Goal: Transaction & Acquisition: Purchase product/service

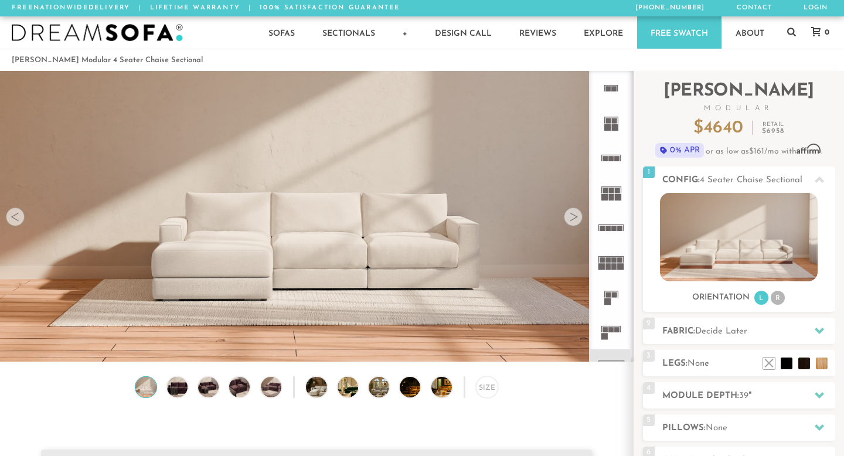
scroll to position [12877, 844]
click at [569, 217] on div at bounding box center [573, 216] width 19 height 19
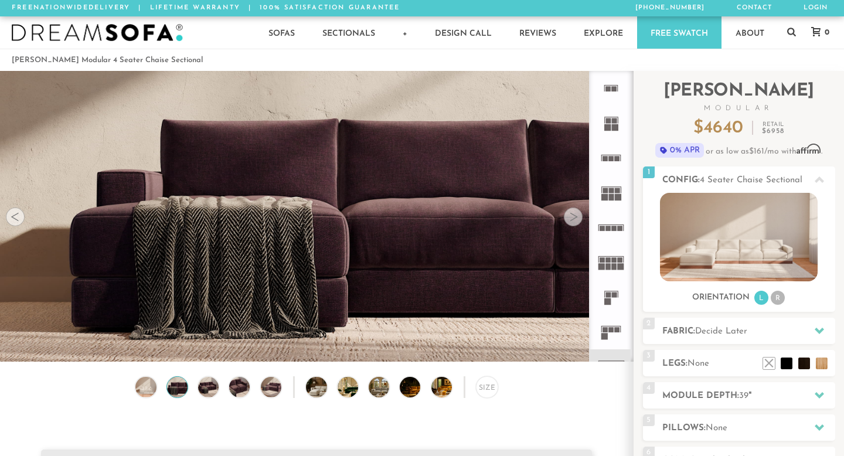
click at [569, 217] on div at bounding box center [573, 216] width 19 height 19
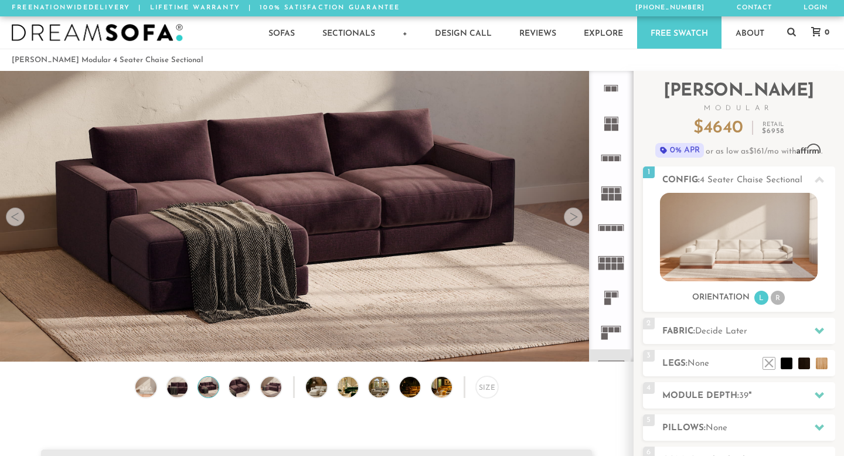
click at [569, 217] on div at bounding box center [573, 216] width 19 height 19
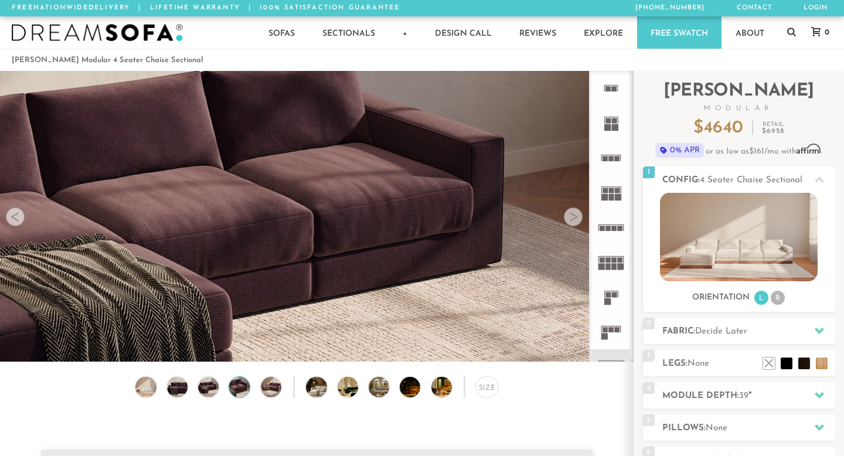
click at [569, 217] on div at bounding box center [573, 216] width 19 height 19
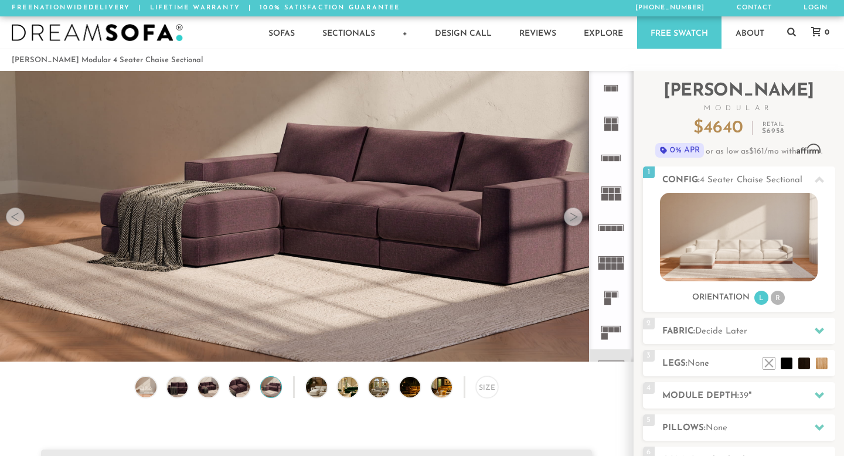
click at [569, 217] on div at bounding box center [573, 216] width 19 height 19
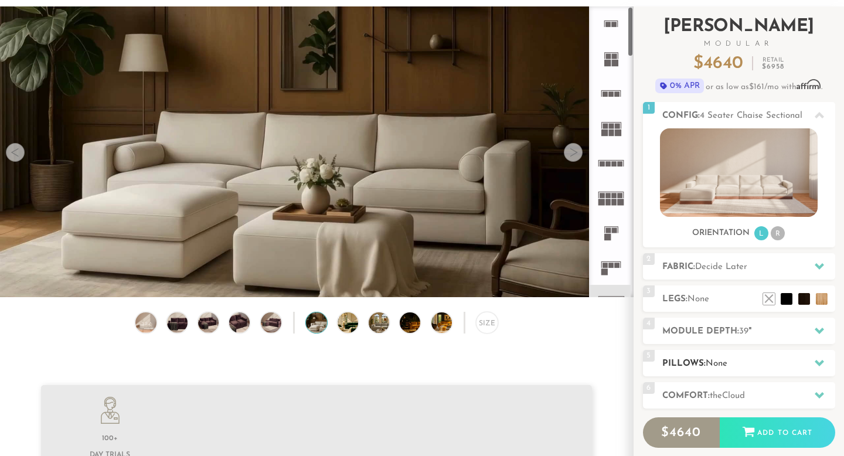
scroll to position [66, 0]
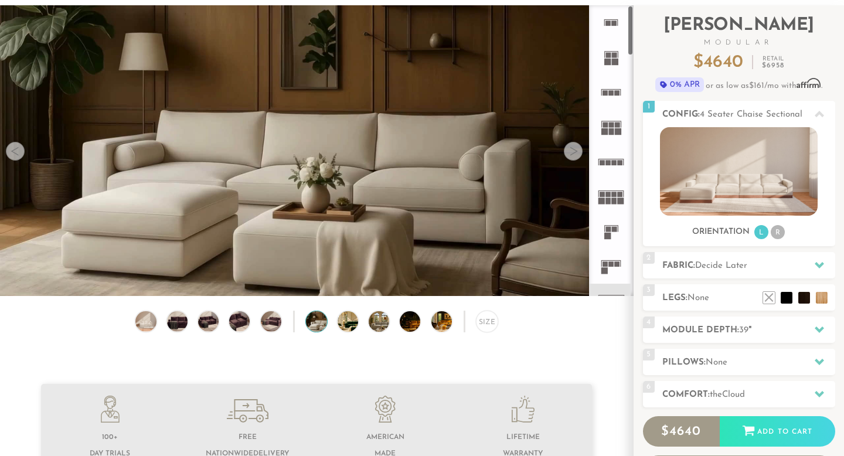
click at [572, 152] on div at bounding box center [573, 151] width 19 height 19
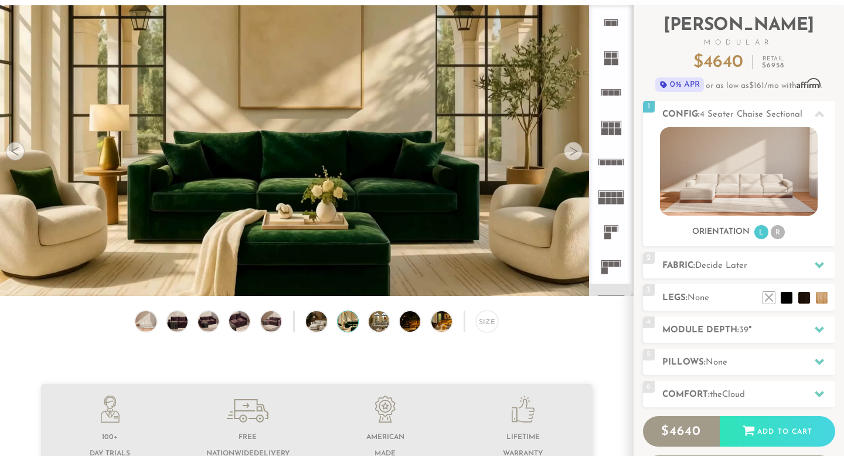
click at [576, 153] on div at bounding box center [573, 151] width 19 height 19
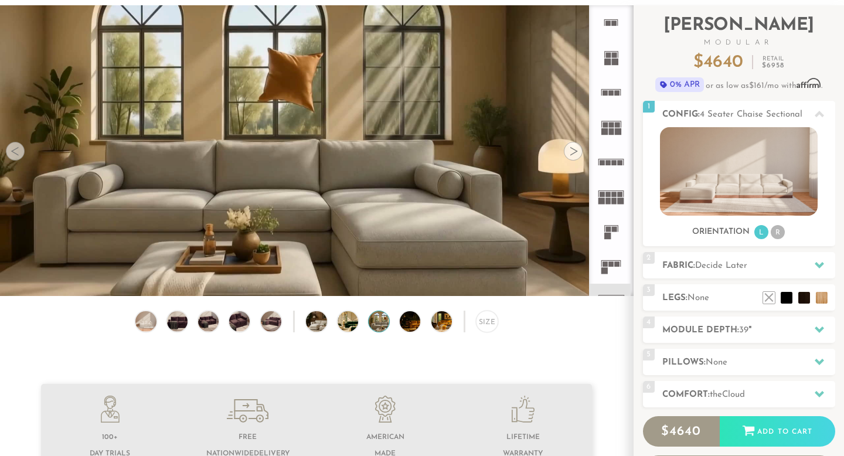
click at [576, 153] on div at bounding box center [573, 151] width 19 height 19
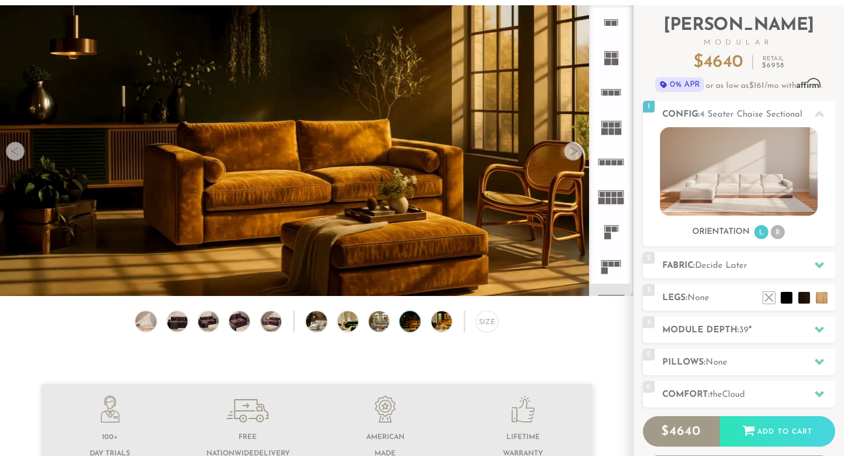
click at [576, 153] on div at bounding box center [573, 151] width 19 height 19
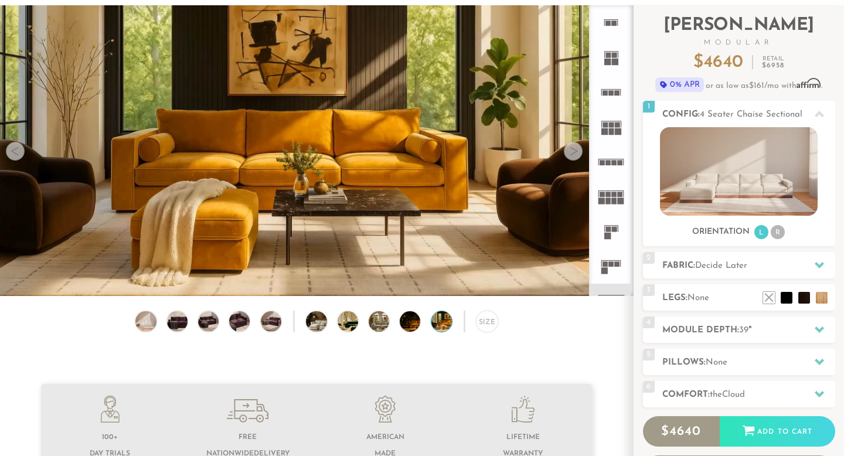
click at [576, 153] on div at bounding box center [573, 151] width 19 height 19
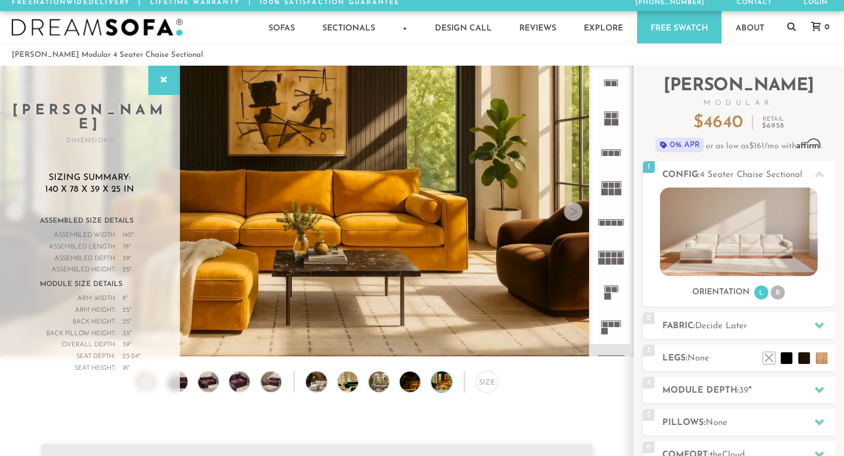
scroll to position [0, 0]
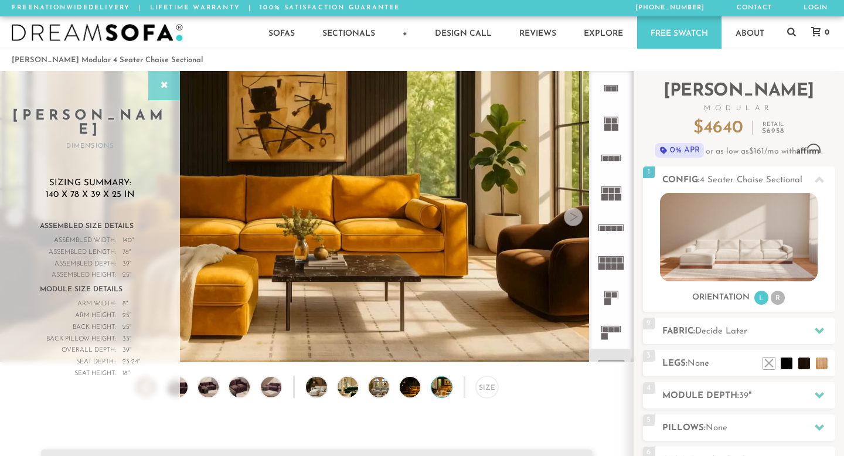
click at [162, 89] on icon at bounding box center [164, 85] width 13 height 9
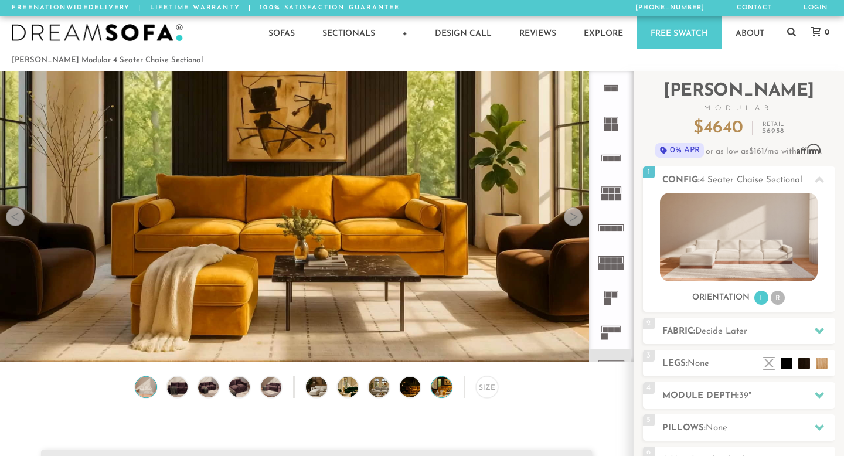
click at [145, 395] on img at bounding box center [146, 387] width 25 height 21
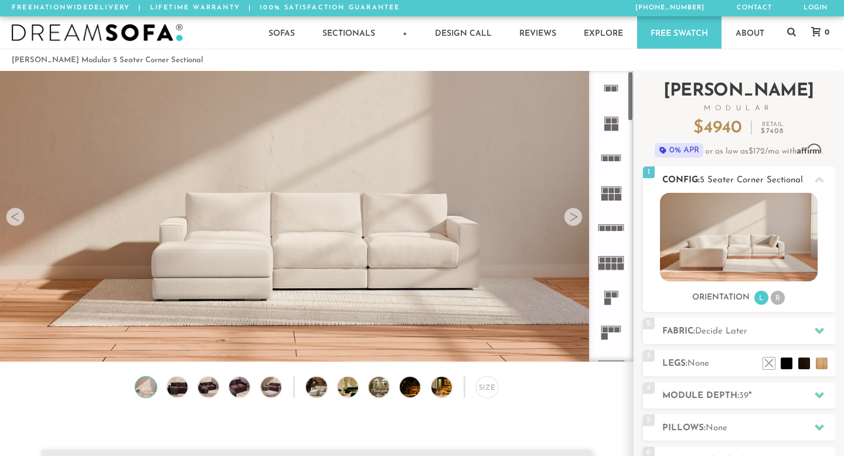
click at [727, 254] on img at bounding box center [739, 237] width 158 height 88
click at [575, 217] on div at bounding box center [573, 216] width 19 height 19
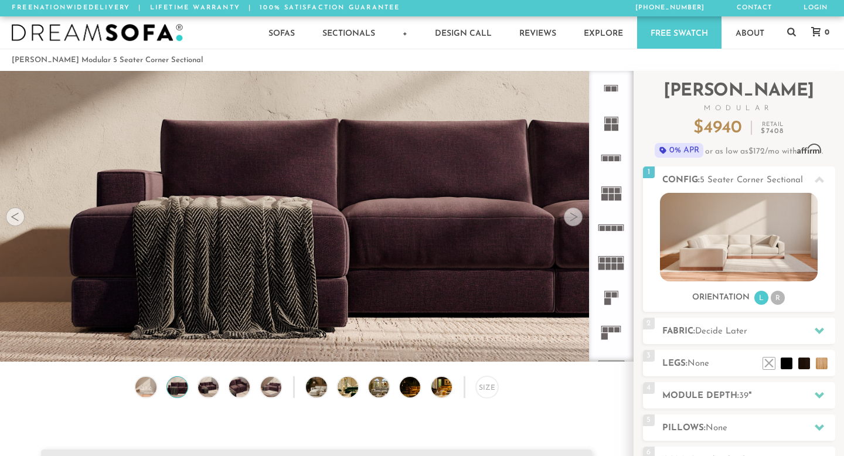
click at [15, 213] on div at bounding box center [15, 216] width 19 height 19
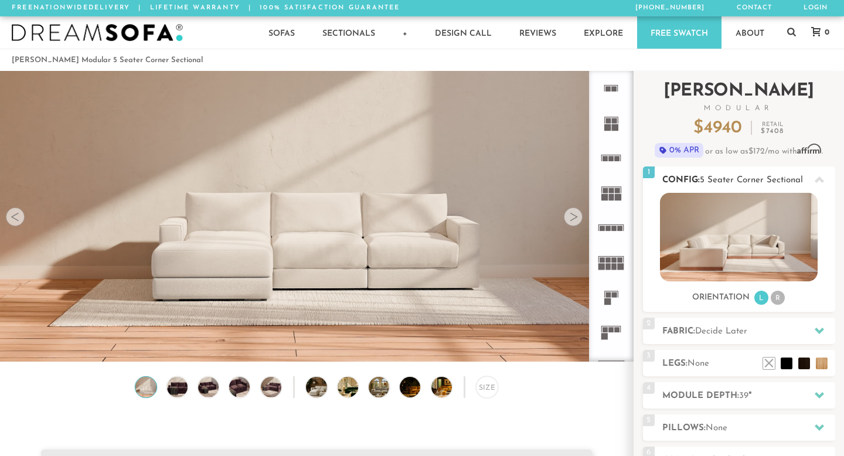
click at [779, 293] on li "R" at bounding box center [777, 298] width 14 height 14
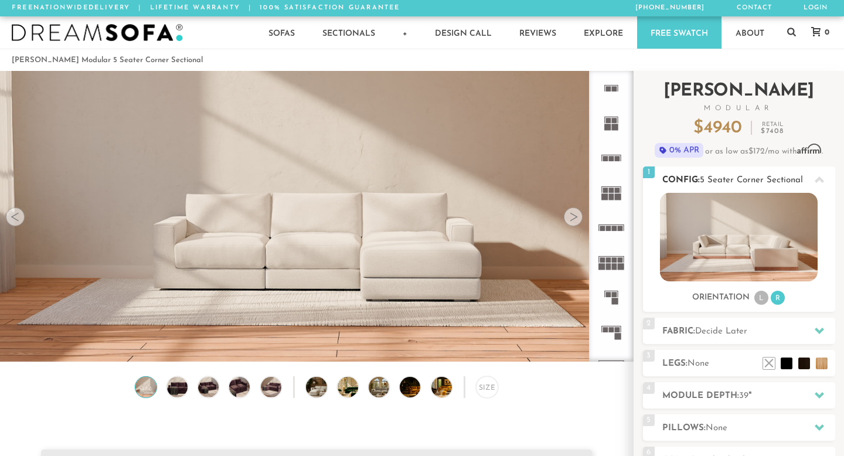
click at [755, 296] on li "L" at bounding box center [761, 298] width 14 height 14
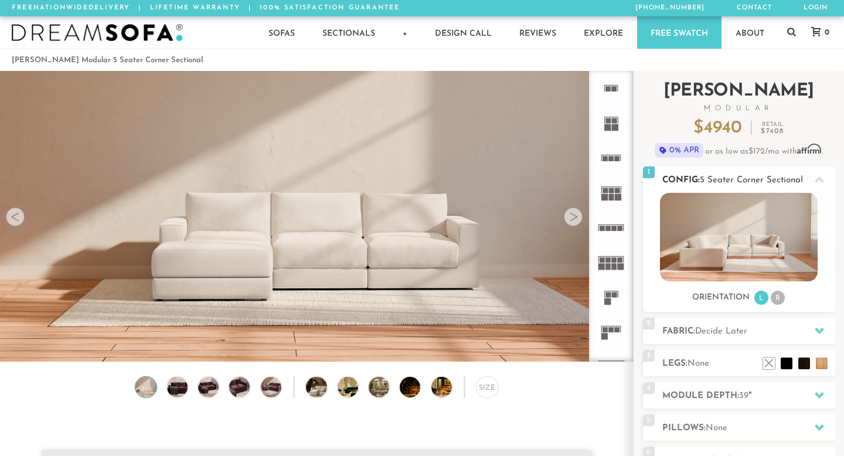
click at [759, 247] on img at bounding box center [739, 237] width 158 height 88
click at [749, 244] on img at bounding box center [739, 237] width 158 height 88
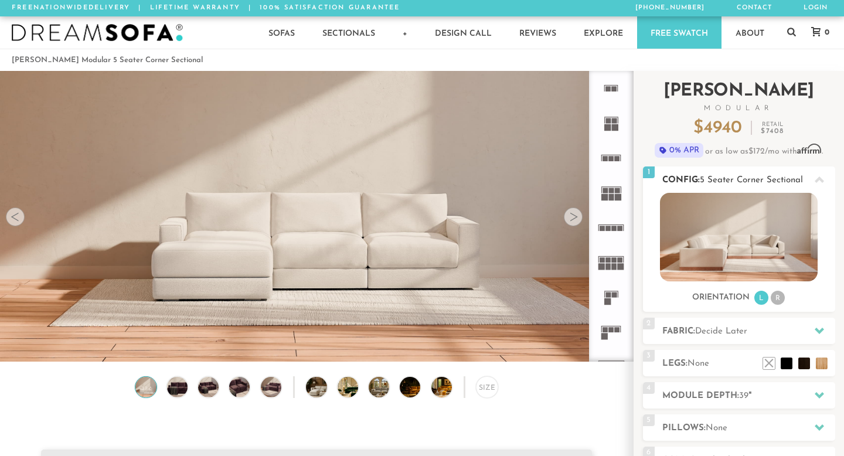
click at [749, 244] on img at bounding box center [739, 237] width 158 height 88
click at [775, 294] on li "R" at bounding box center [777, 298] width 14 height 14
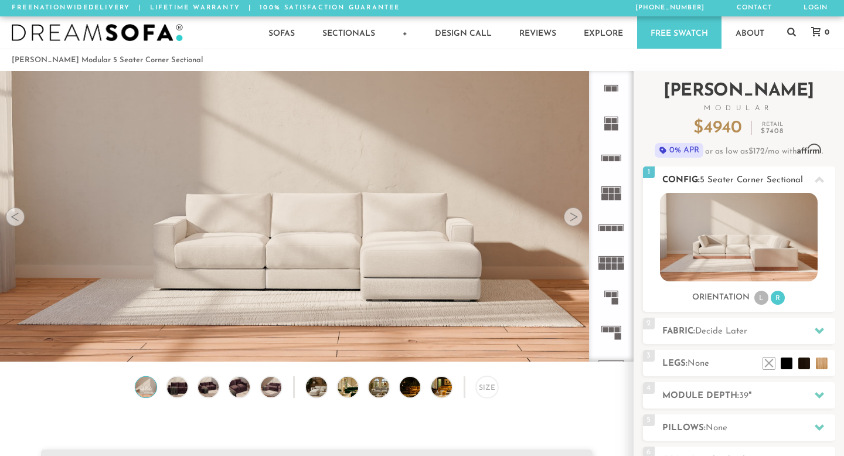
click at [768, 244] on img at bounding box center [739, 237] width 158 height 88
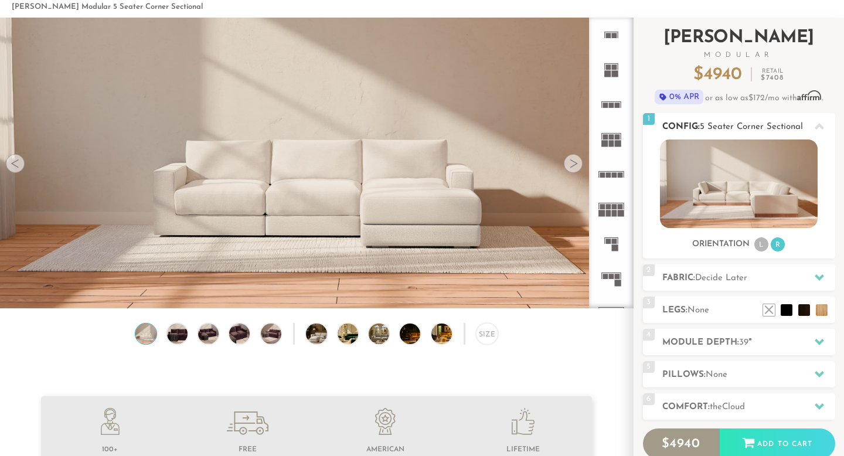
scroll to position [53, 0]
click at [757, 185] on img at bounding box center [739, 184] width 158 height 88
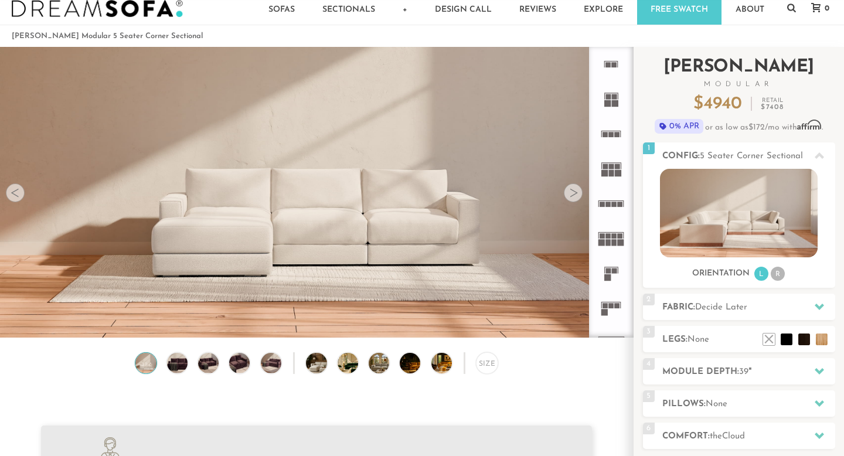
scroll to position [26, 0]
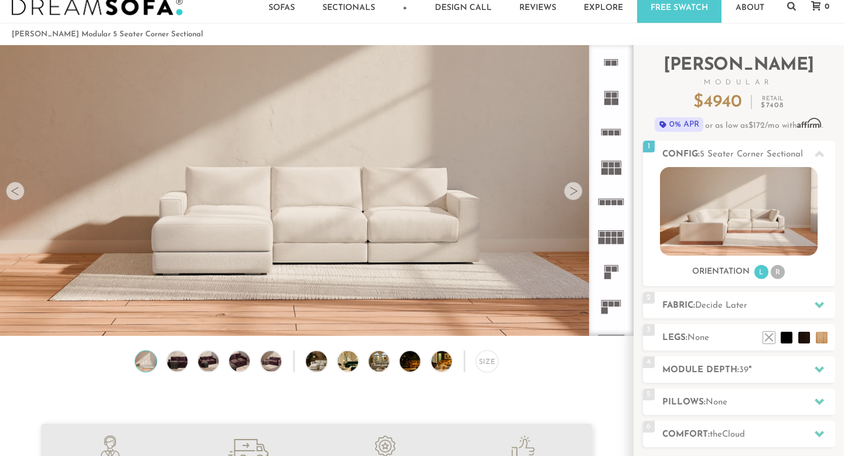
click at [610, 174] on rect at bounding box center [611, 171] width 5 height 6
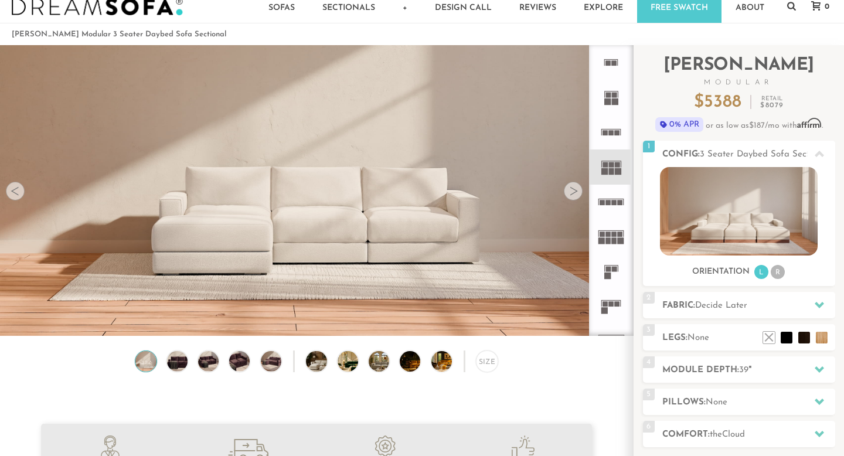
click at [612, 209] on icon at bounding box center [610, 202] width 35 height 35
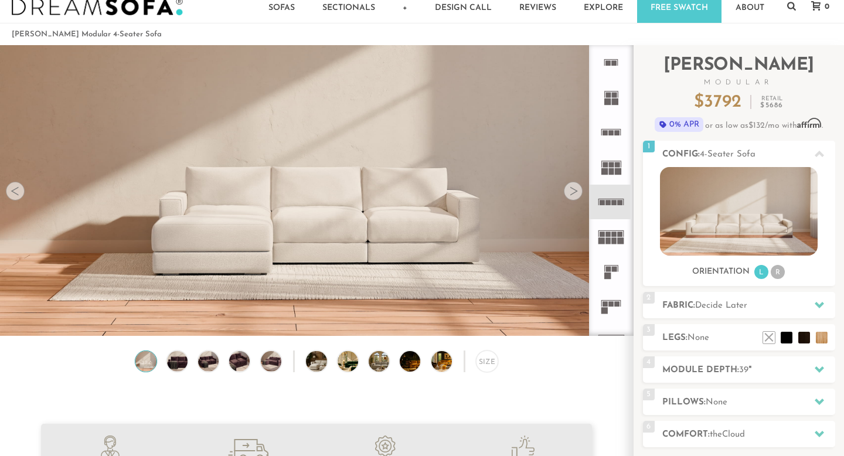
click at [614, 237] on rect at bounding box center [614, 233] width 5 height 5
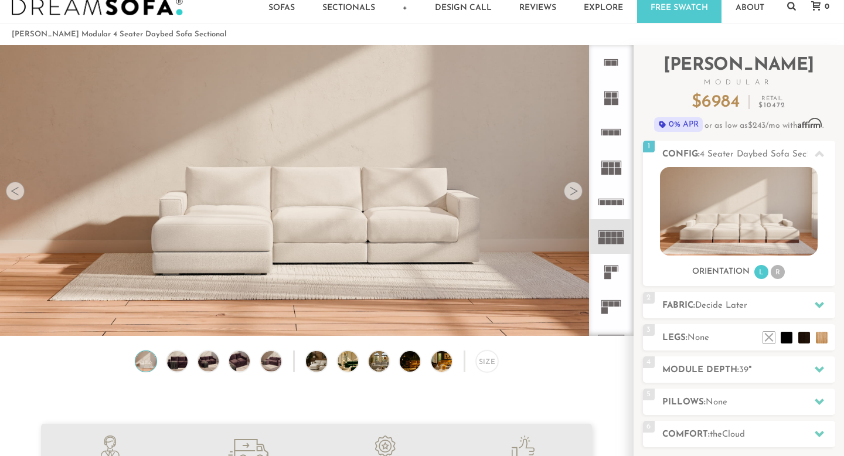
click at [614, 271] on rect at bounding box center [614, 269] width 5 height 5
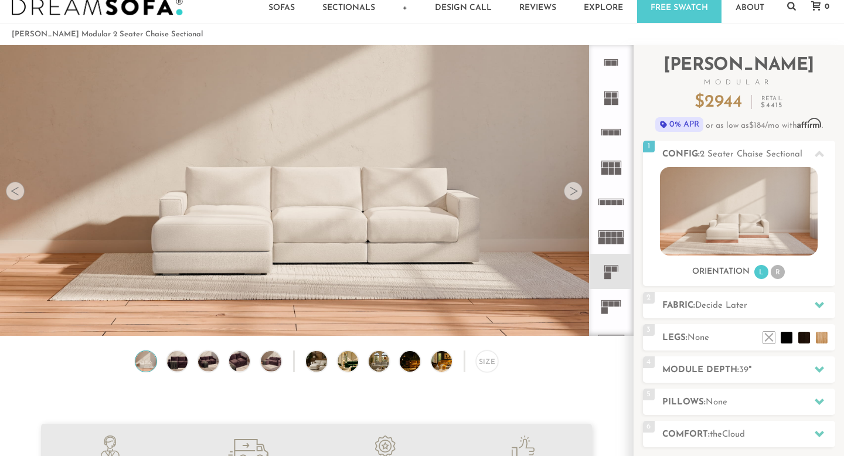
click at [614, 292] on icon at bounding box center [610, 306] width 35 height 35
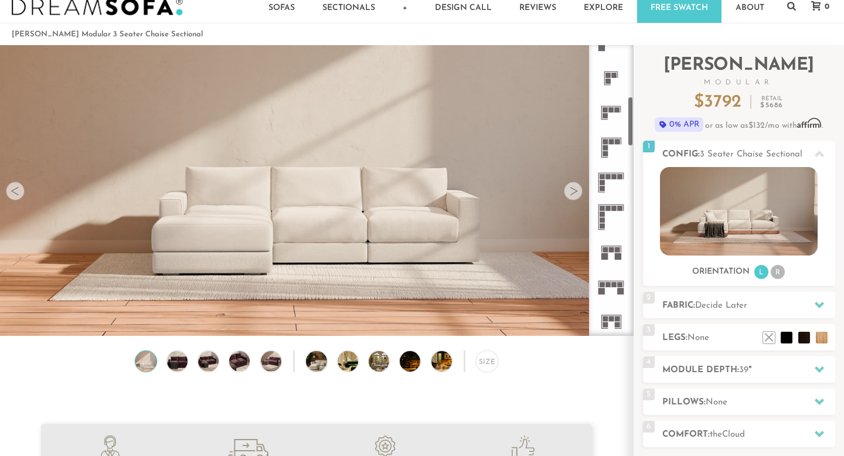
scroll to position [301, 0]
click at [613, 288] on icon at bounding box center [610, 284] width 35 height 35
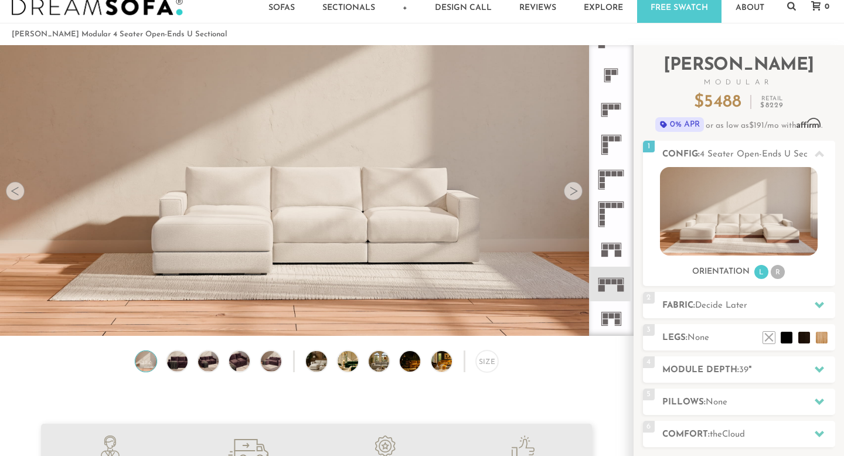
click at [606, 179] on icon at bounding box center [610, 179] width 35 height 35
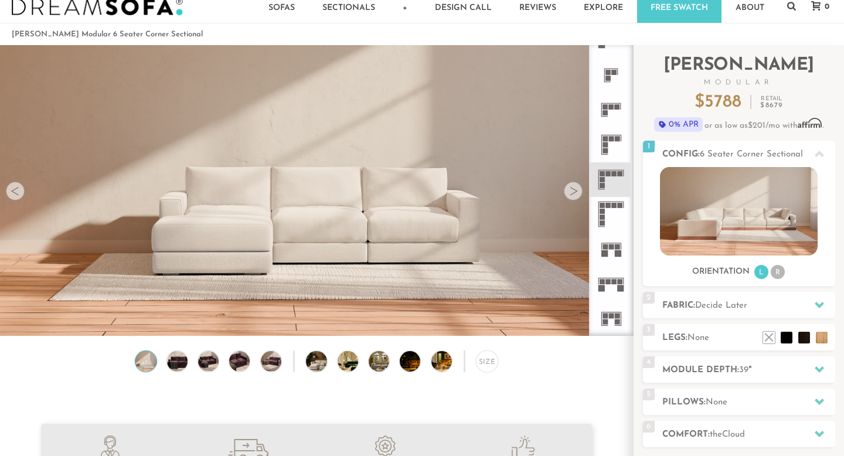
click at [609, 143] on icon at bounding box center [610, 144] width 35 height 35
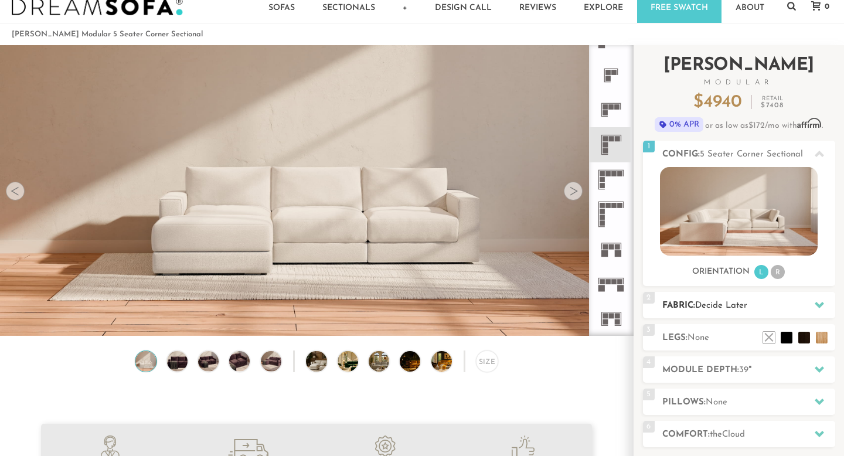
click at [756, 305] on h2 "Fabric: Decide Later" at bounding box center [748, 305] width 173 height 13
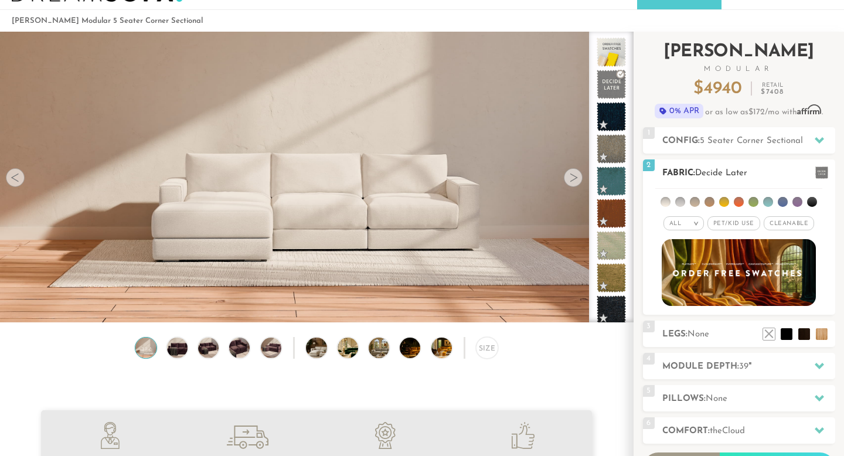
scroll to position [41, 0]
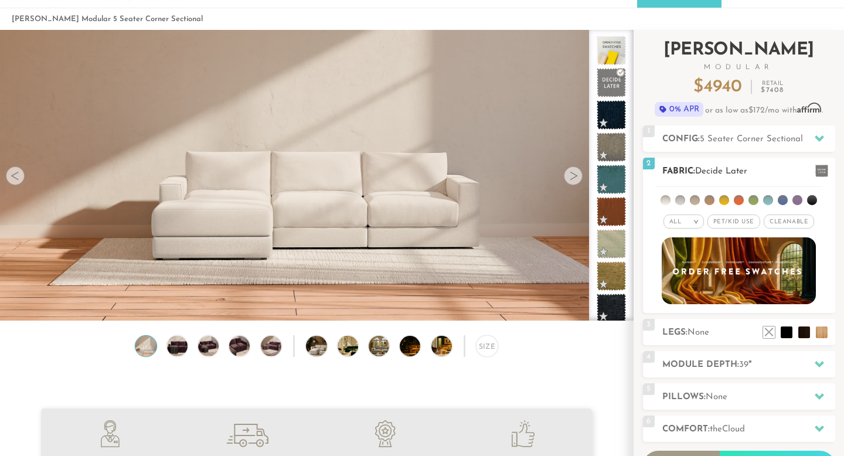
click at [747, 223] on span "Pet/Kid Use x" at bounding box center [733, 221] width 53 height 14
click at [790, 221] on span "Cleanable x" at bounding box center [792, 221] width 50 height 14
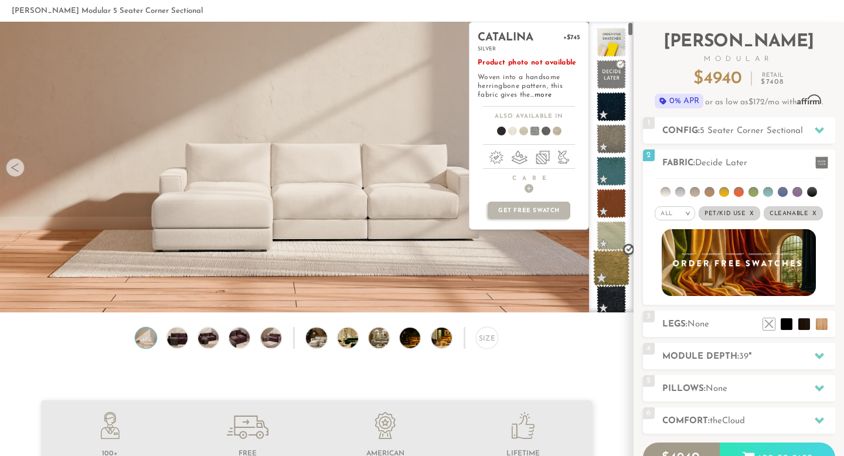
scroll to position [0, 0]
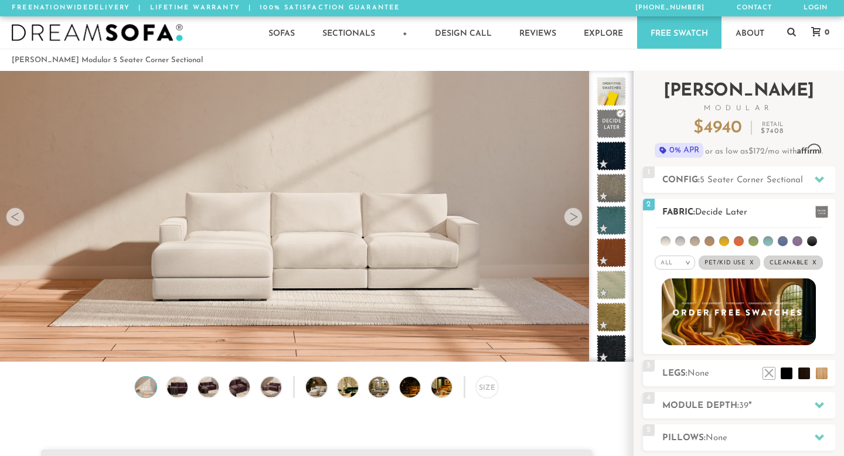
click at [692, 265] on div "All >" at bounding box center [674, 262] width 40 height 14
click at [684, 339] on li "Durable" at bounding box center [674, 345] width 40 height 16
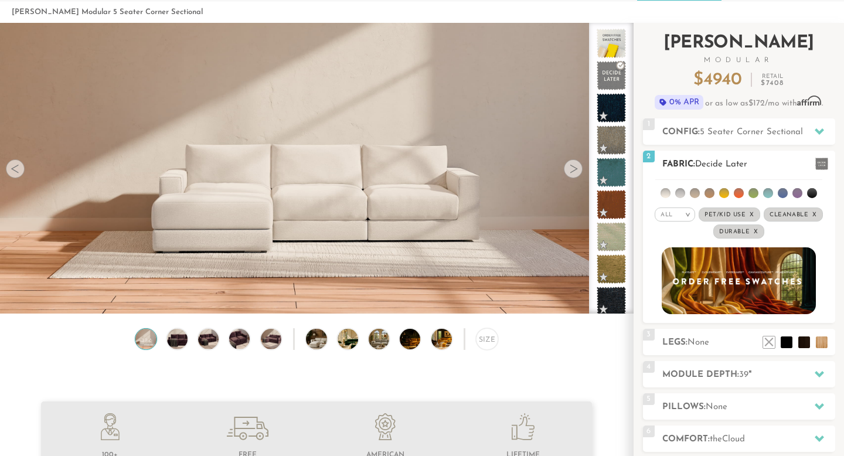
scroll to position [56, 0]
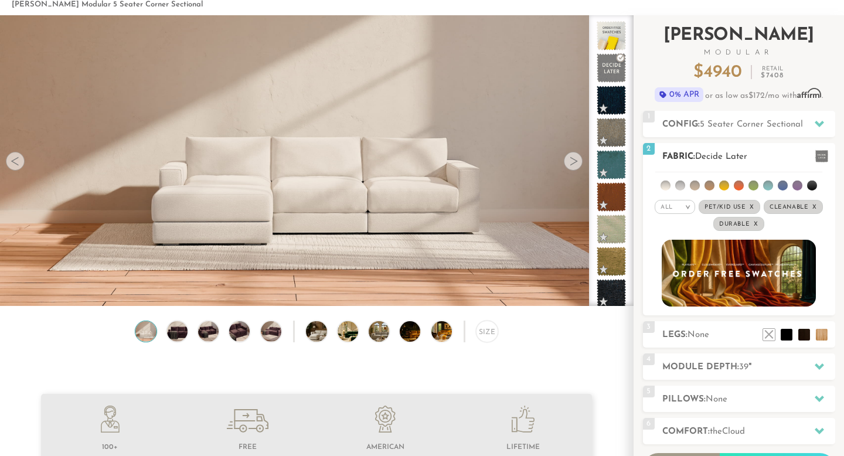
click at [810, 186] on li at bounding box center [812, 185] width 10 height 10
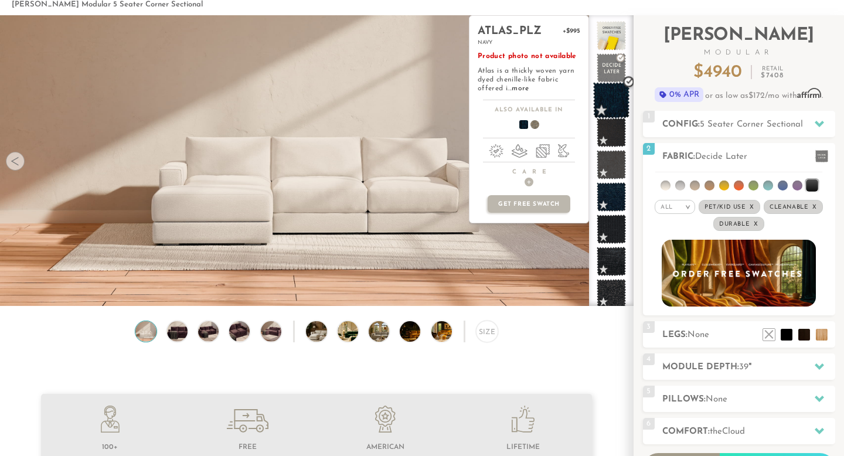
click at [615, 105] on span at bounding box center [611, 100] width 37 height 37
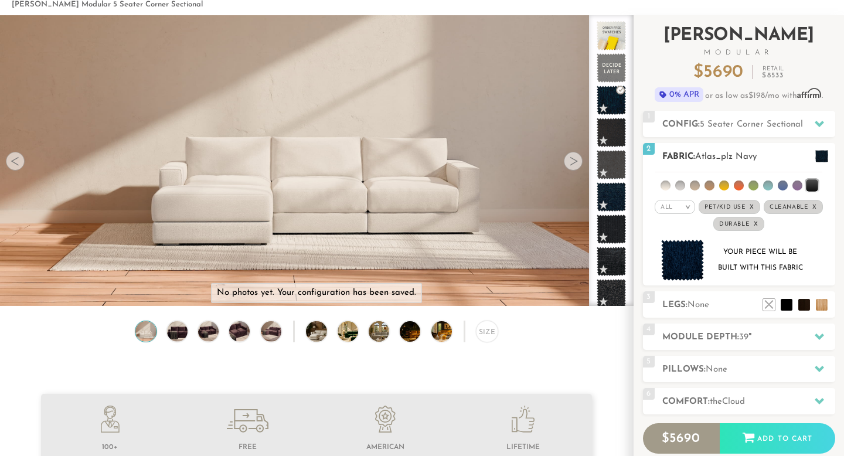
click at [683, 267] on img at bounding box center [682, 261] width 43 height 42
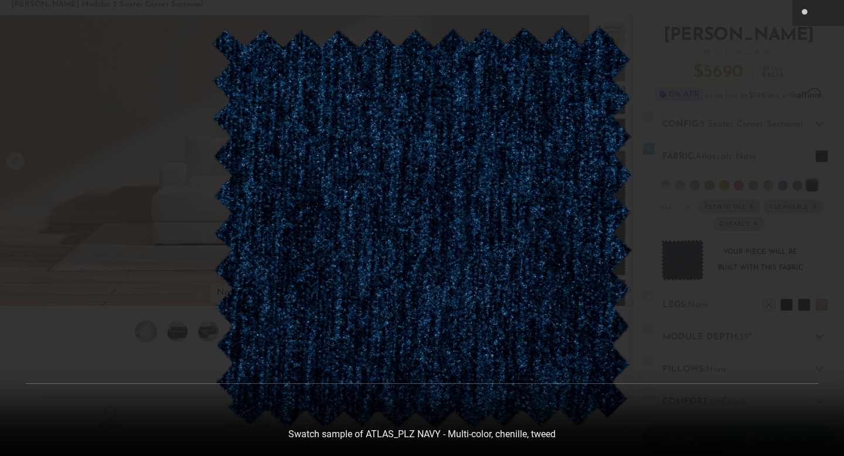
click at [761, 63] on div at bounding box center [422, 228] width 844 height 456
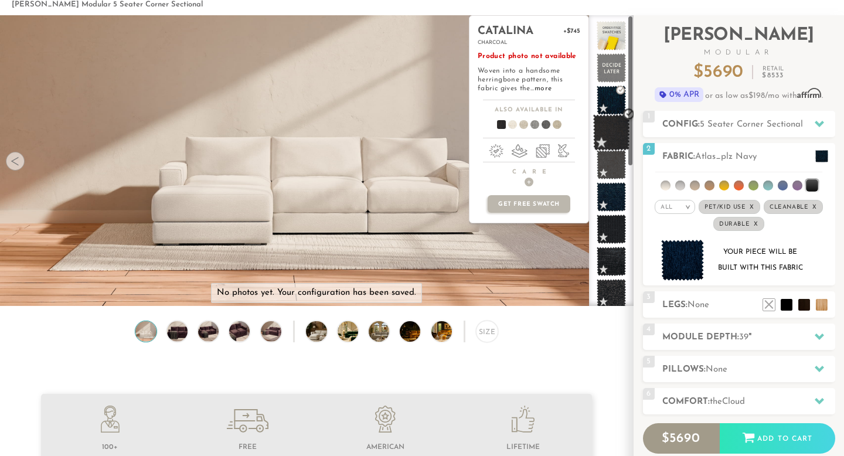
click at [613, 127] on span at bounding box center [611, 132] width 37 height 37
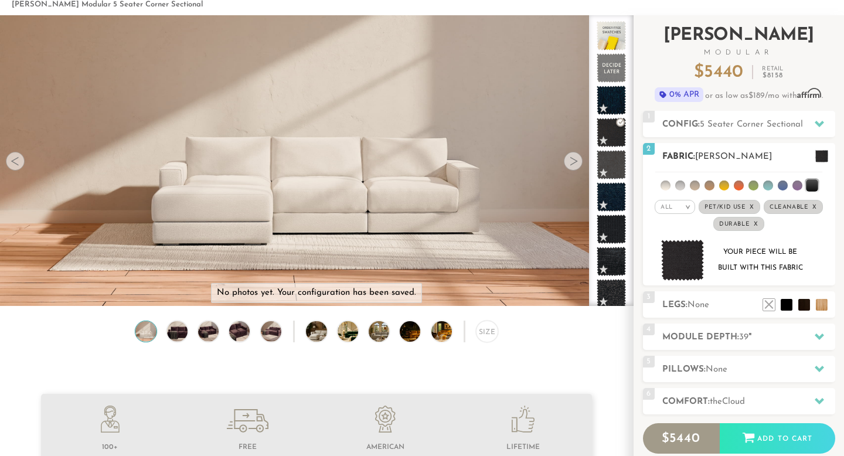
click at [675, 257] on img at bounding box center [682, 261] width 43 height 42
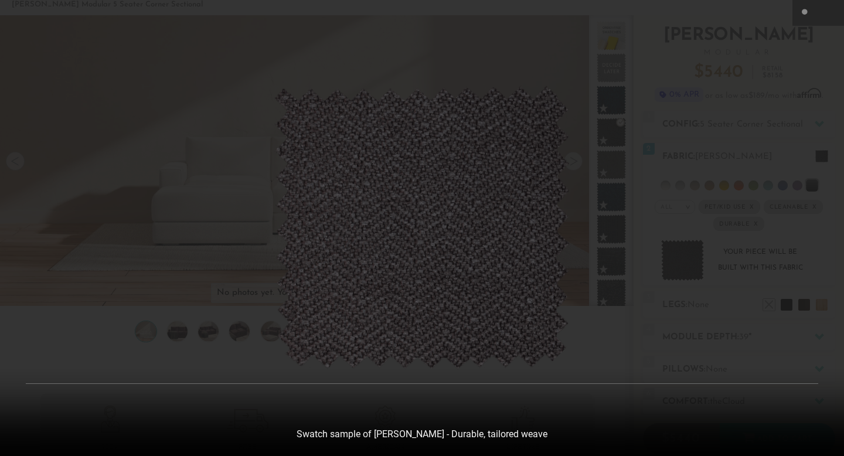
click at [585, 346] on div at bounding box center [422, 228] width 844 height 456
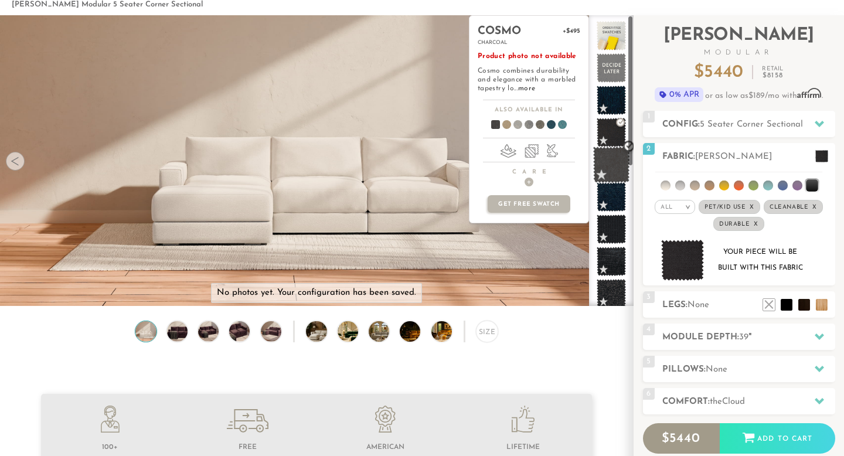
click at [610, 159] on span at bounding box center [611, 164] width 37 height 37
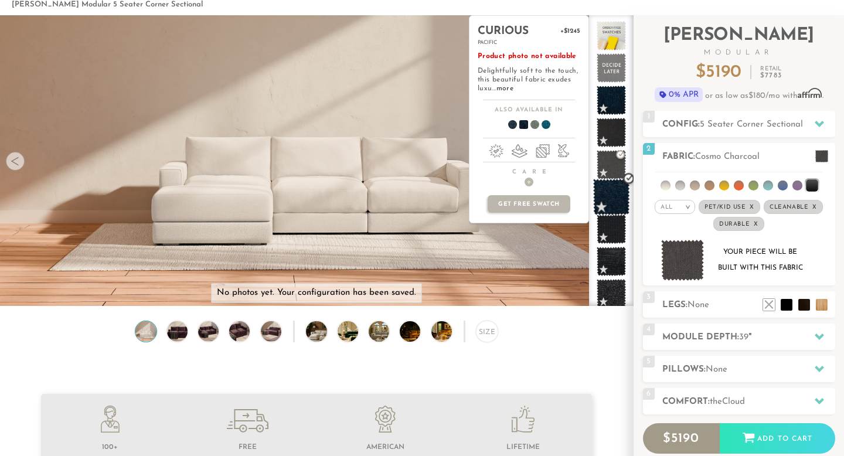
click at [609, 199] on span at bounding box center [611, 197] width 37 height 37
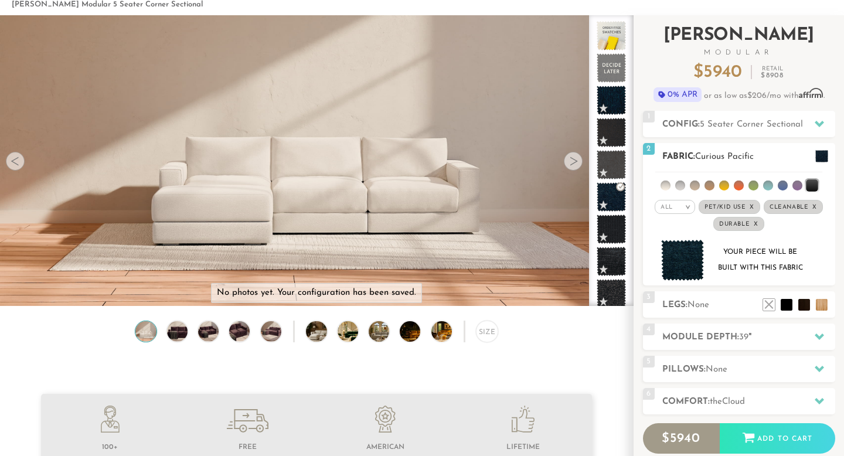
click at [678, 268] on img at bounding box center [682, 261] width 43 height 42
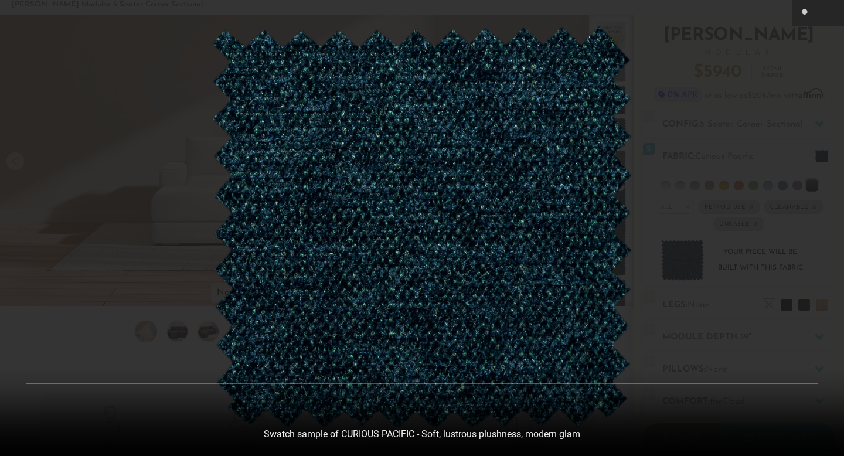
click at [666, 186] on div at bounding box center [422, 228] width 844 height 456
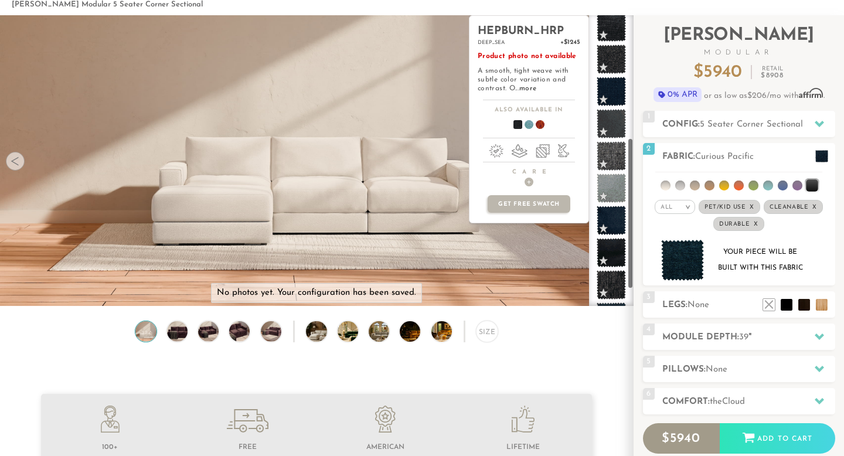
scroll to position [266, 0]
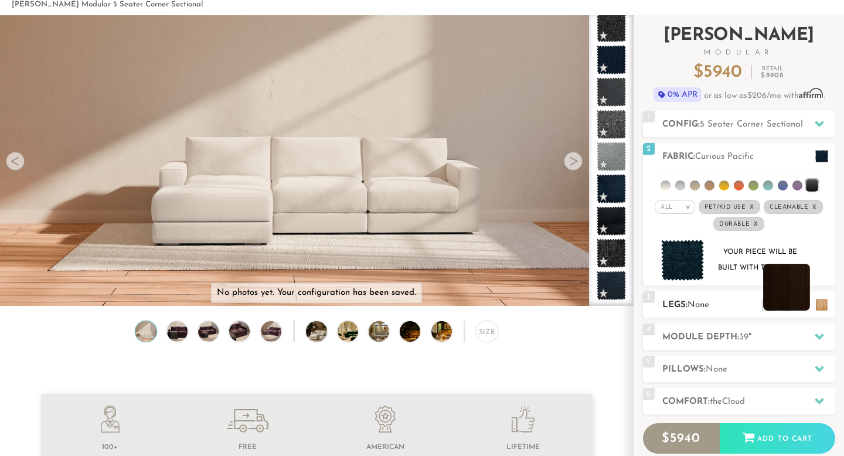
click at [803, 306] on li at bounding box center [786, 287] width 47 height 47
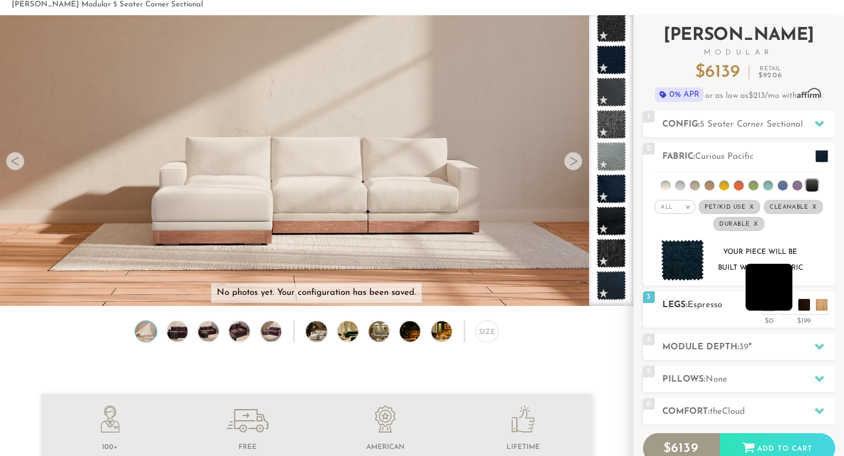
click at [787, 308] on li at bounding box center [768, 287] width 47 height 47
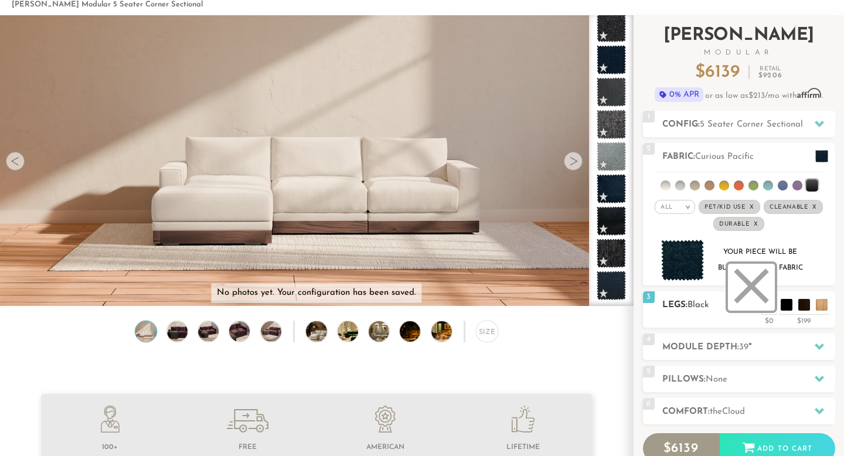
click at [771, 308] on li at bounding box center [751, 287] width 47 height 47
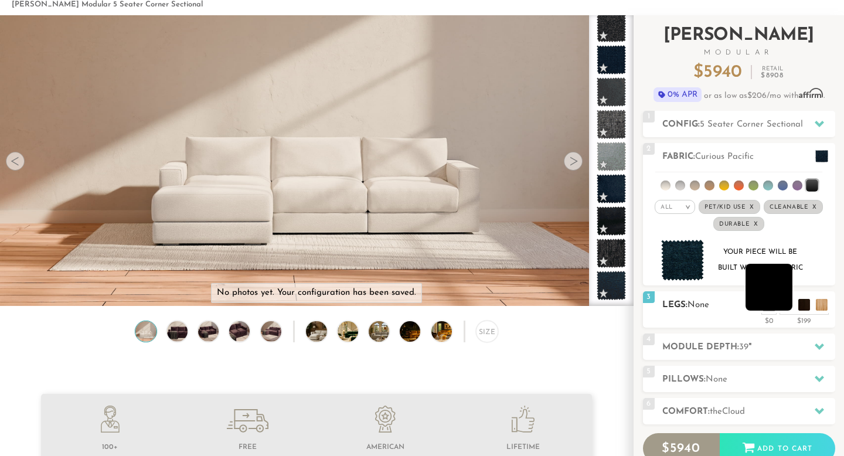
click at [784, 306] on li at bounding box center [768, 287] width 47 height 47
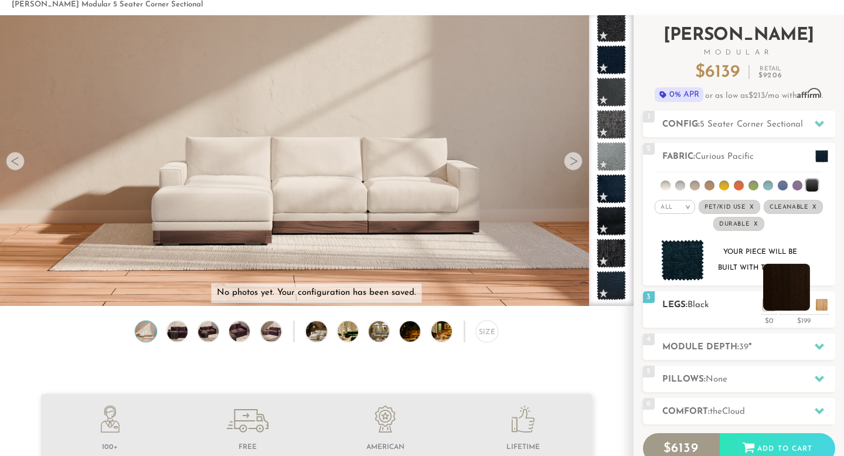
click at [808, 306] on li at bounding box center [786, 287] width 47 height 47
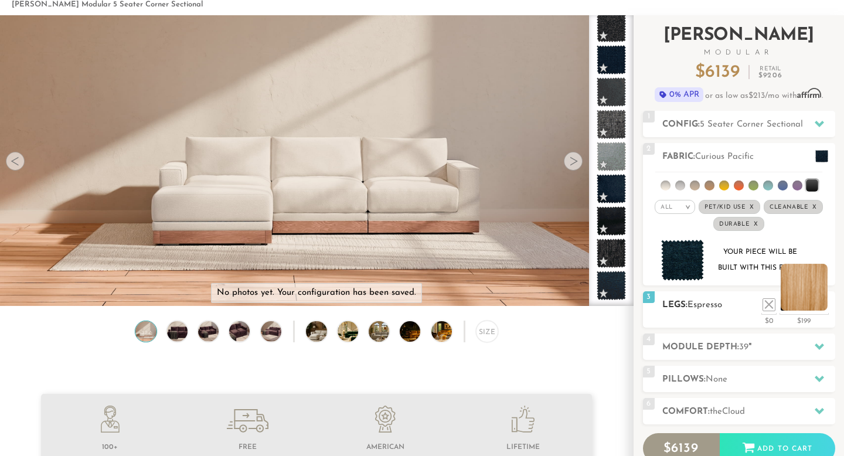
click at [823, 308] on li at bounding box center [803, 287] width 47 height 47
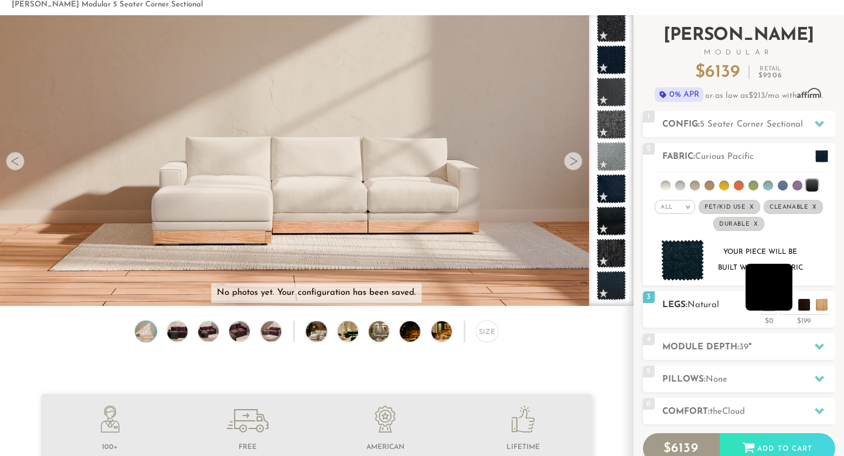
click at [786, 305] on li at bounding box center [768, 287] width 47 height 47
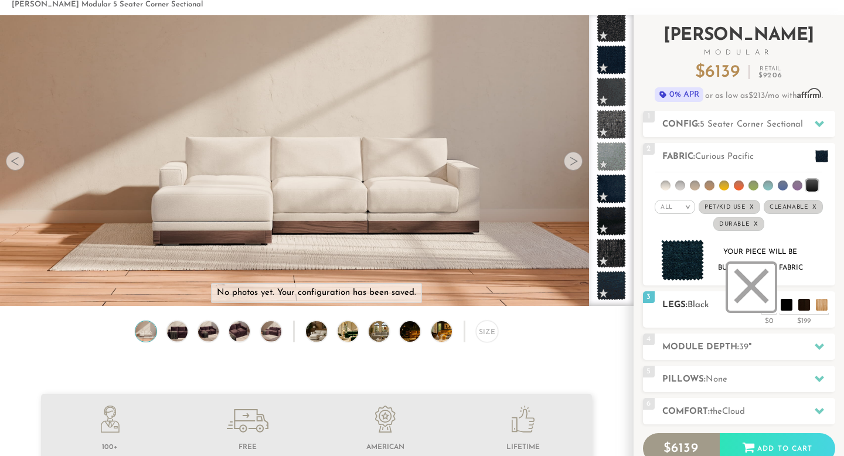
click at [767, 305] on li at bounding box center [751, 287] width 47 height 47
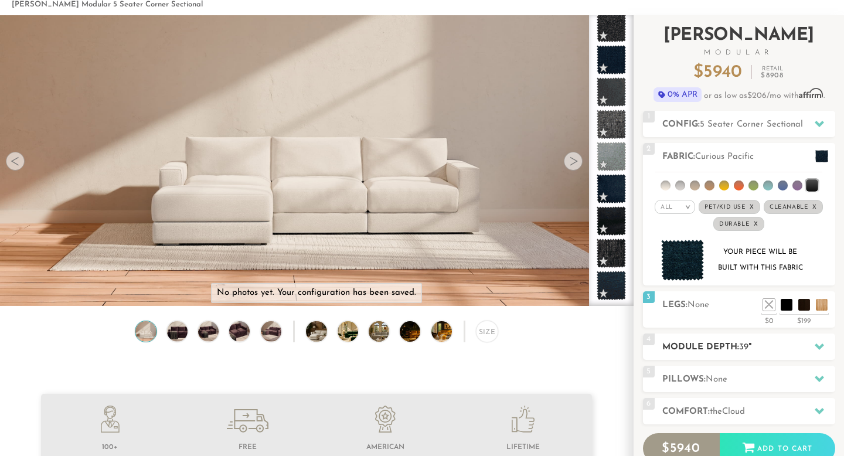
click at [802, 347] on h2 "Module Depth: 39 "" at bounding box center [748, 346] width 173 height 13
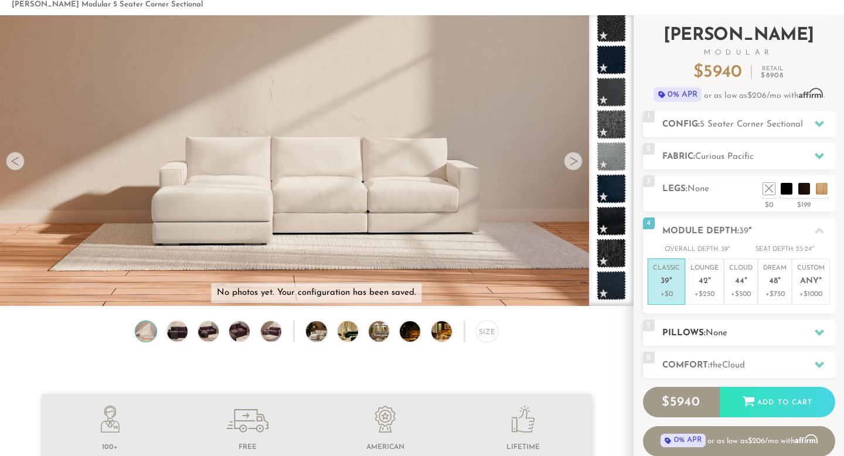
click at [811, 337] on div at bounding box center [819, 332] width 25 height 24
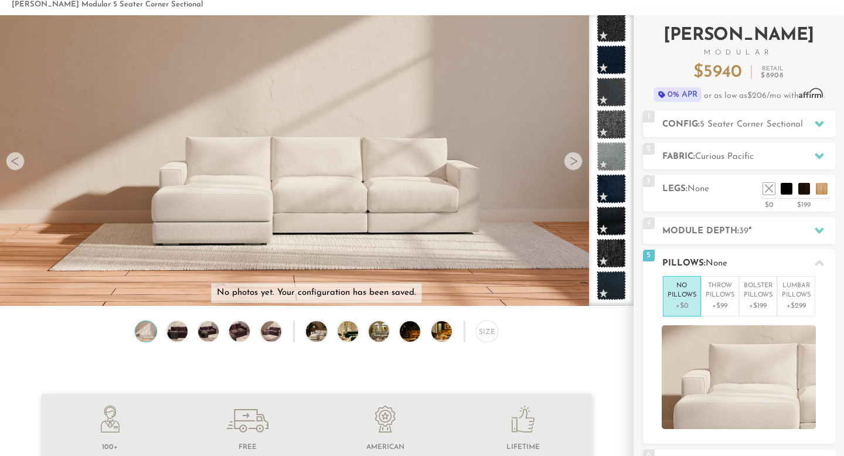
click at [812, 265] on div at bounding box center [819, 263] width 25 height 24
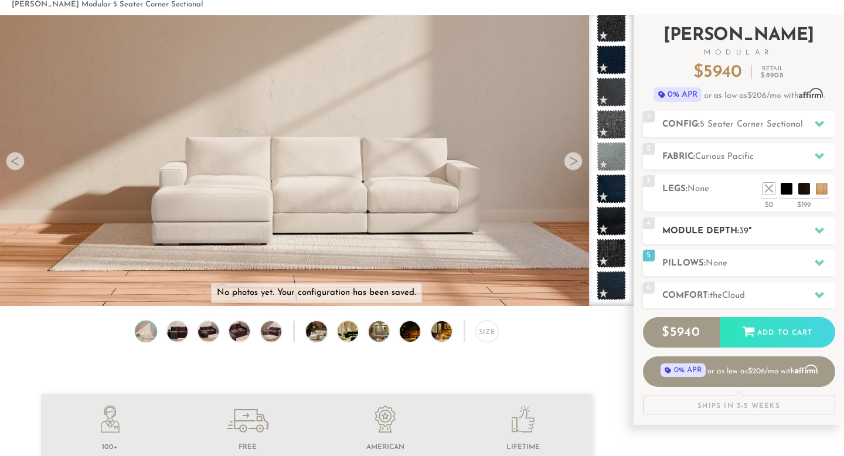
click at [776, 239] on div "4 Module Depth: 39 "" at bounding box center [739, 230] width 192 height 26
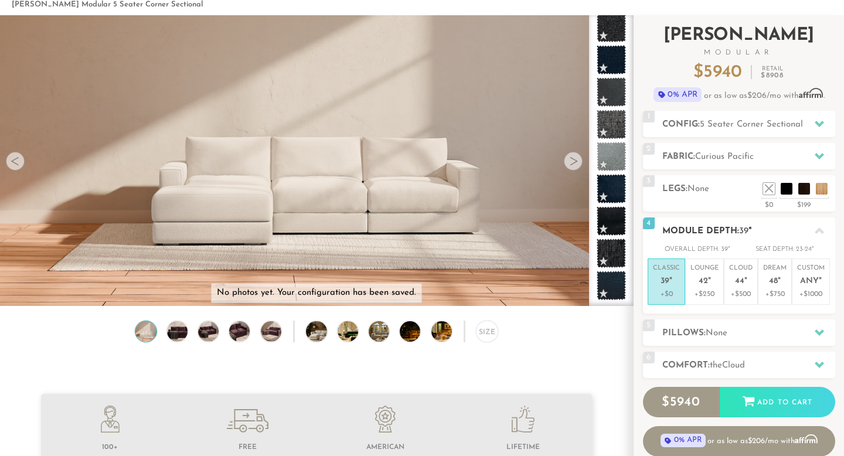
click at [668, 289] on p "+$0" at bounding box center [666, 294] width 27 height 11
click at [694, 329] on h2 "Pillows: None" at bounding box center [748, 332] width 173 height 13
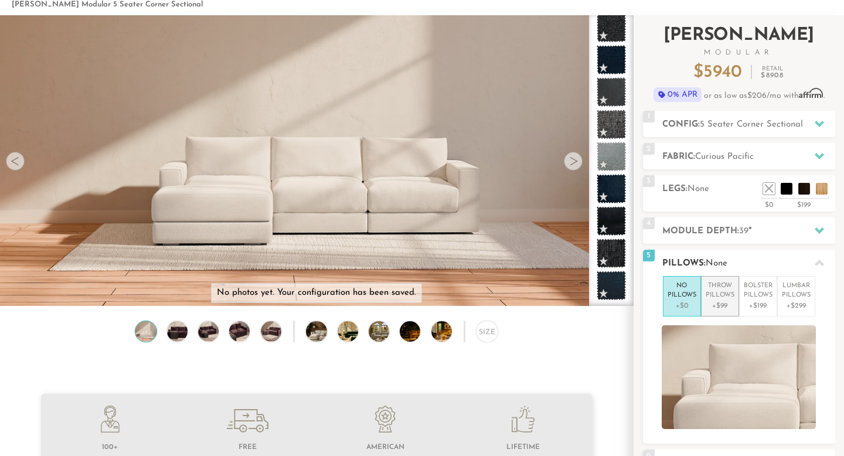
click at [719, 293] on p "Throw Pillows" at bounding box center [719, 290] width 29 height 19
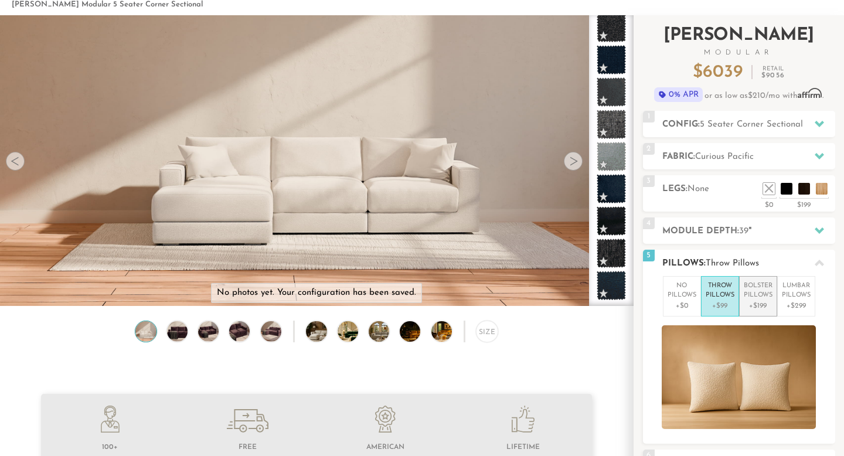
click at [760, 292] on p "Bolster Pillows" at bounding box center [757, 290] width 29 height 19
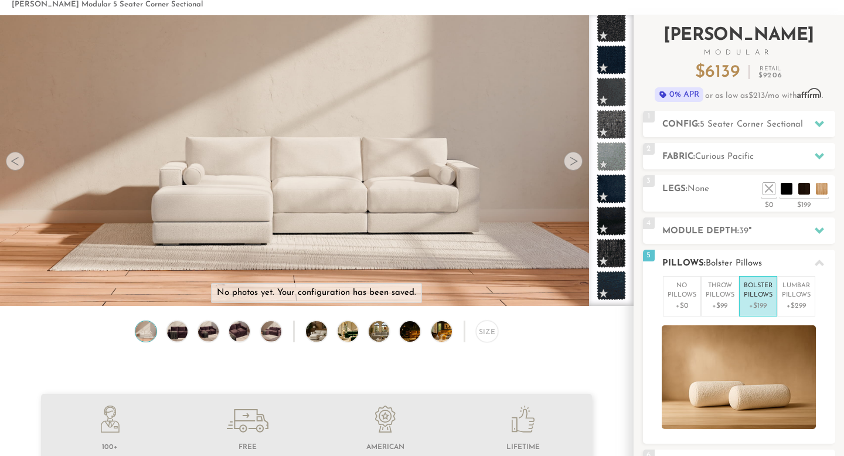
click at [735, 265] on span "Bolster Pillows" at bounding box center [733, 263] width 56 height 9
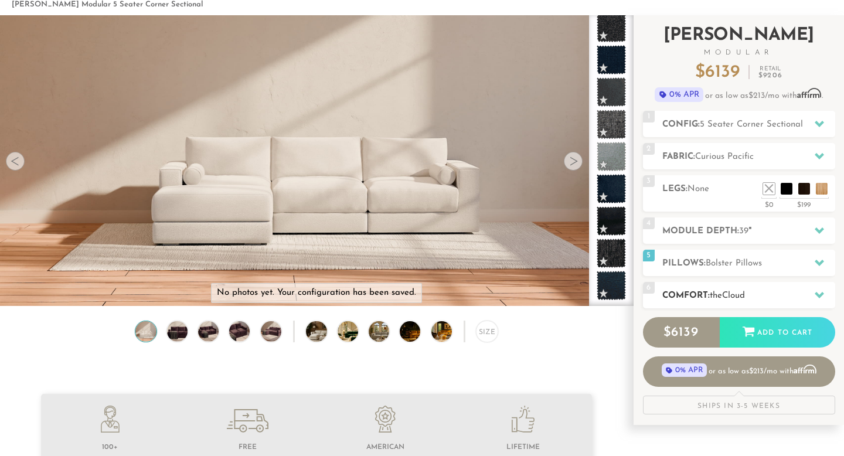
click at [729, 292] on span "Cloud" at bounding box center [733, 295] width 23 height 9
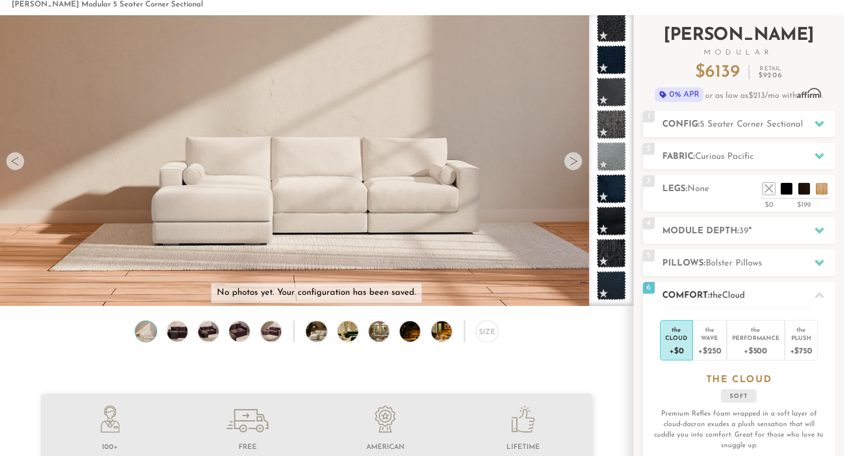
click at [708, 291] on h2 "Comfort: the Cloud" at bounding box center [748, 295] width 173 height 13
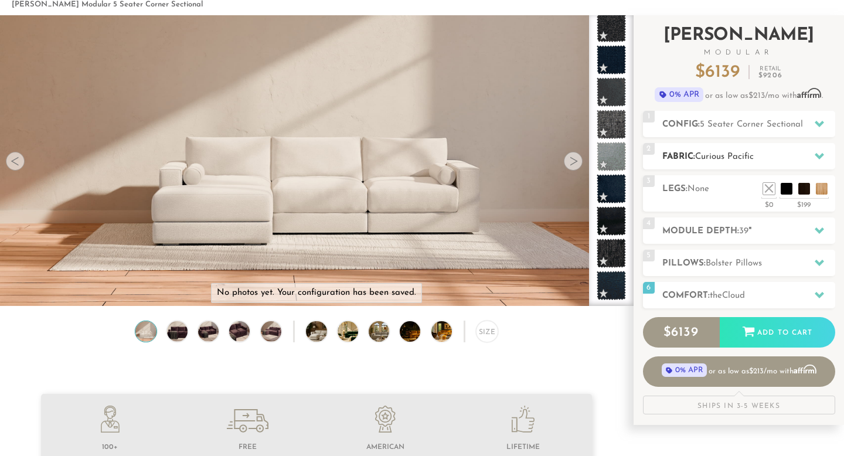
click at [756, 155] on h2 "Fabric: Curious Pacific" at bounding box center [748, 156] width 173 height 13
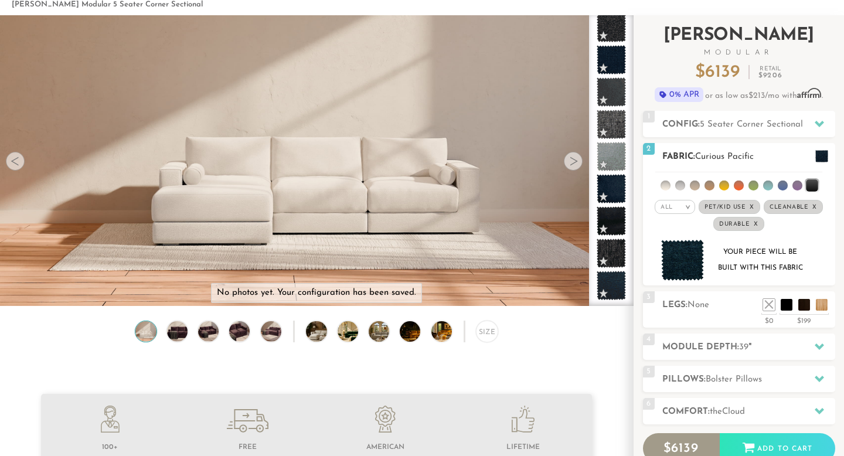
click at [751, 205] on em "x" at bounding box center [751, 207] width 5 height 6
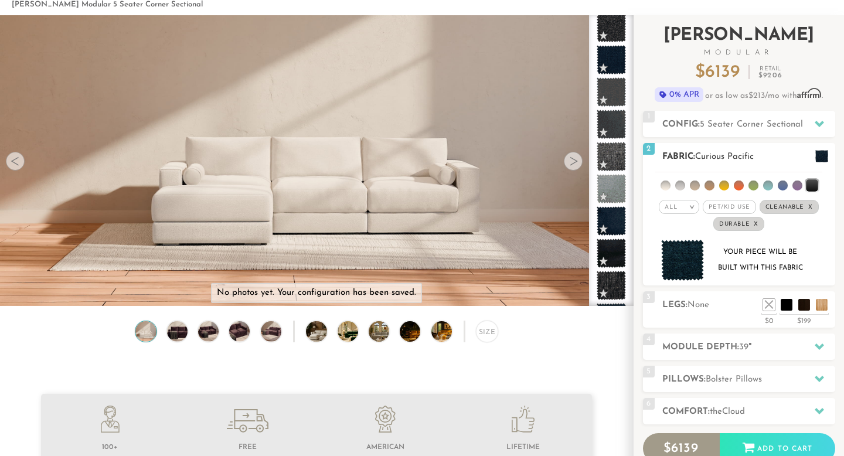
click at [756, 223] on em "x" at bounding box center [755, 224] width 5 height 6
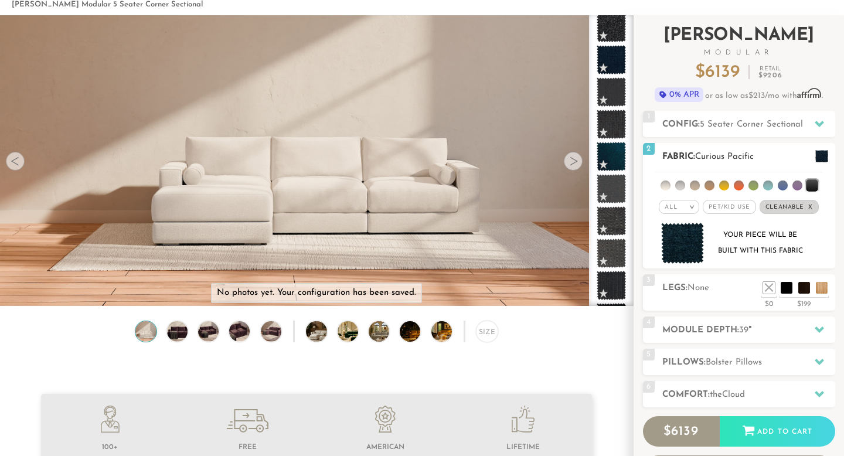
click at [816, 209] on span "Cleanable x" at bounding box center [788, 207] width 59 height 14
click at [811, 53] on span "Modular" at bounding box center [739, 52] width 192 height 7
click at [811, 186] on li at bounding box center [811, 185] width 12 height 12
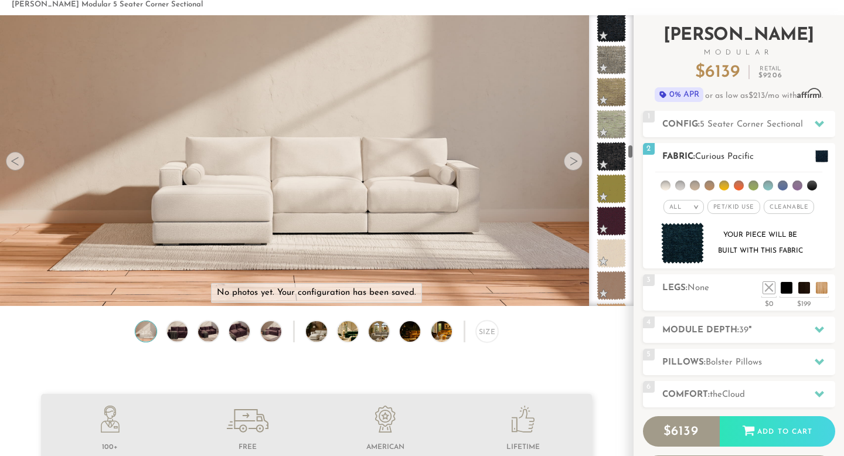
scroll to position [3166, 0]
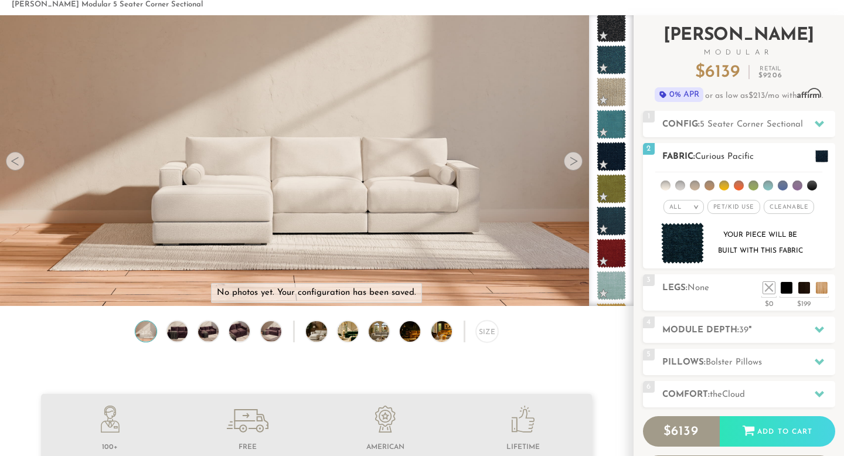
click at [678, 186] on li at bounding box center [680, 185] width 10 height 10
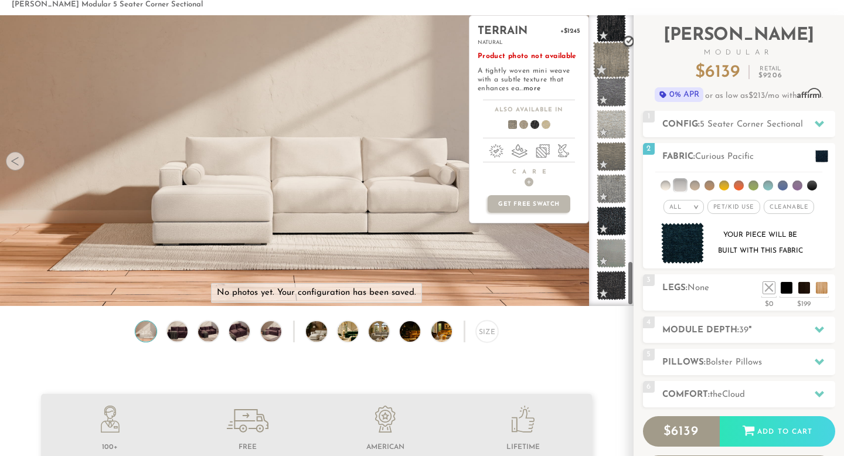
click at [614, 61] on span at bounding box center [611, 60] width 37 height 37
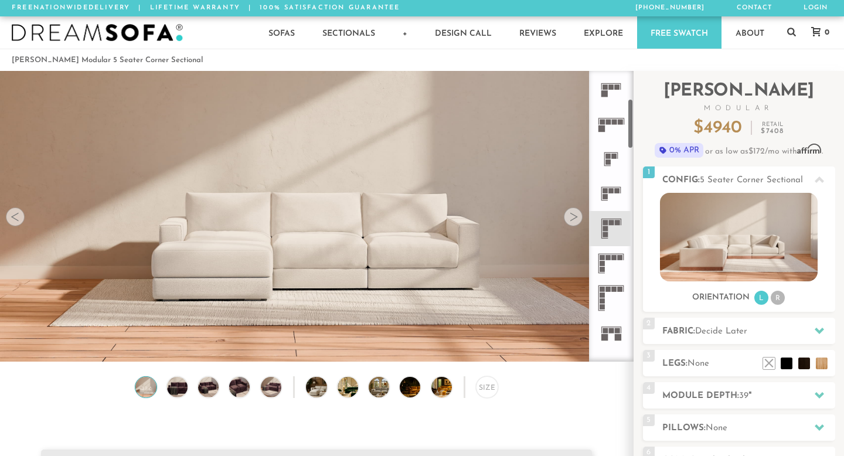
scroll to position [266, 0]
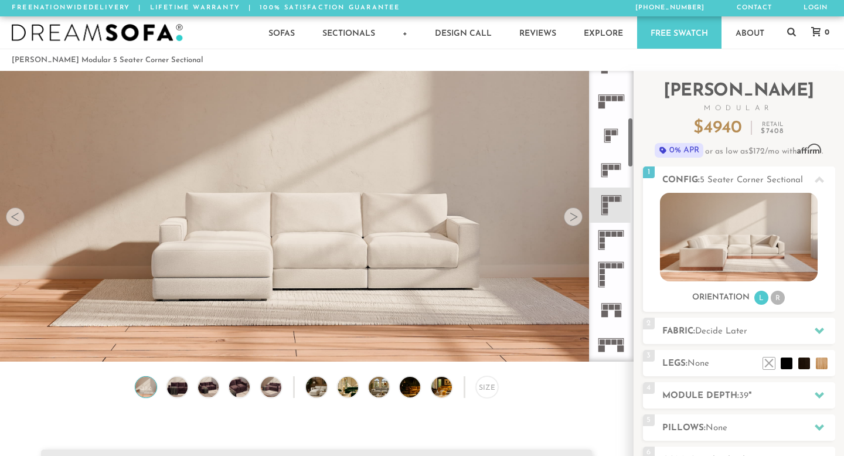
drag, startPoint x: 631, startPoint y: 103, endPoint x: 631, endPoint y: 149, distance: 46.3
click at [631, 149] on div at bounding box center [611, 216] width 45 height 291
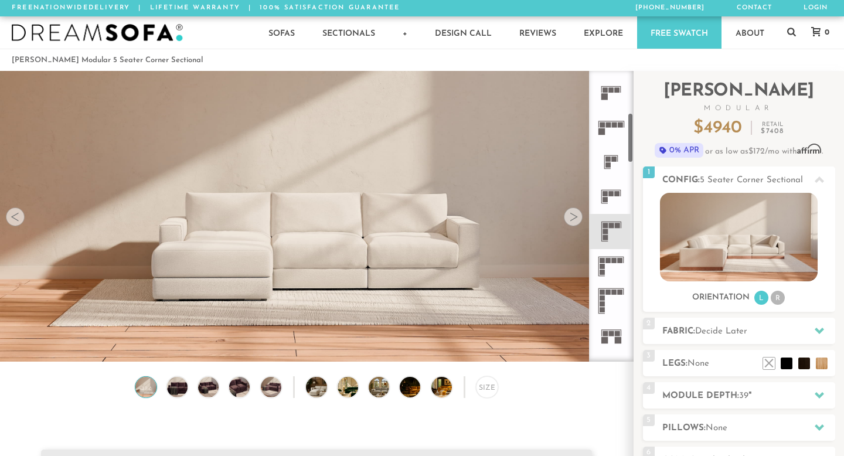
scroll to position [241, 0]
click at [612, 236] on icon at bounding box center [610, 230] width 35 height 35
click at [612, 231] on icon at bounding box center [610, 230] width 35 height 35
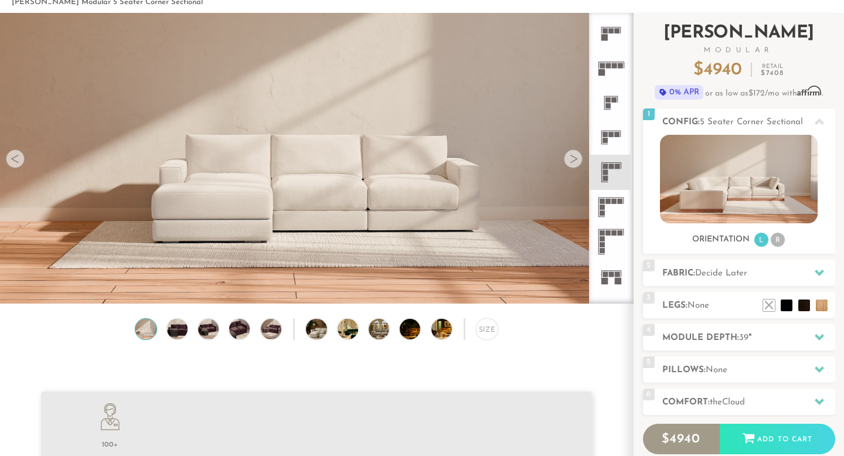
scroll to position [64, 0]
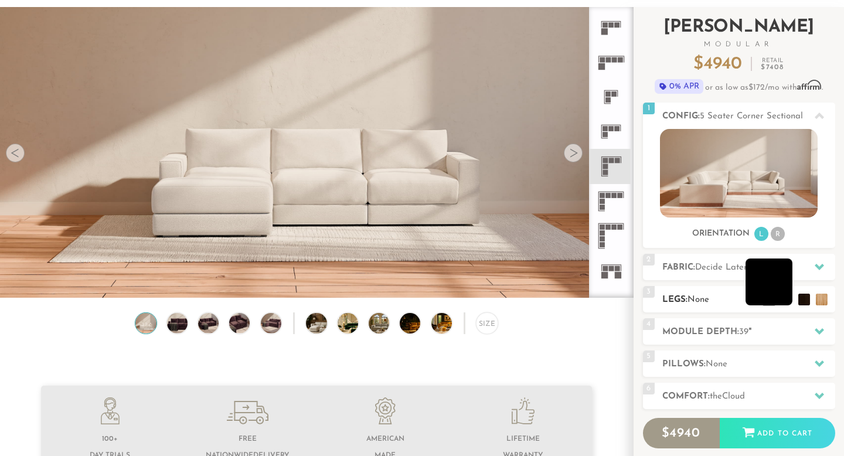
click at [770, 303] on li at bounding box center [768, 281] width 47 height 47
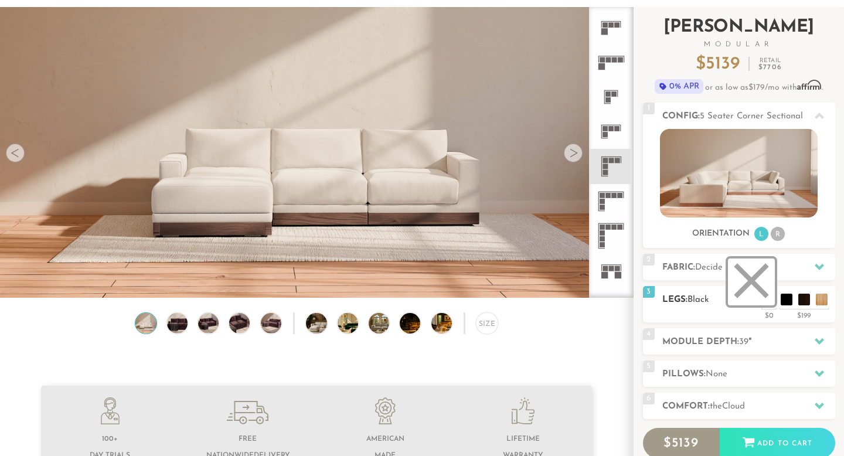
click at [769, 302] on li at bounding box center [751, 281] width 47 height 47
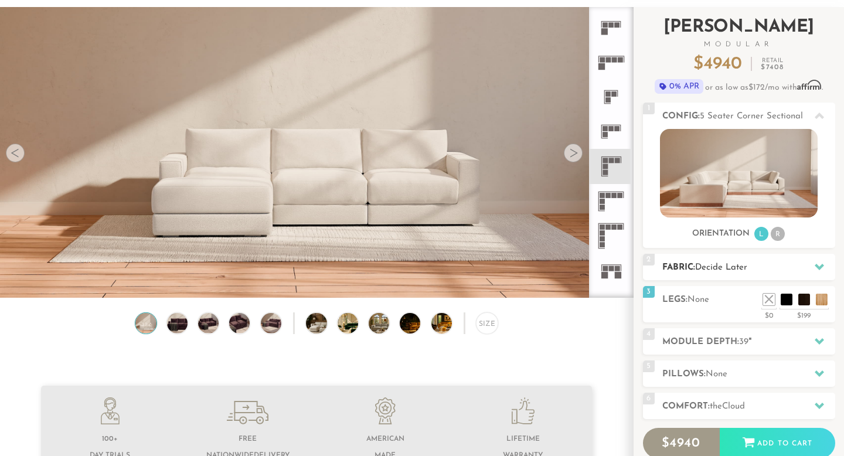
click at [726, 265] on span "Decide Later" at bounding box center [721, 267] width 52 height 9
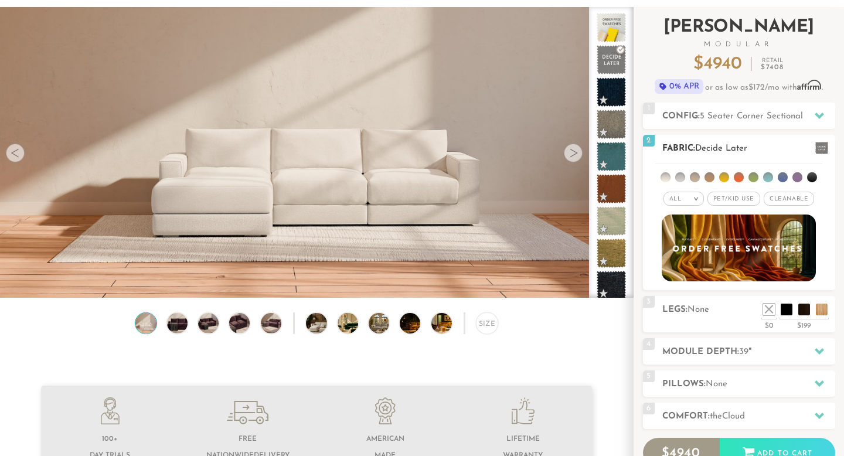
click at [667, 177] on li at bounding box center [665, 177] width 10 height 10
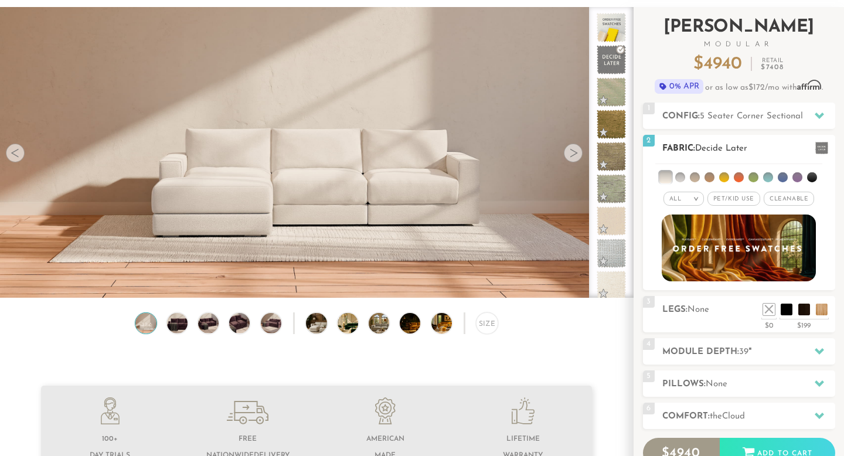
click at [811, 173] on li at bounding box center [812, 177] width 10 height 10
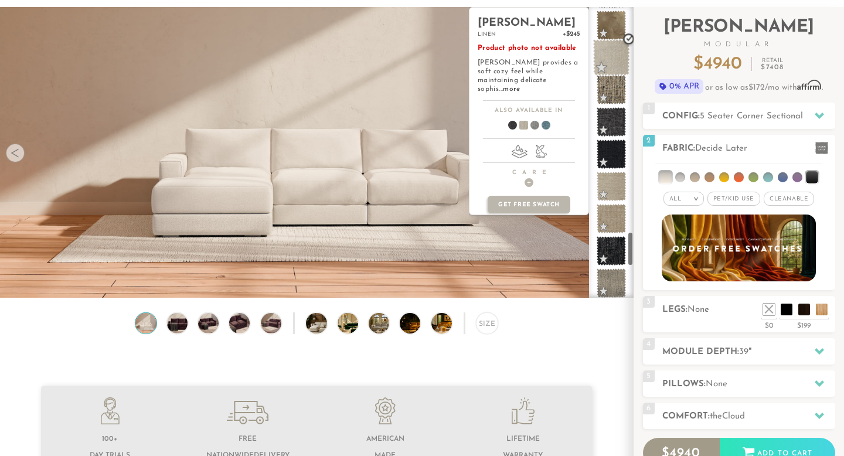
scroll to position [1897, 0]
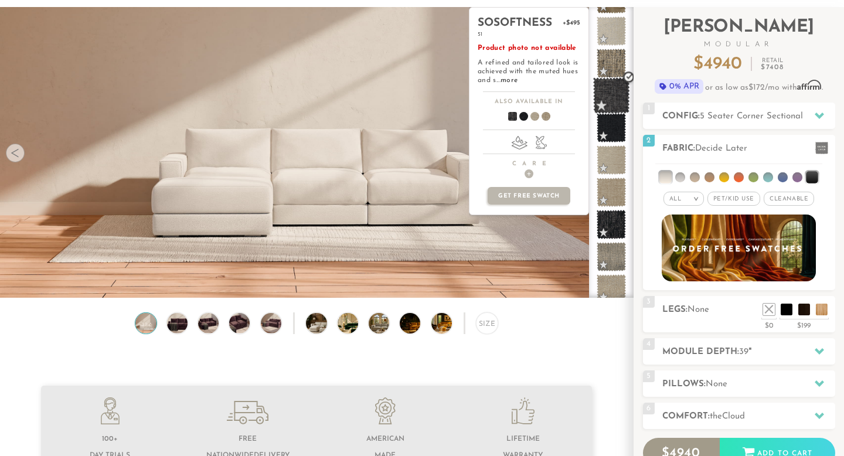
click at [615, 97] on span at bounding box center [611, 95] width 37 height 37
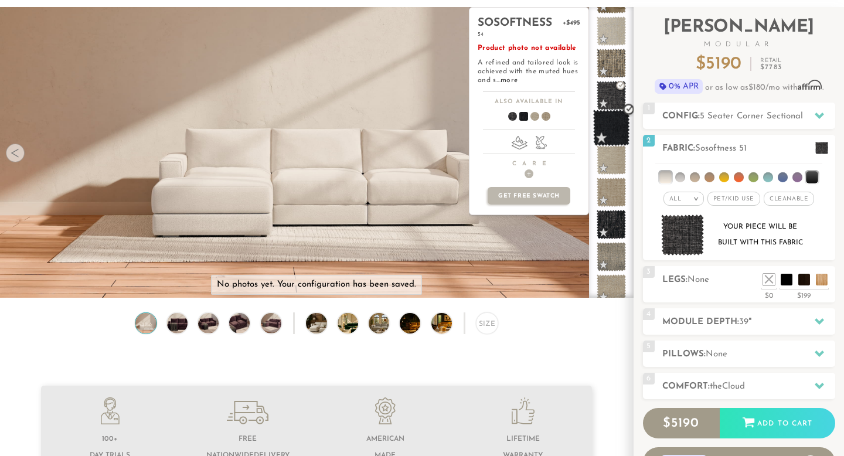
click at [618, 131] on span at bounding box center [611, 128] width 37 height 37
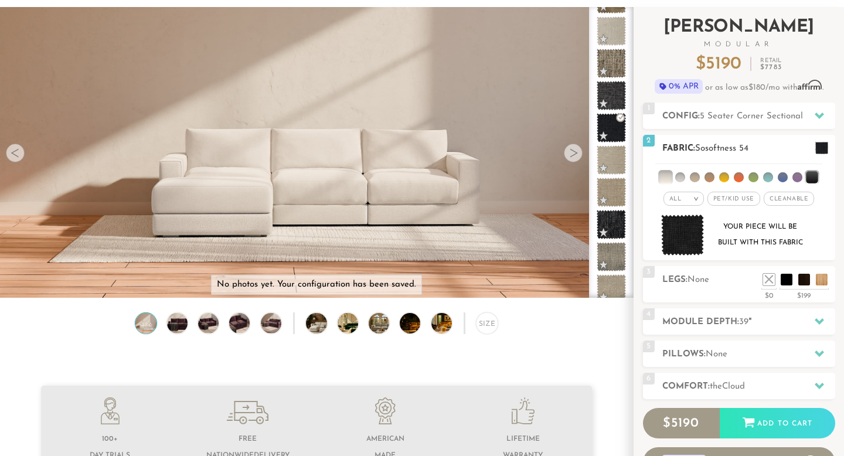
click at [685, 240] on img at bounding box center [682, 235] width 43 height 42
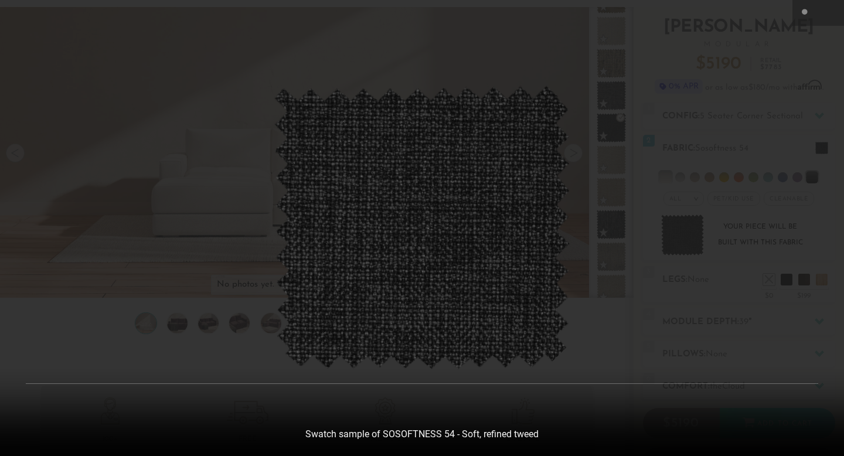
click at [678, 62] on div at bounding box center [422, 228] width 844 height 456
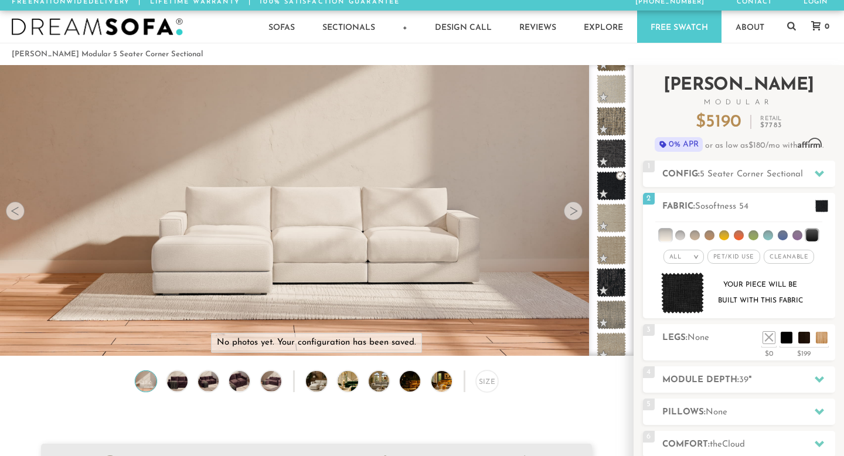
scroll to position [2, 0]
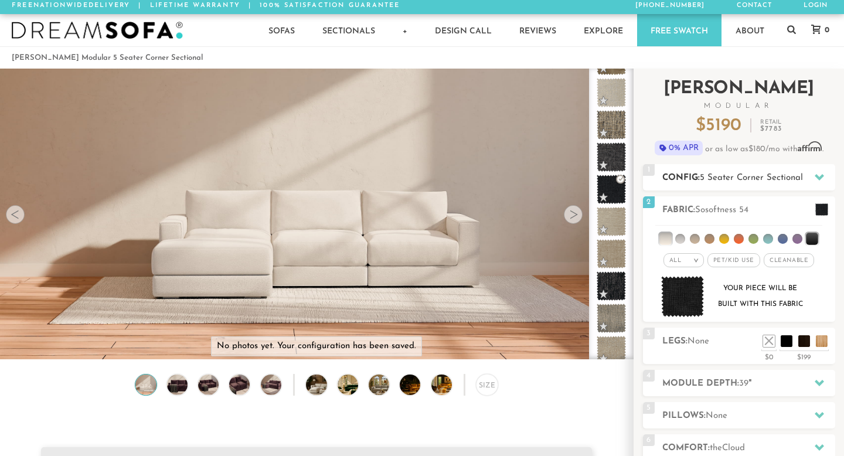
click at [820, 174] on icon at bounding box center [818, 176] width 9 height 9
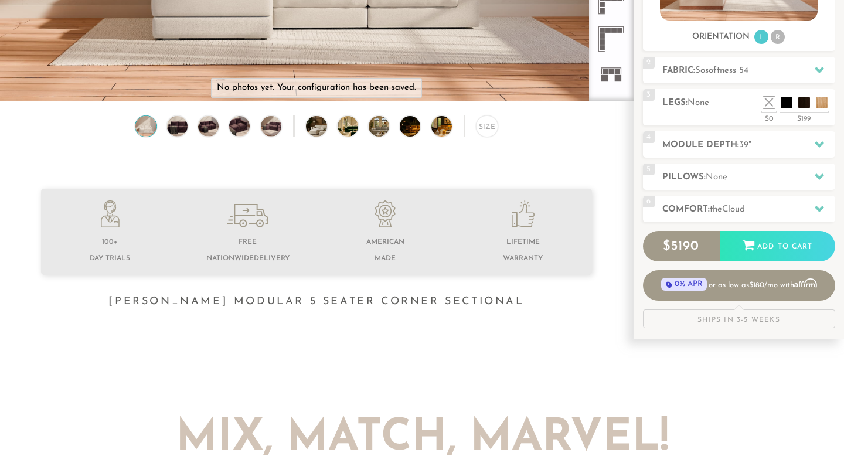
scroll to position [258, 0]
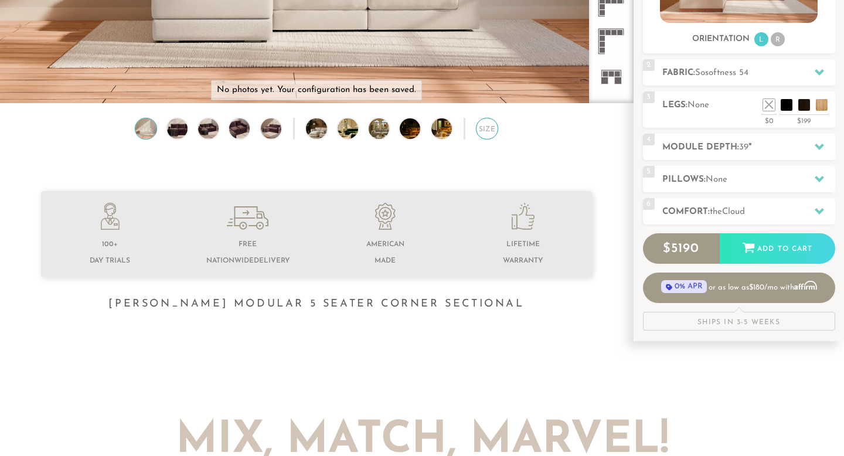
click at [487, 125] on div "Size" at bounding box center [487, 129] width 22 height 22
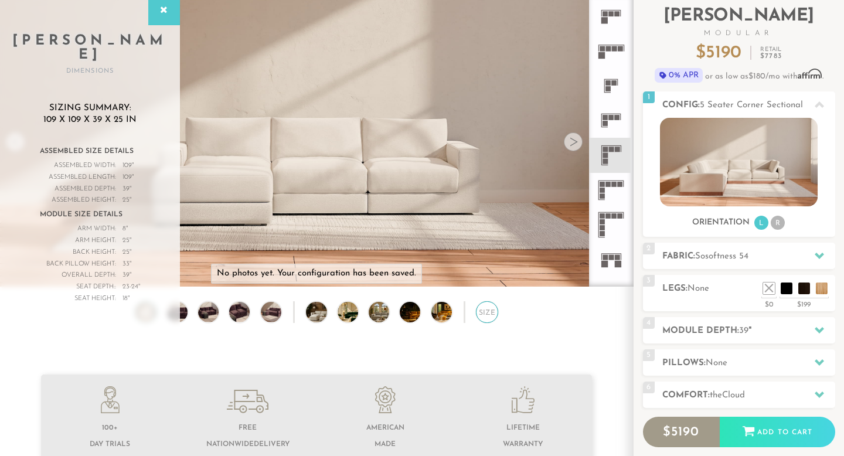
scroll to position [72, 0]
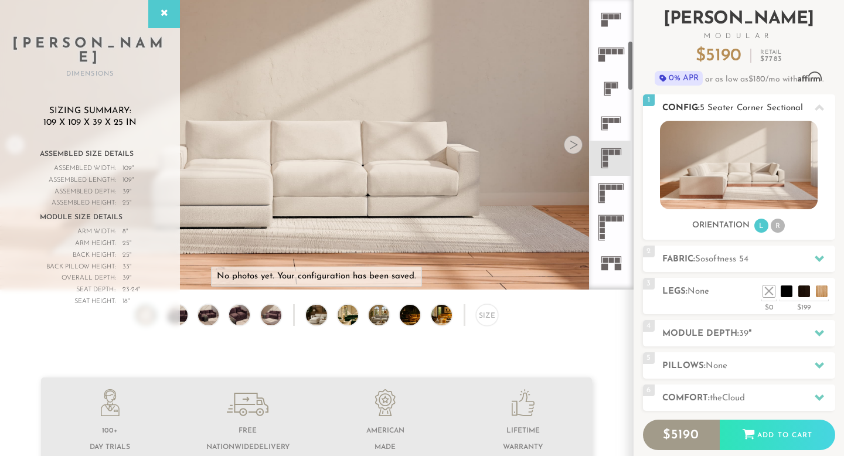
click at [732, 159] on img at bounding box center [739, 165] width 158 height 88
click at [612, 189] on rect at bounding box center [614, 187] width 5 height 5
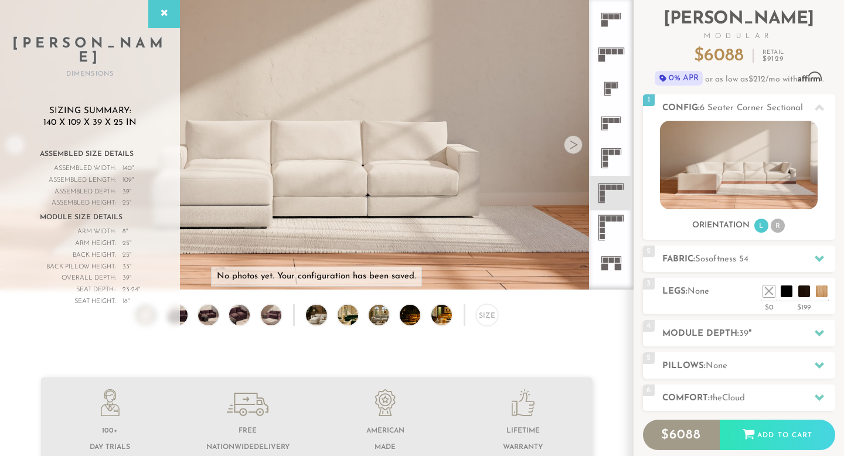
click at [613, 158] on icon at bounding box center [610, 158] width 35 height 35
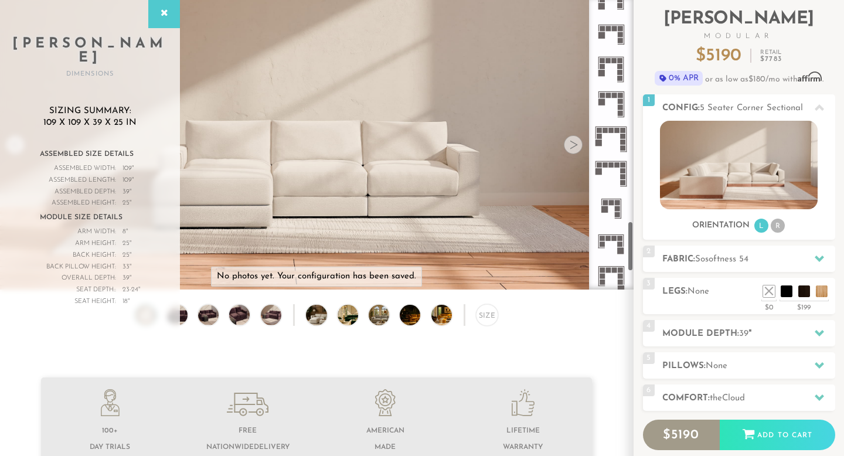
scroll to position [1279, 0]
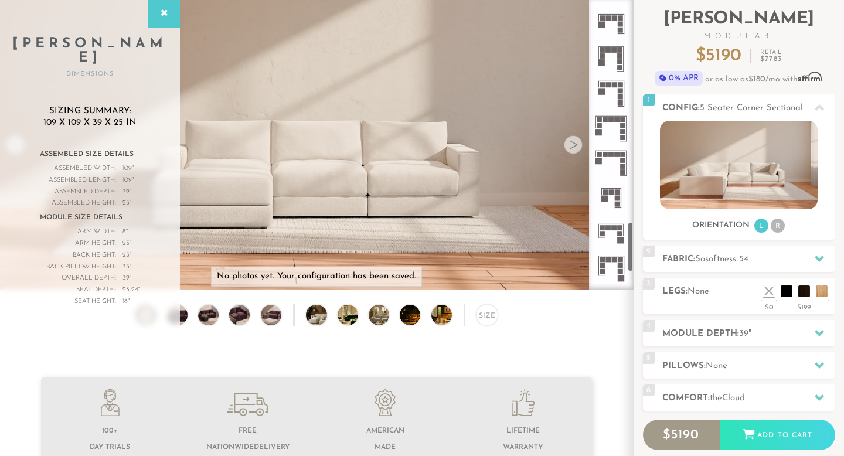
click at [612, 198] on icon at bounding box center [610, 197] width 35 height 35
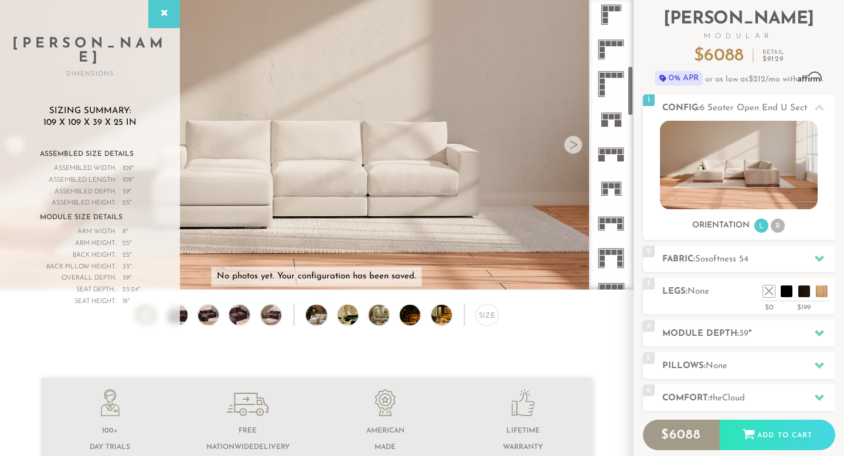
scroll to position [387, 0]
click at [609, 153] on icon at bounding box center [610, 151] width 35 height 35
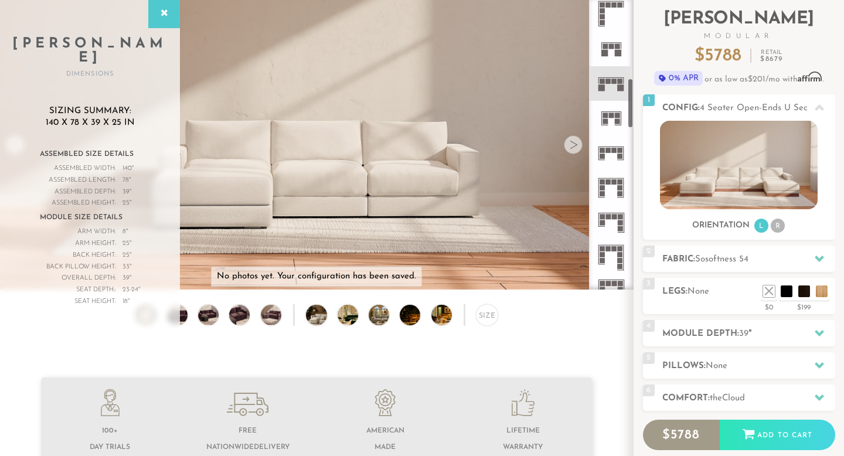
scroll to position [456, 0]
click at [609, 153] on icon at bounding box center [610, 152] width 35 height 35
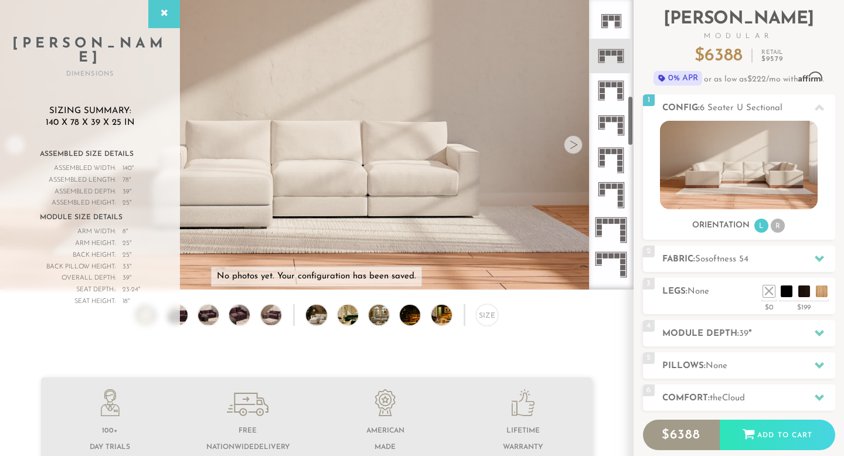
scroll to position [558, 0]
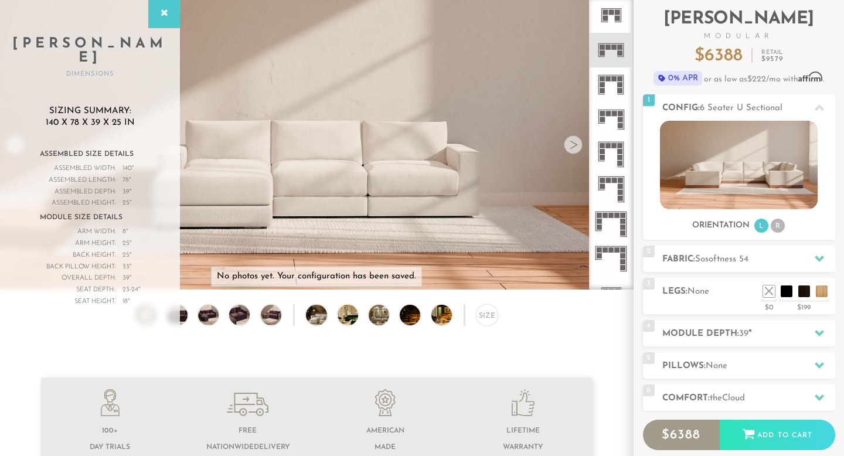
click at [610, 118] on icon at bounding box center [610, 119] width 35 height 35
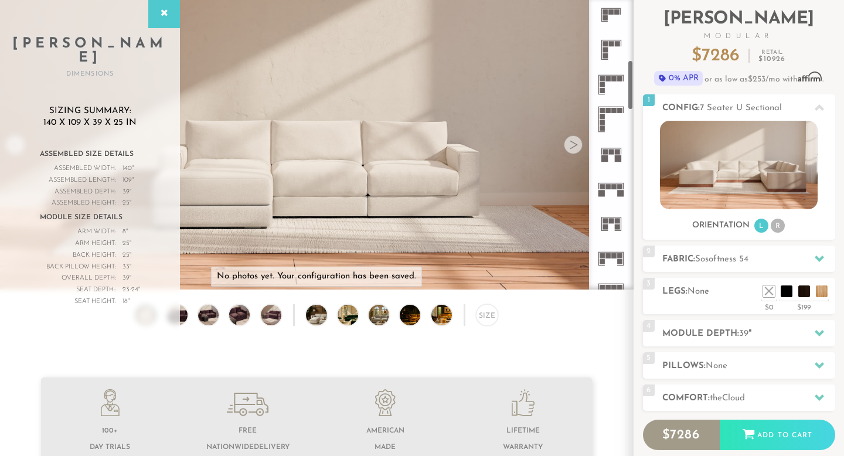
scroll to position [352, 0]
click at [607, 77] on rect at bounding box center [607, 75] width 5 height 5
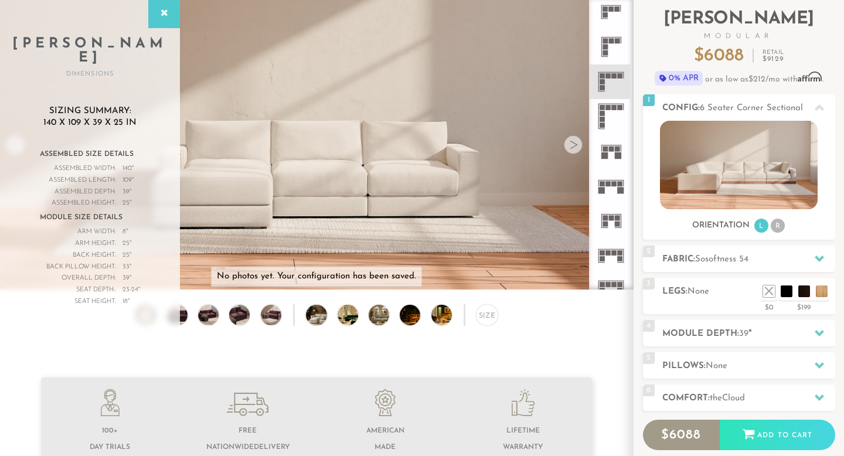
click at [606, 50] on rect at bounding box center [604, 52] width 5 height 5
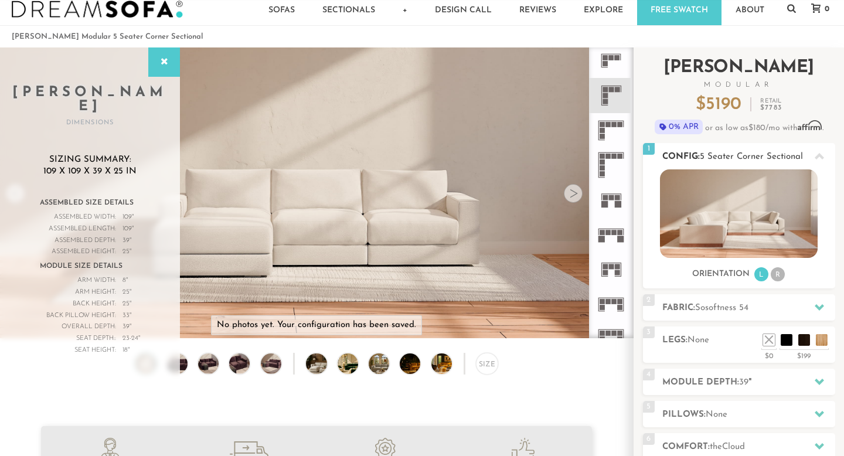
scroll to position [36, 0]
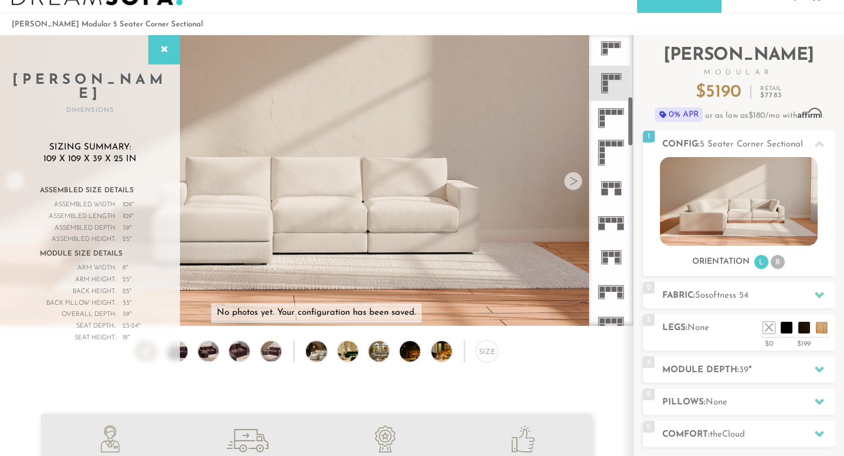
click at [614, 261] on icon at bounding box center [610, 257] width 35 height 35
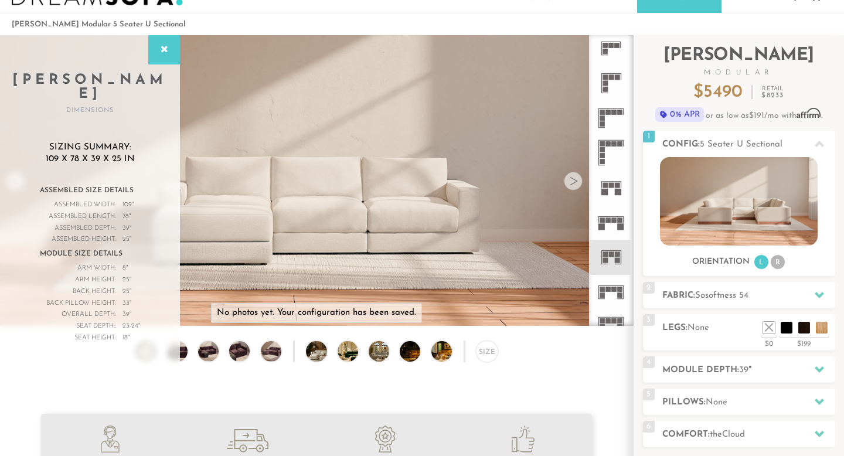
click at [613, 289] on rect at bounding box center [614, 288] width 5 height 5
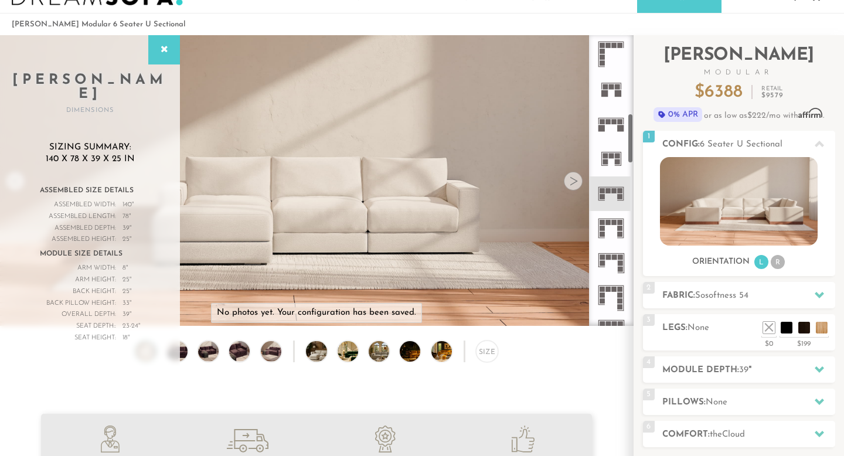
scroll to position [453, 0]
click at [609, 227] on icon at bounding box center [610, 225] width 35 height 35
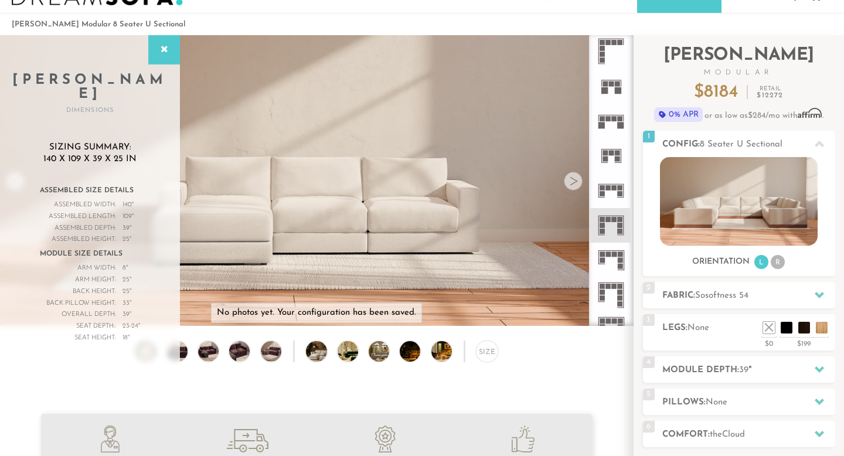
click at [610, 268] on icon at bounding box center [610, 260] width 35 height 35
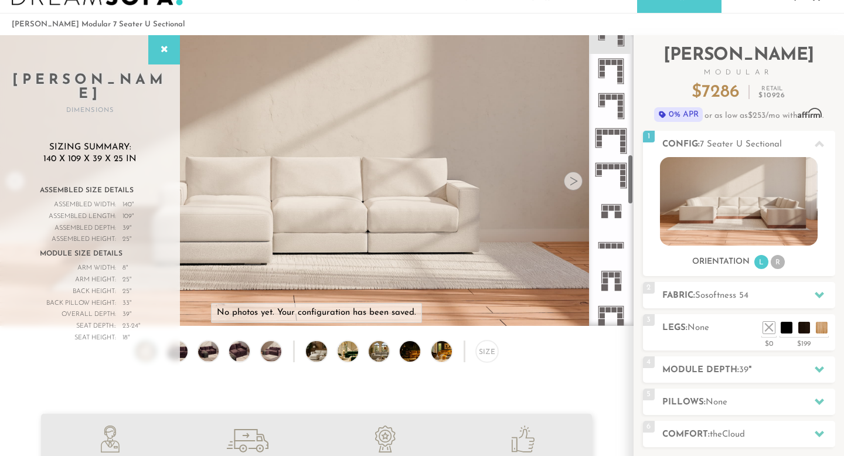
scroll to position [689, 0]
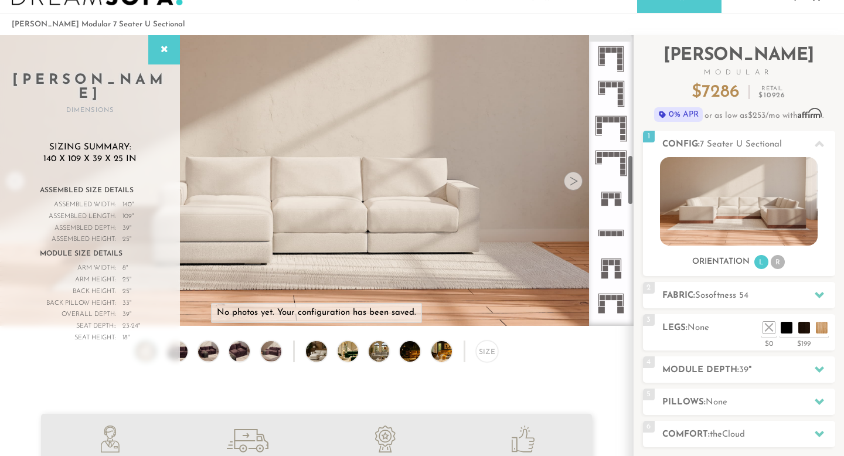
click at [610, 267] on icon at bounding box center [610, 267] width 35 height 35
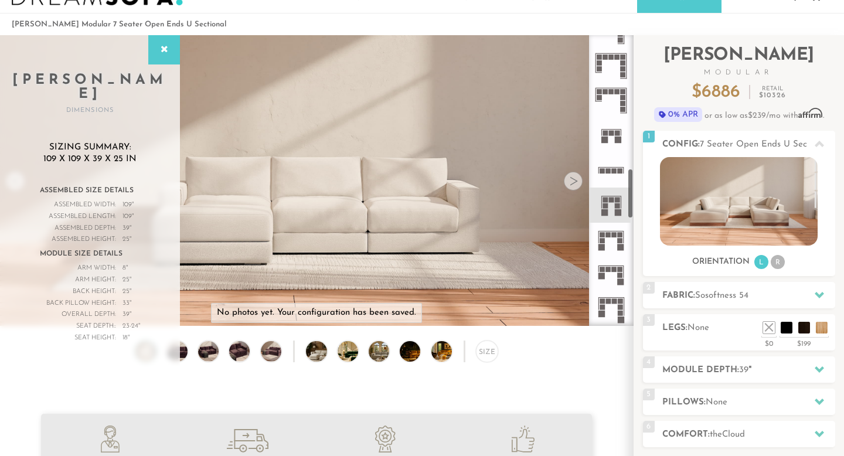
scroll to position [768, 0]
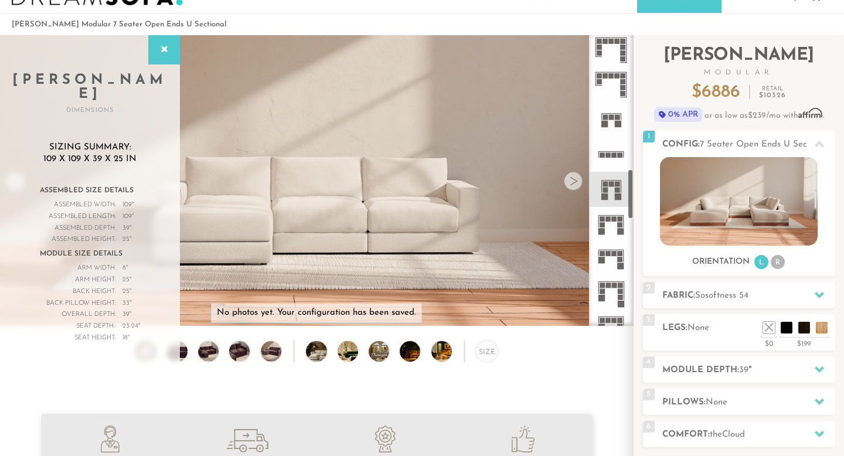
click at [610, 226] on icon at bounding box center [610, 224] width 35 height 35
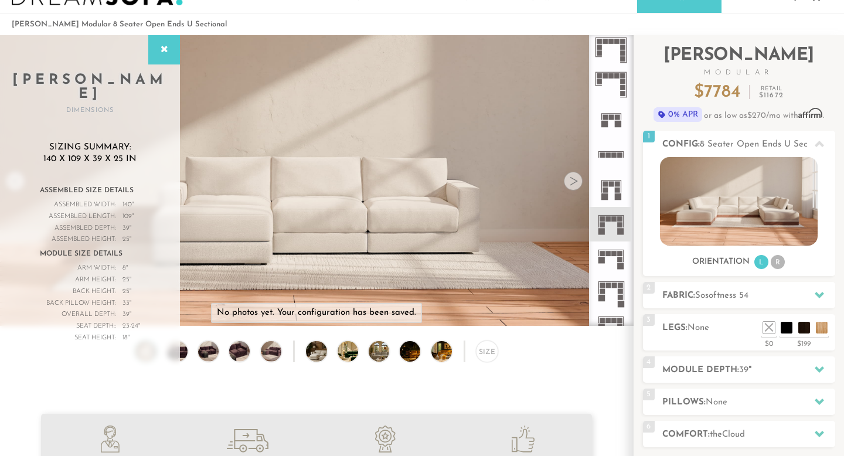
click at [622, 260] on icon at bounding box center [610, 258] width 35 height 35
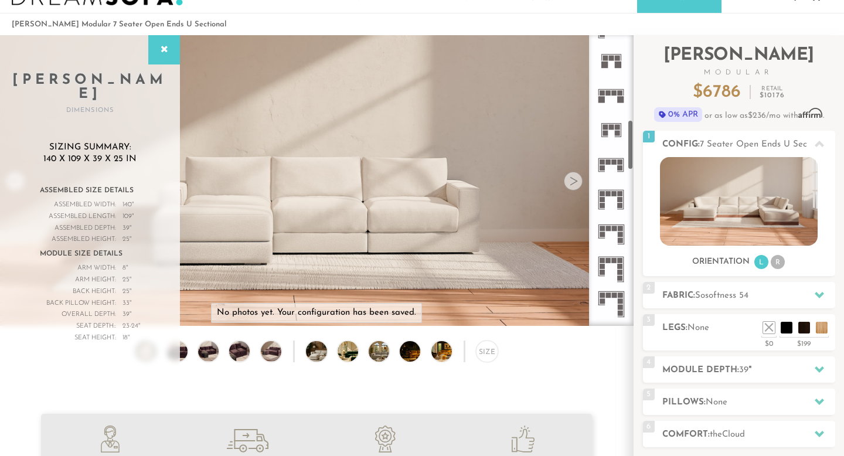
scroll to position [472, 0]
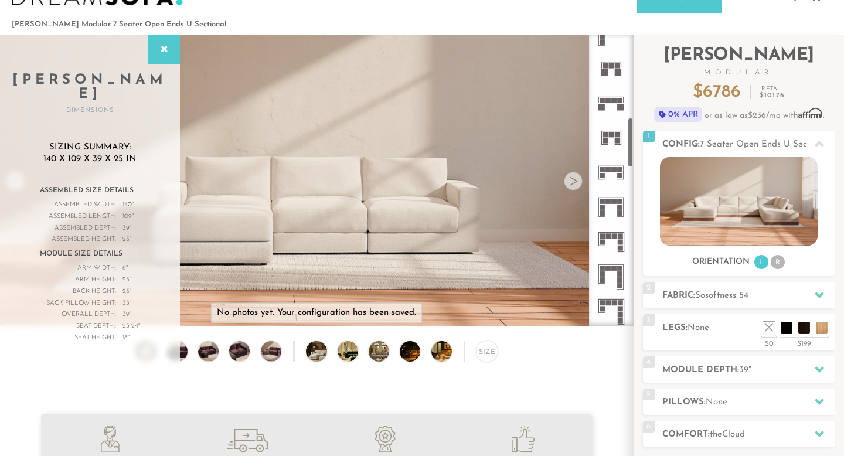
click at [612, 98] on rect at bounding box center [614, 100] width 5 height 5
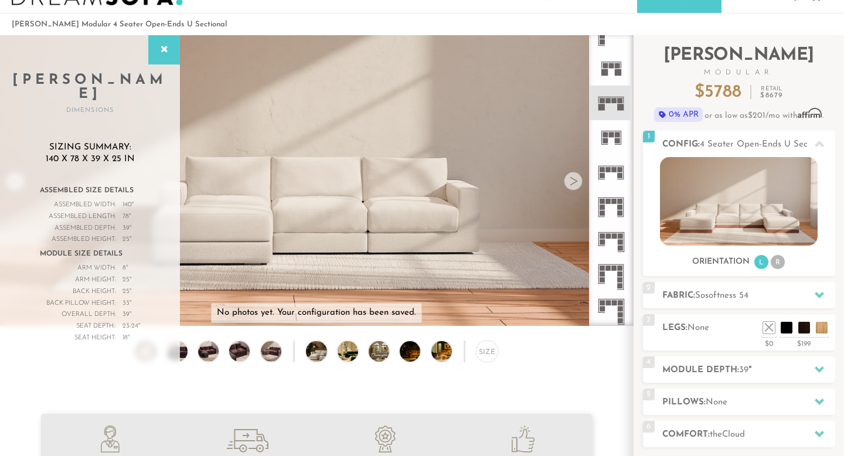
click at [610, 134] on rect at bounding box center [611, 134] width 5 height 5
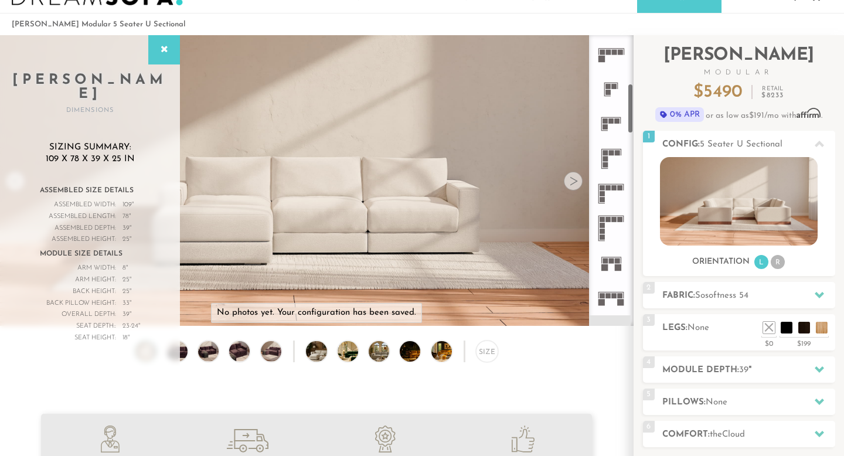
scroll to position [274, 0]
click at [615, 187] on icon at bounding box center [610, 196] width 35 height 35
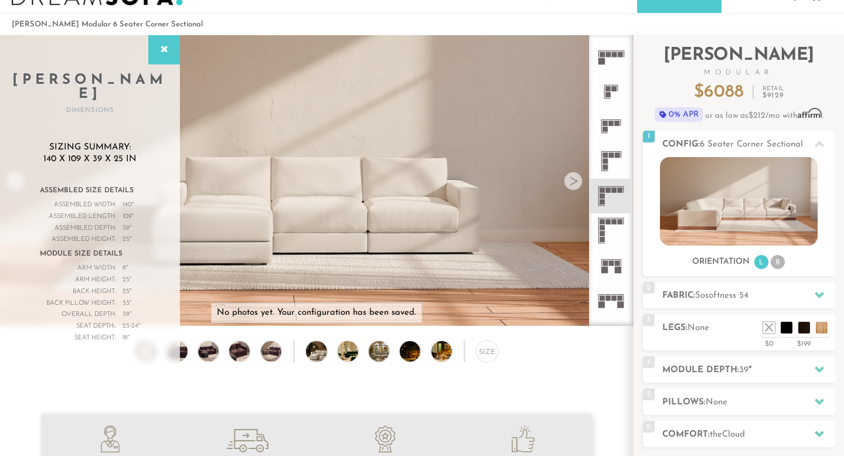
click at [610, 167] on icon at bounding box center [610, 161] width 35 height 35
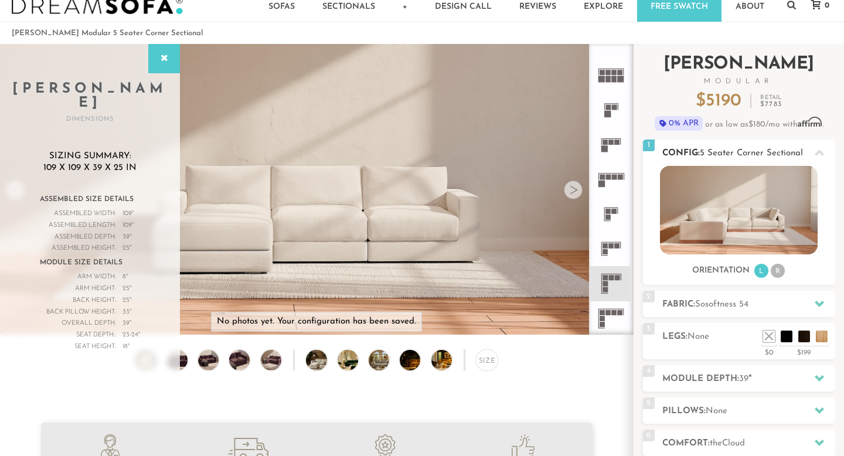
scroll to position [25, 0]
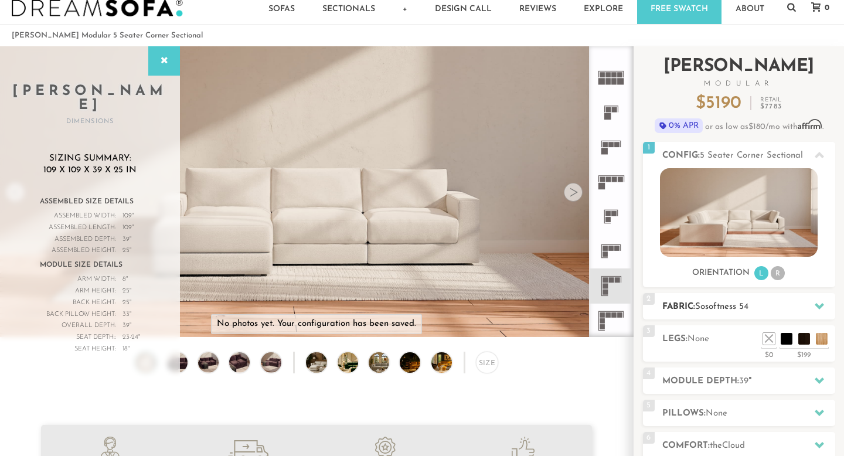
click at [699, 306] on span "Sosoftness 54" at bounding box center [721, 306] width 53 height 9
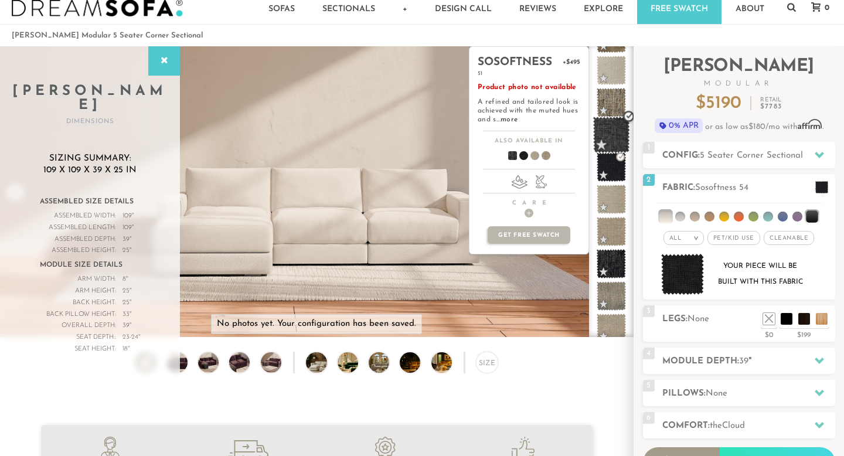
click at [609, 132] on span at bounding box center [611, 135] width 37 height 37
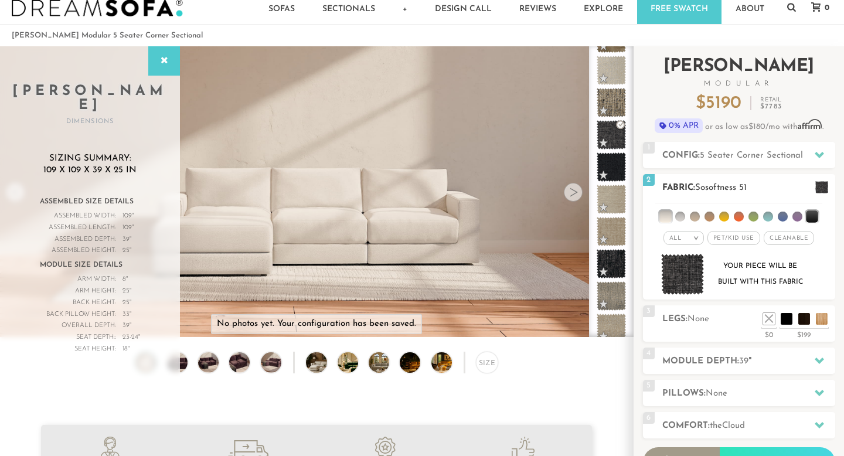
click at [815, 187] on span at bounding box center [821, 187] width 13 height 12
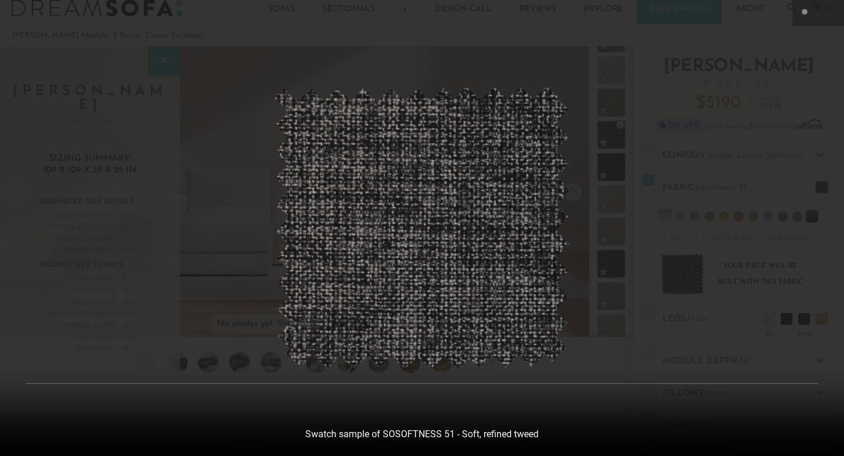
click at [619, 154] on div at bounding box center [422, 228] width 844 height 456
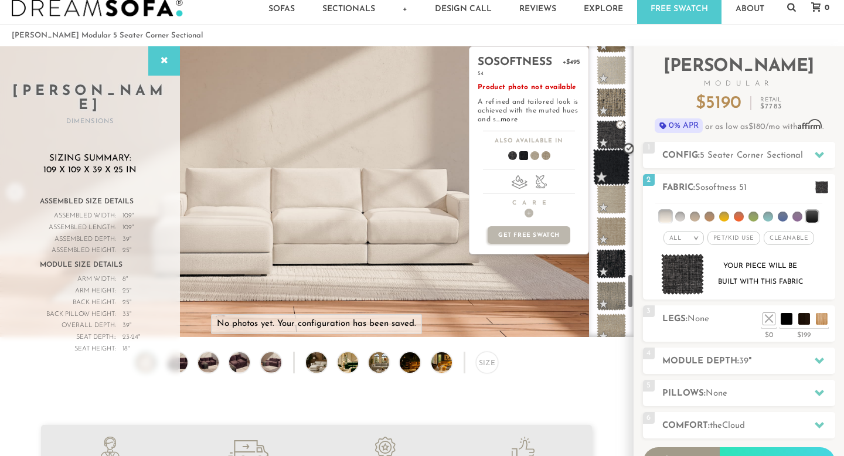
click at [611, 164] on span at bounding box center [611, 167] width 37 height 37
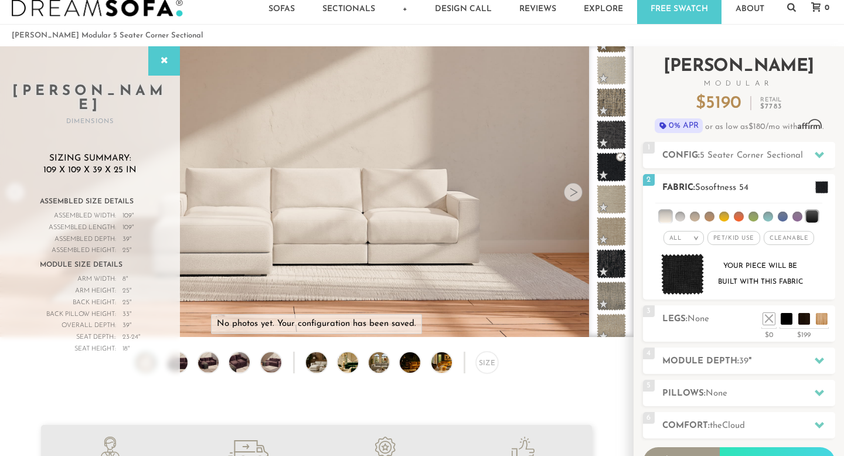
click at [691, 279] on img at bounding box center [682, 275] width 43 height 42
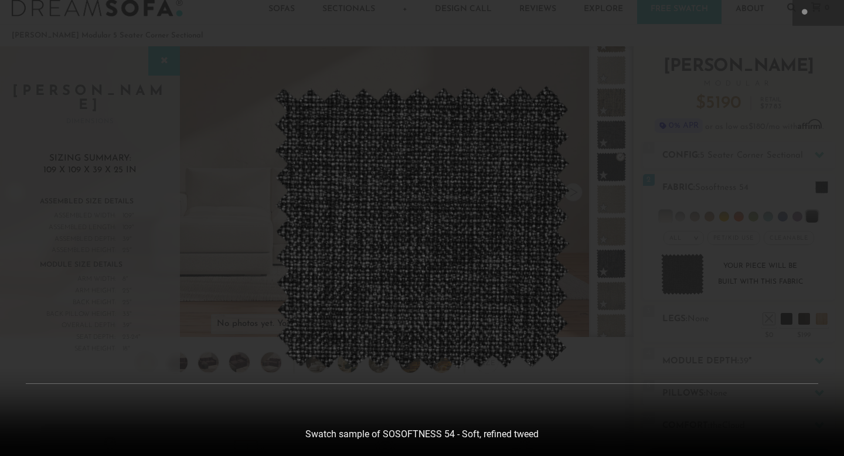
click at [654, 188] on div at bounding box center [422, 228] width 844 height 456
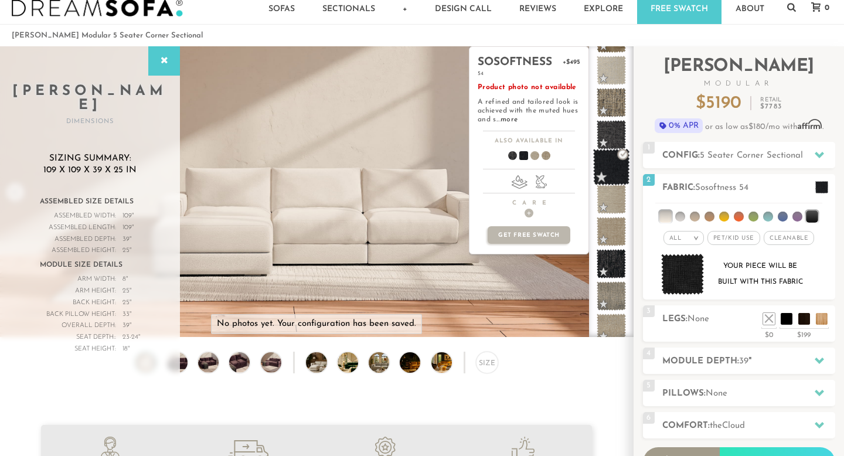
click at [603, 162] on span at bounding box center [611, 167] width 37 height 37
click at [614, 166] on span at bounding box center [611, 167] width 37 height 37
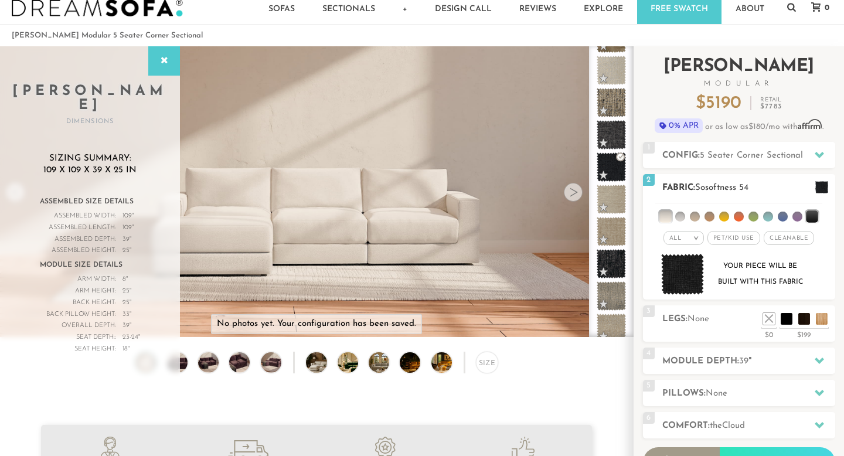
click at [683, 276] on img at bounding box center [682, 275] width 43 height 42
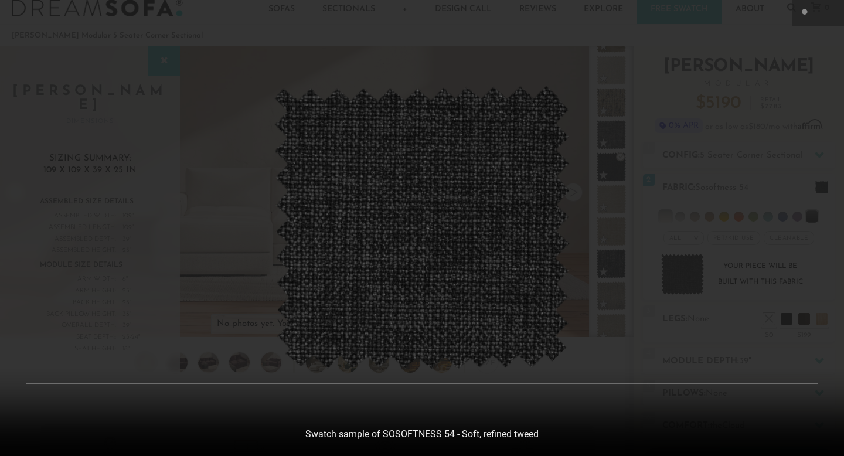
click at [640, 87] on div at bounding box center [422, 228] width 844 height 456
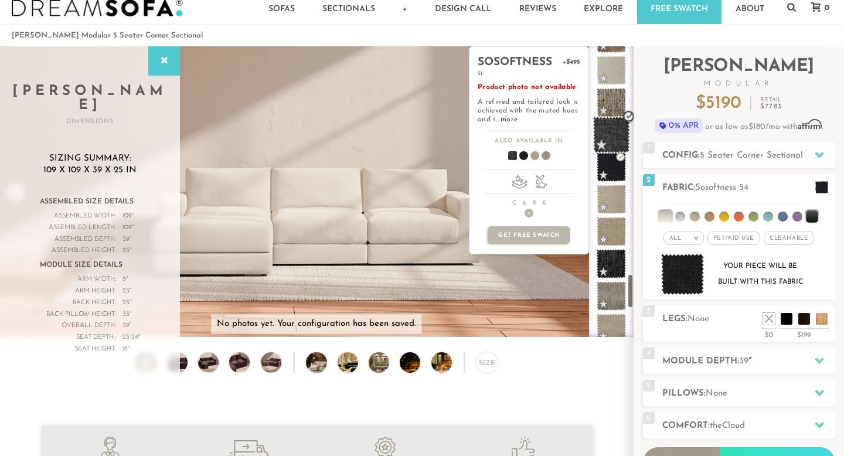
click at [614, 131] on span at bounding box center [611, 135] width 37 height 37
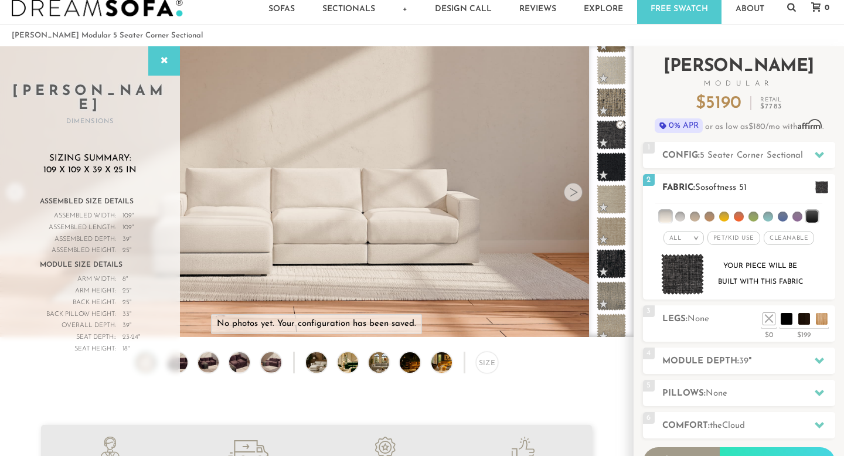
click at [682, 278] on img at bounding box center [682, 275] width 43 height 42
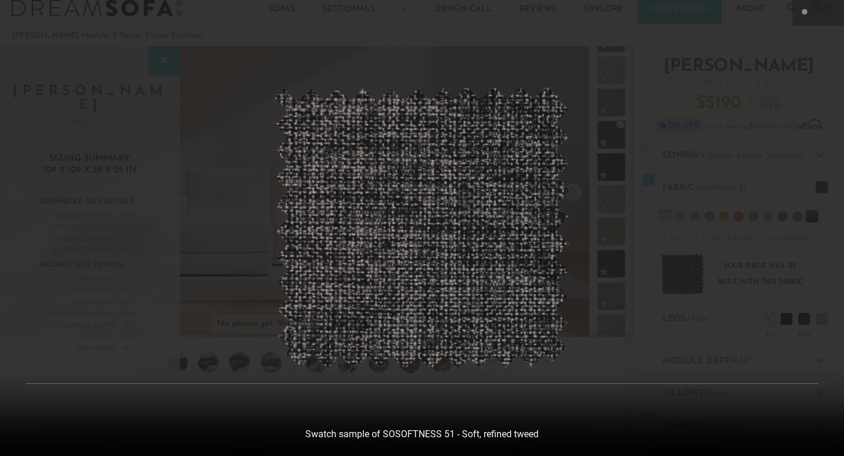
click at [670, 179] on div at bounding box center [422, 228] width 844 height 456
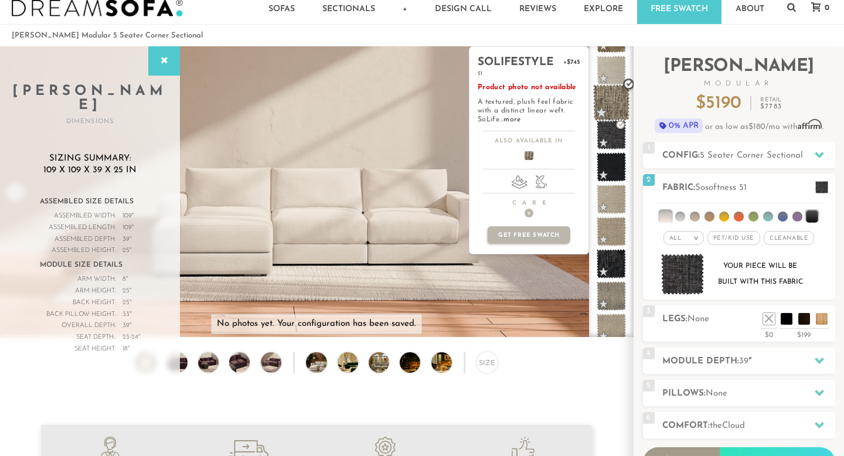
click at [611, 105] on span at bounding box center [611, 102] width 37 height 37
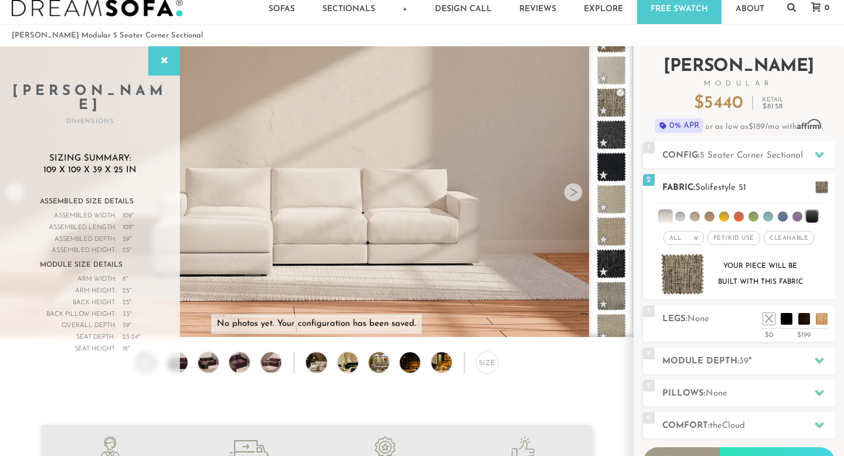
click at [682, 266] on img at bounding box center [682, 275] width 43 height 42
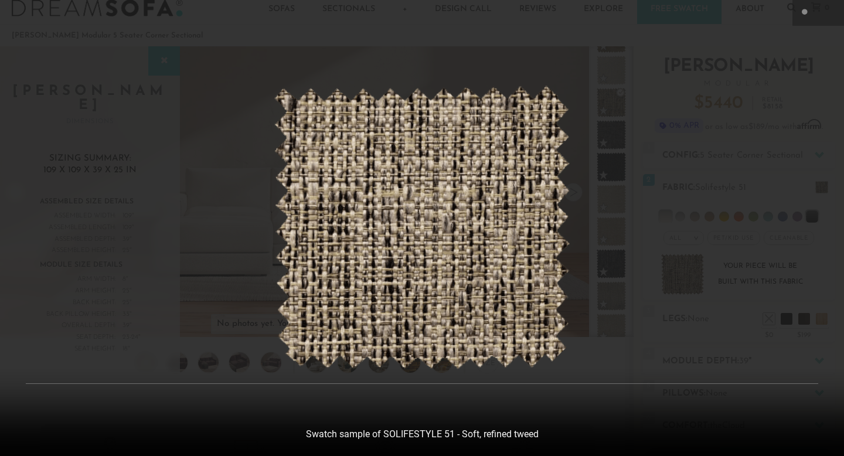
click at [662, 166] on div at bounding box center [422, 228] width 844 height 456
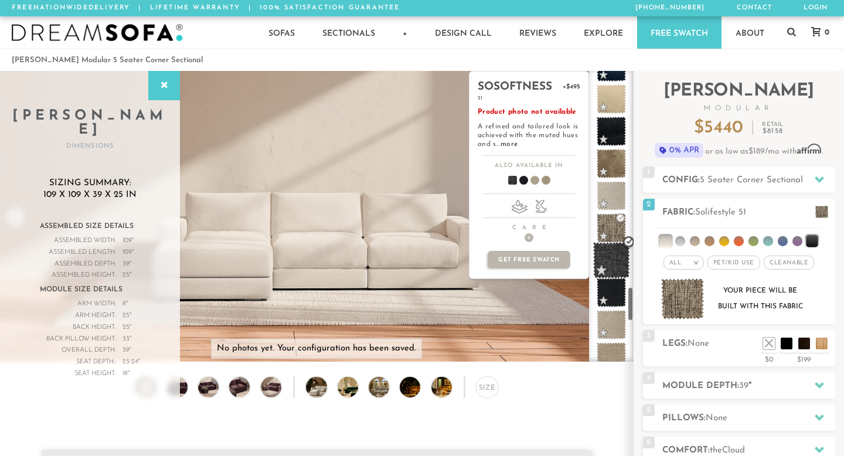
scroll to position [1786, 0]
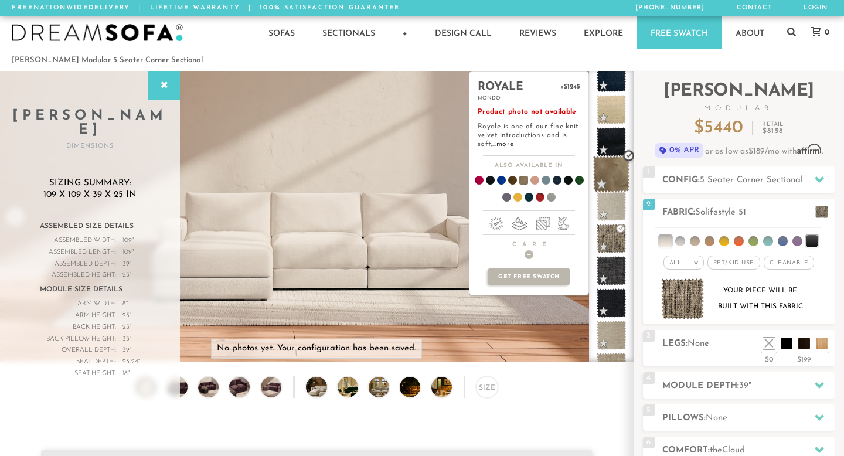
click at [611, 179] on span at bounding box center [611, 174] width 37 height 37
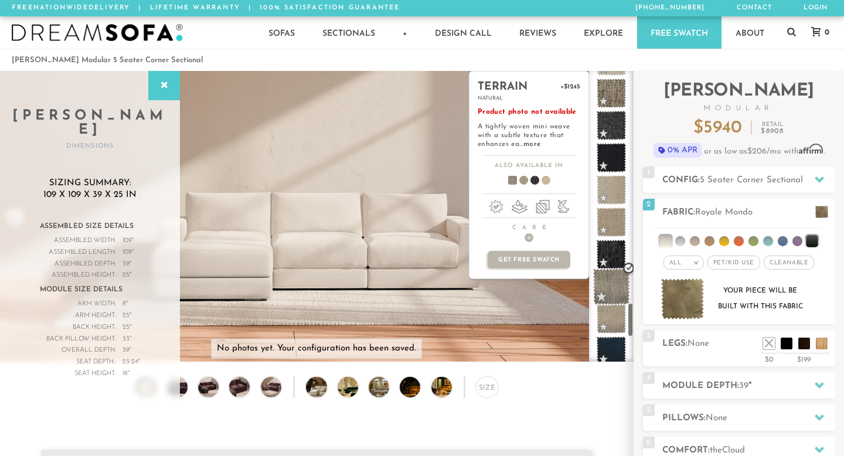
scroll to position [1931, 0]
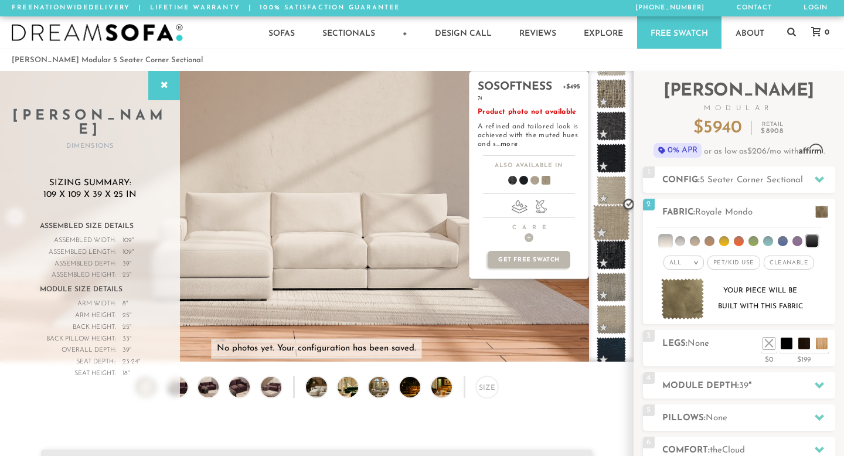
click at [617, 214] on span at bounding box center [611, 222] width 37 height 37
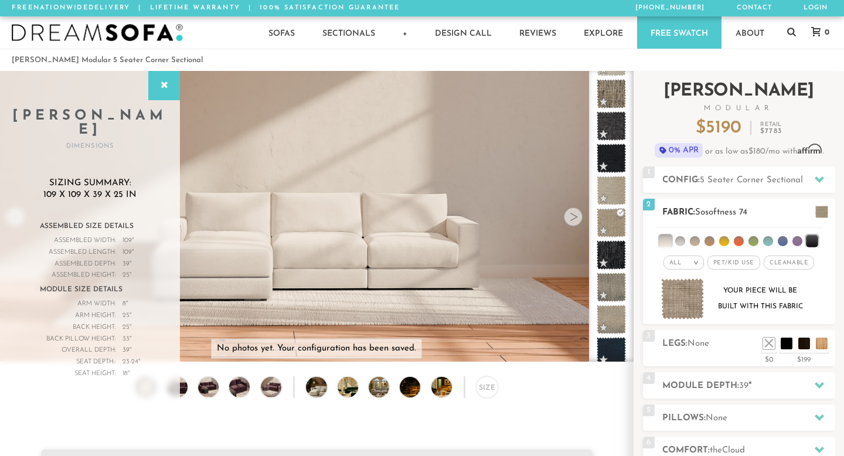
click at [690, 291] on img at bounding box center [682, 299] width 43 height 42
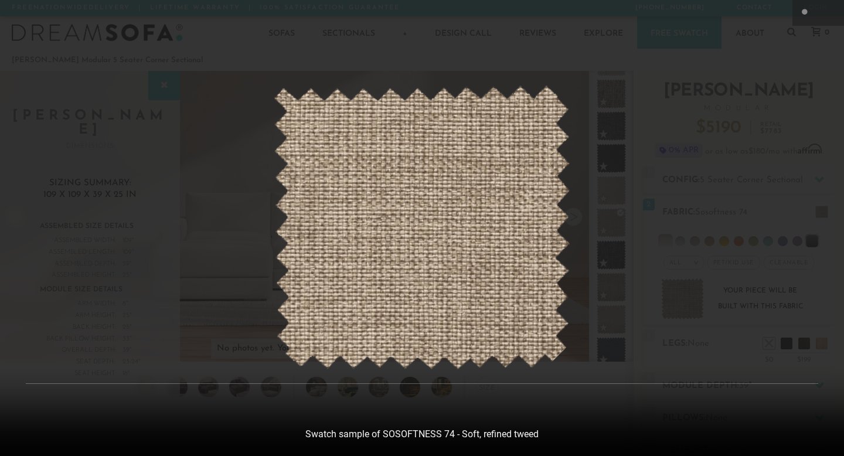
click at [639, 112] on div at bounding box center [422, 228] width 844 height 456
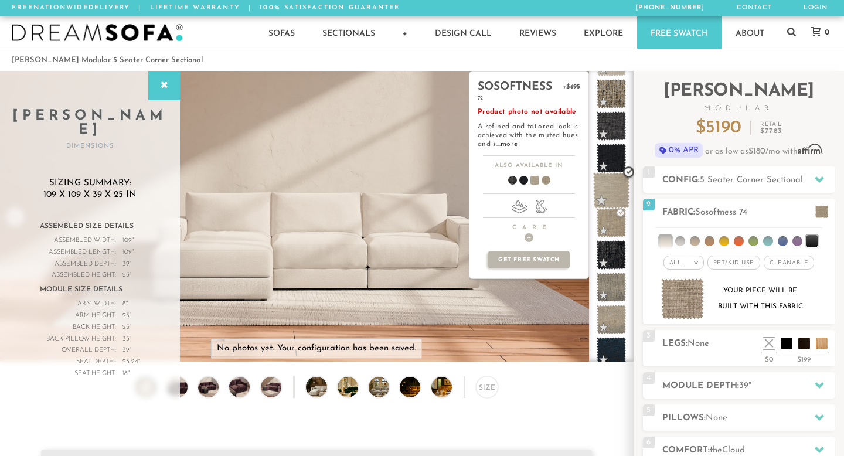
click at [613, 190] on span at bounding box center [611, 190] width 37 height 37
click at [612, 163] on span at bounding box center [611, 158] width 37 height 37
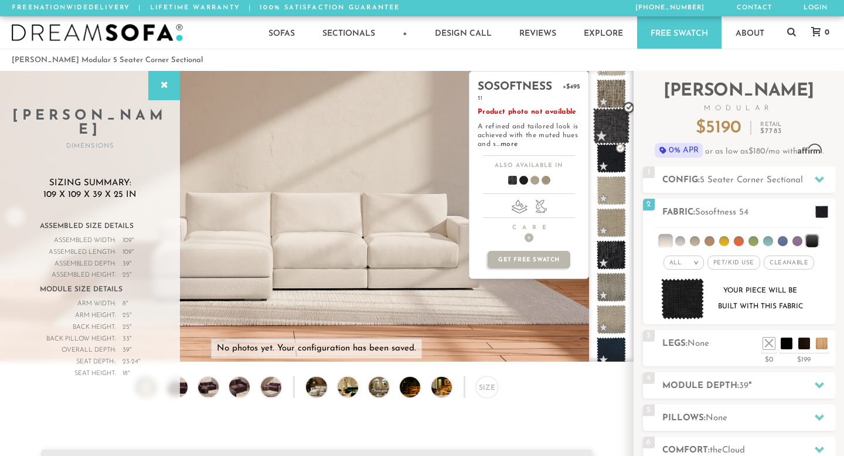
click at [614, 128] on span at bounding box center [611, 126] width 37 height 37
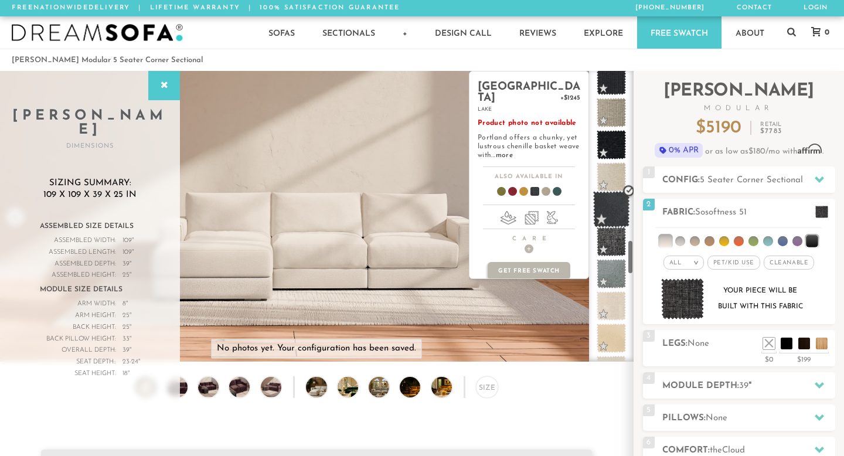
scroll to position [1394, 0]
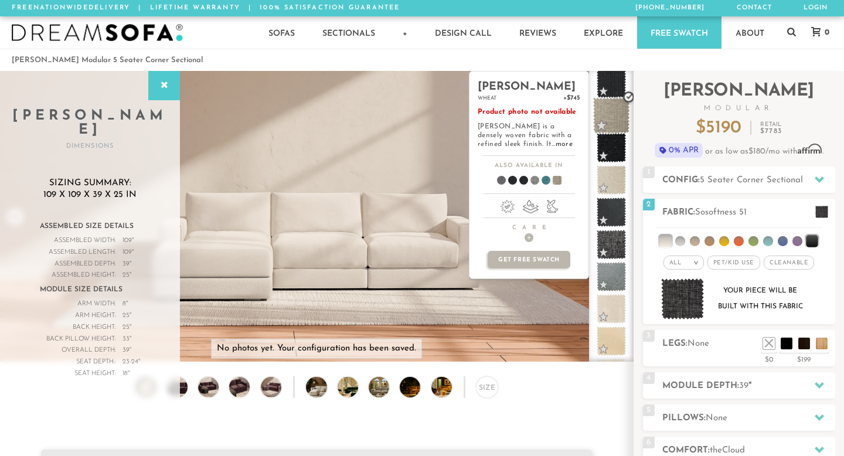
click at [613, 115] on span at bounding box center [611, 115] width 37 height 37
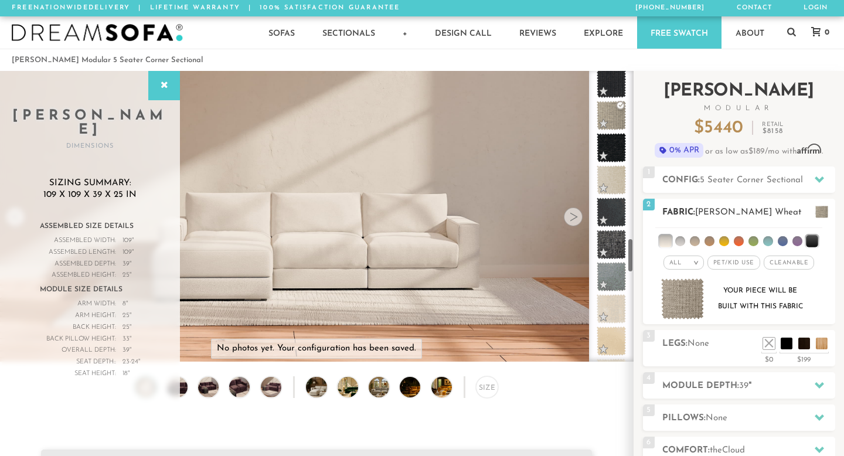
click at [689, 309] on img at bounding box center [682, 299] width 43 height 42
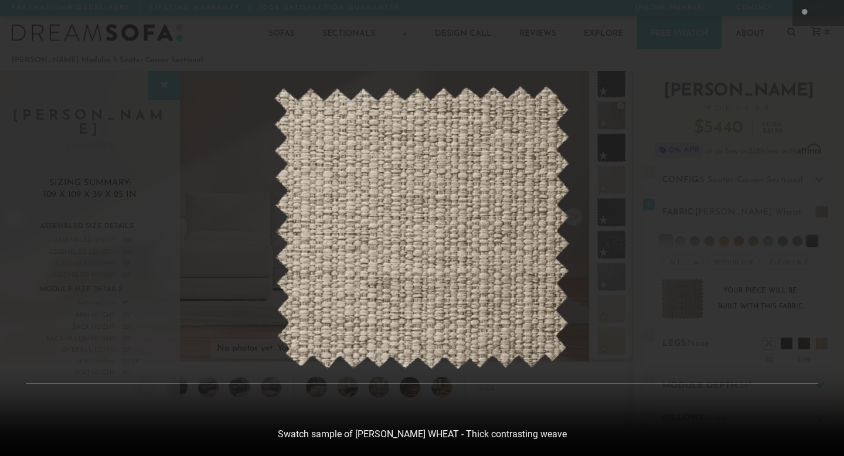
click at [630, 171] on div at bounding box center [422, 228] width 844 height 456
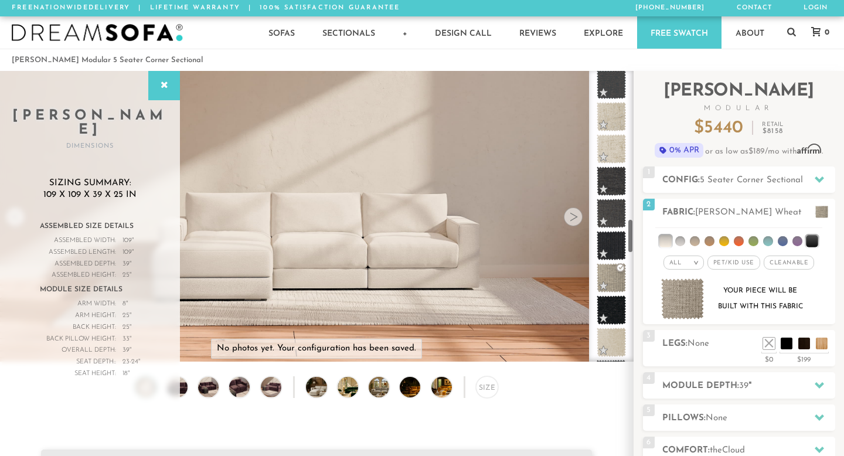
scroll to position [1214, 0]
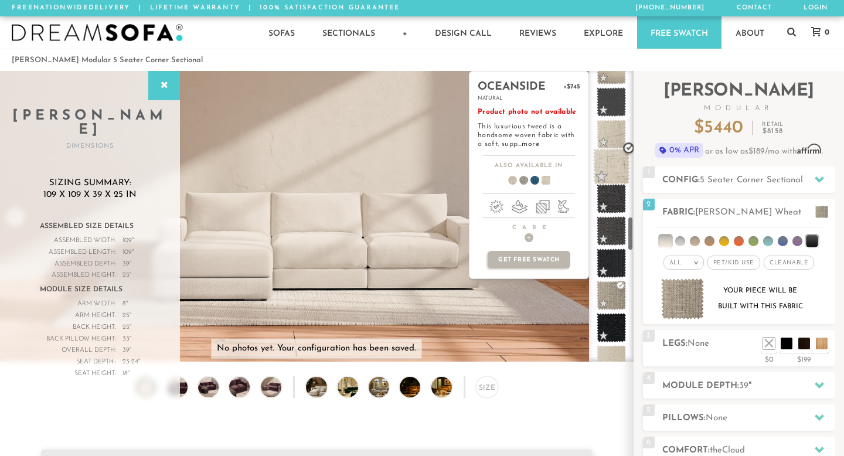
click at [620, 166] on span at bounding box center [611, 166] width 37 height 37
click at [606, 166] on span at bounding box center [611, 166] width 37 height 37
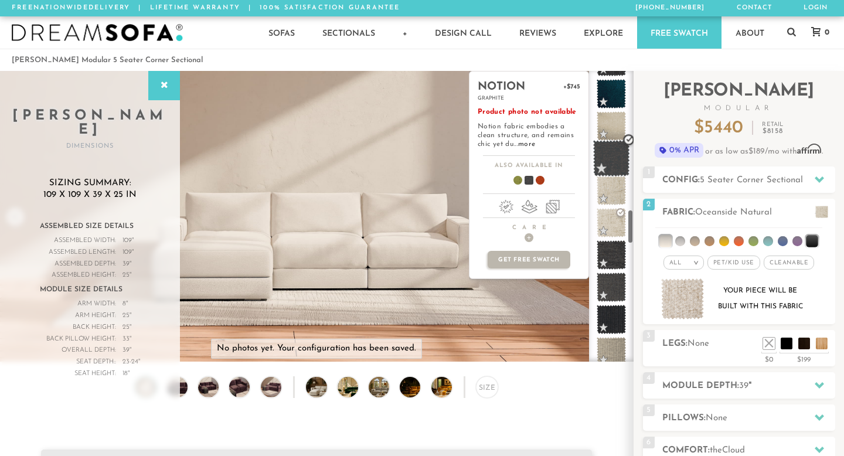
scroll to position [1157, 0]
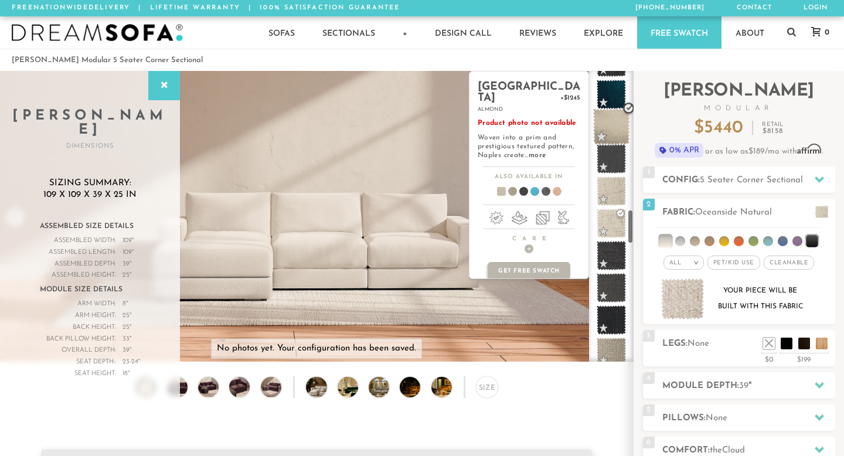
click at [610, 117] on span at bounding box center [611, 126] width 37 height 37
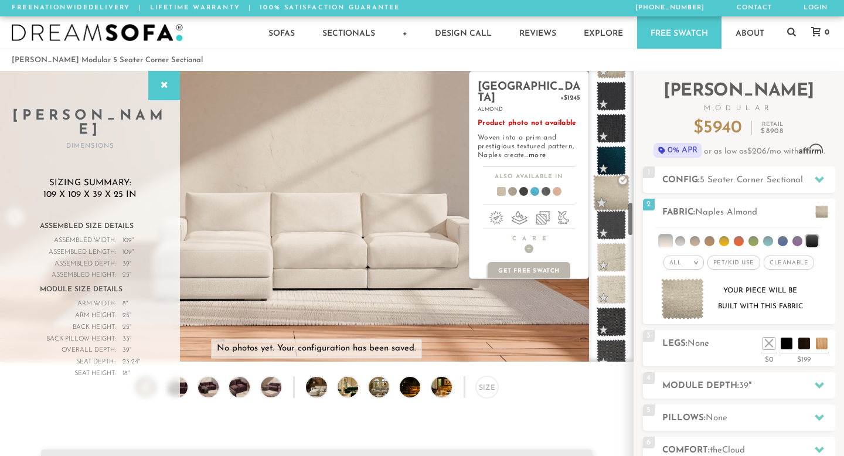
scroll to position [1089, 0]
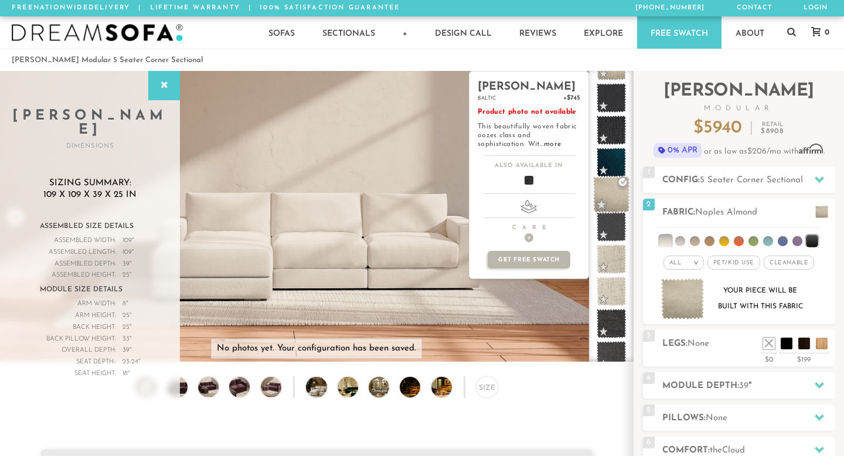
click at [610, 117] on span at bounding box center [610, 129] width 29 height 29
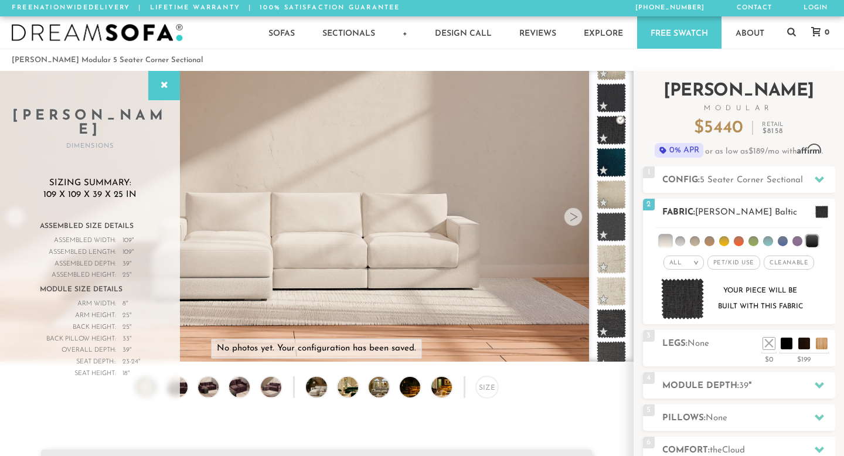
click at [684, 303] on img at bounding box center [682, 299] width 43 height 42
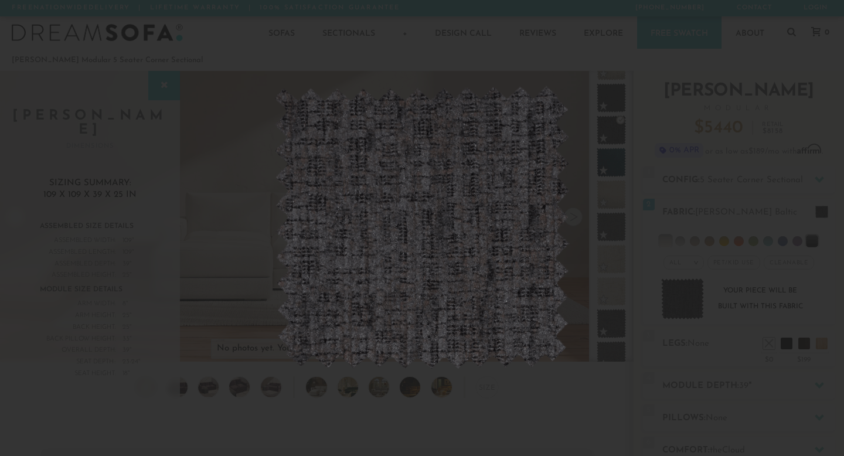
click at [611, 231] on div at bounding box center [422, 228] width 844 height 456
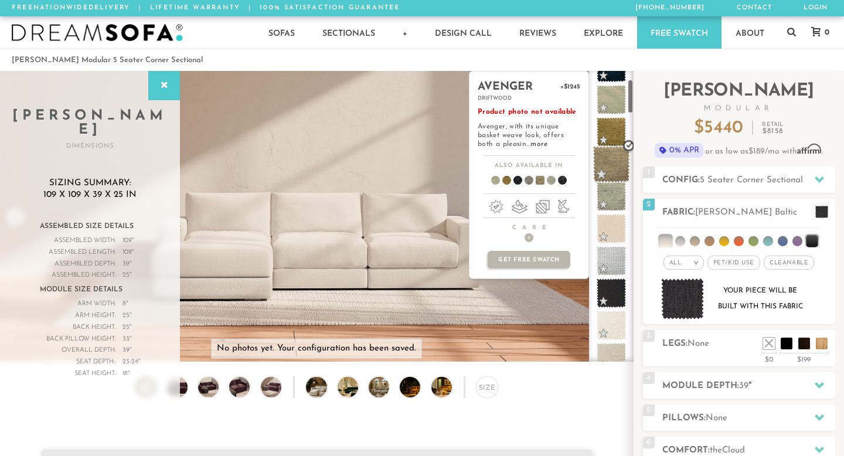
scroll to position [91, 0]
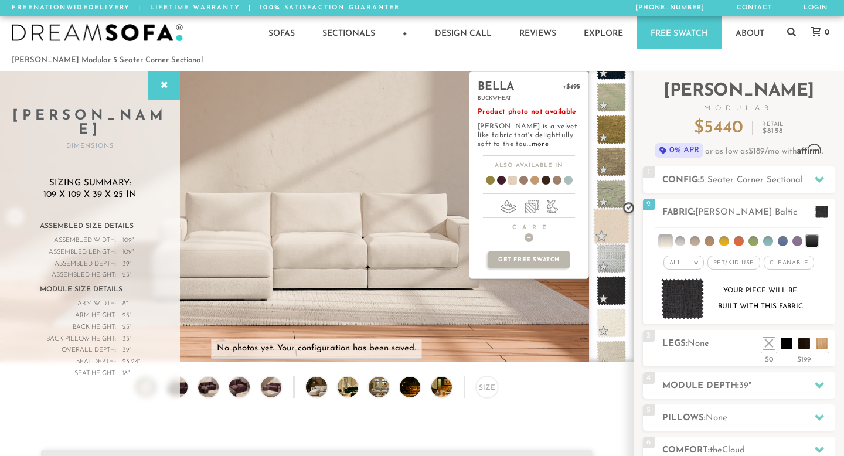
click at [616, 230] on span at bounding box center [611, 226] width 37 height 37
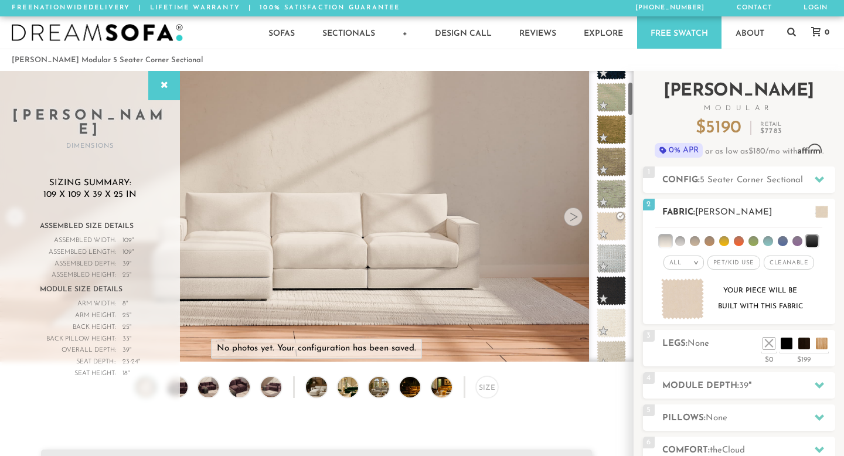
click at [688, 265] on div "All >" at bounding box center [683, 262] width 40 height 14
click at [723, 278] on div "All > All Tier x x" at bounding box center [739, 275] width 192 height 100
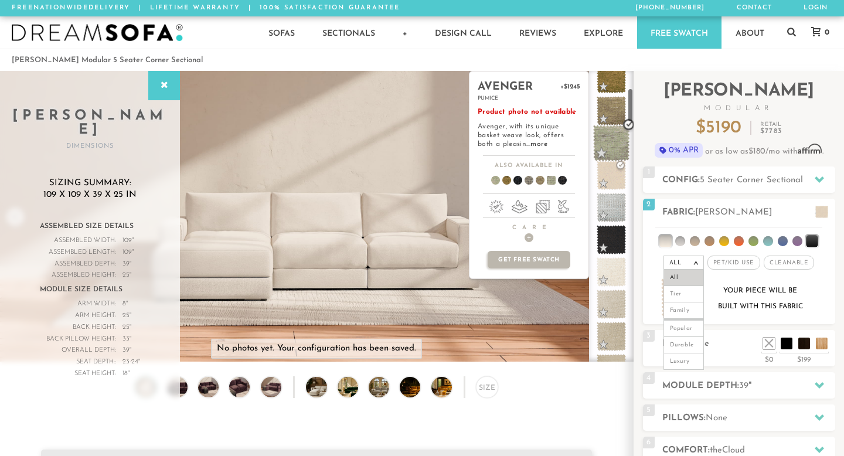
scroll to position [143, 0]
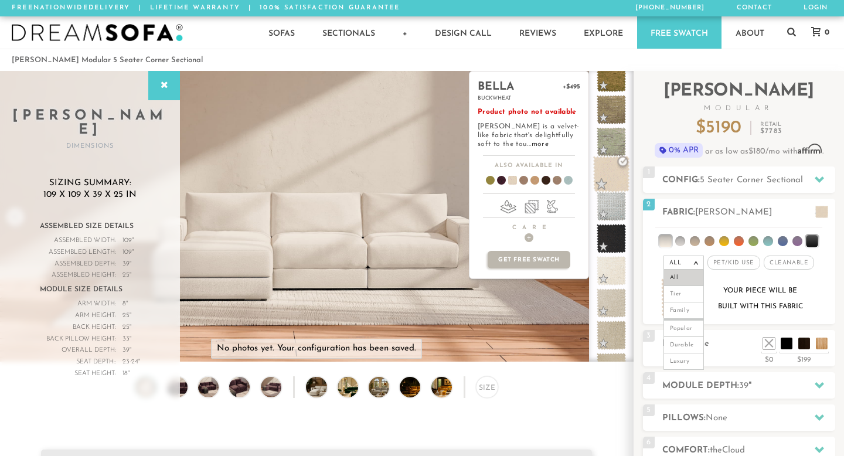
click at [610, 180] on span at bounding box center [611, 174] width 37 height 37
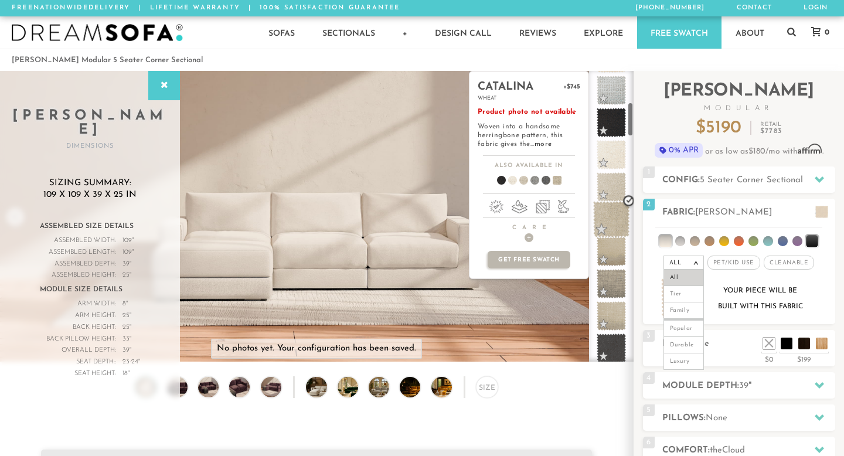
scroll to position [264, 0]
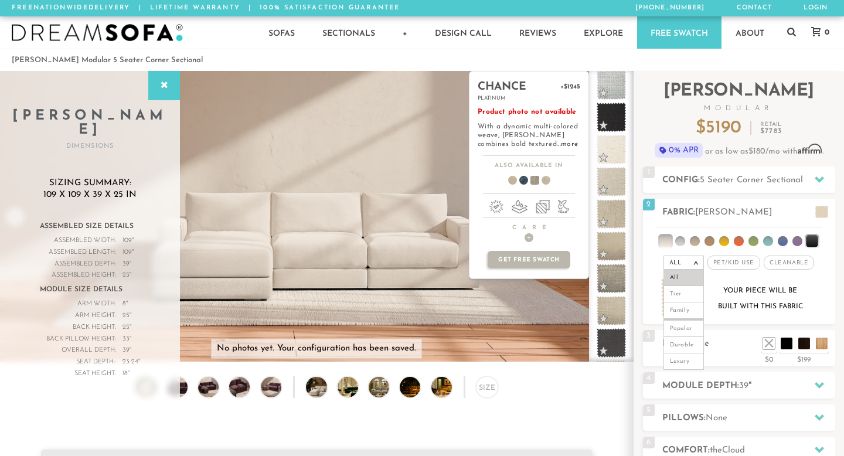
click at [501, 213] on li at bounding box center [496, 206] width 15 height 13
click at [498, 211] on li at bounding box center [496, 206] width 15 height 13
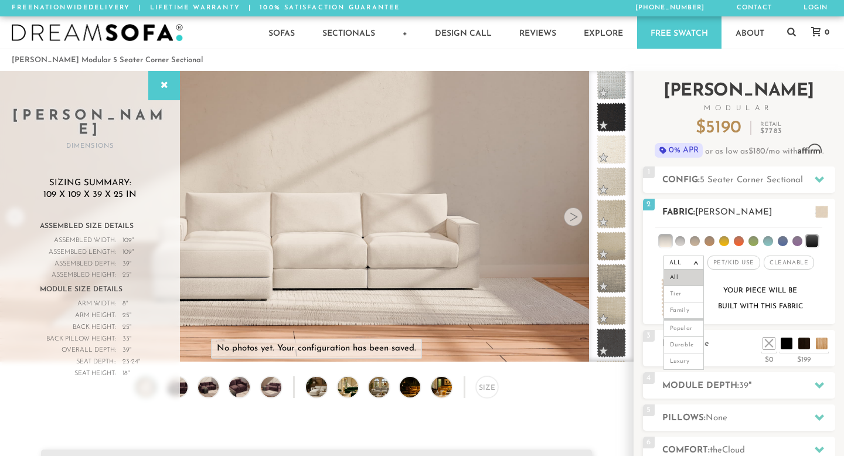
click at [735, 262] on span "Pet/Kid Use x" at bounding box center [733, 262] width 53 height 14
click at [685, 298] on img at bounding box center [682, 299] width 43 height 42
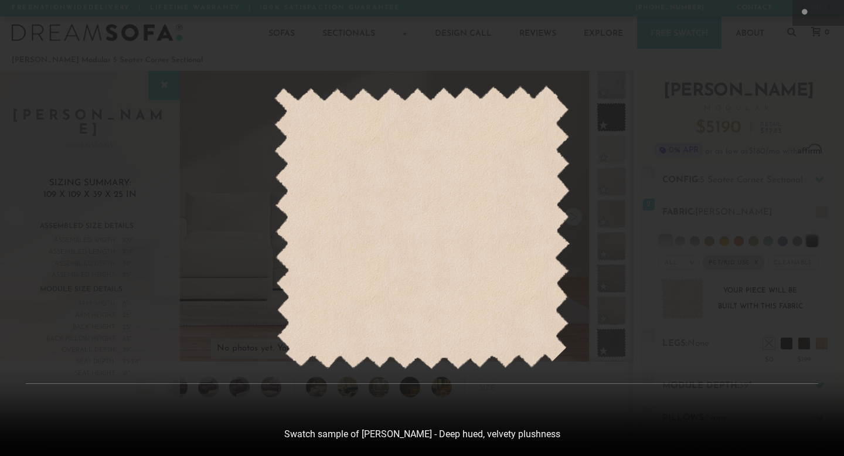
click at [653, 309] on div at bounding box center [422, 228] width 844 height 456
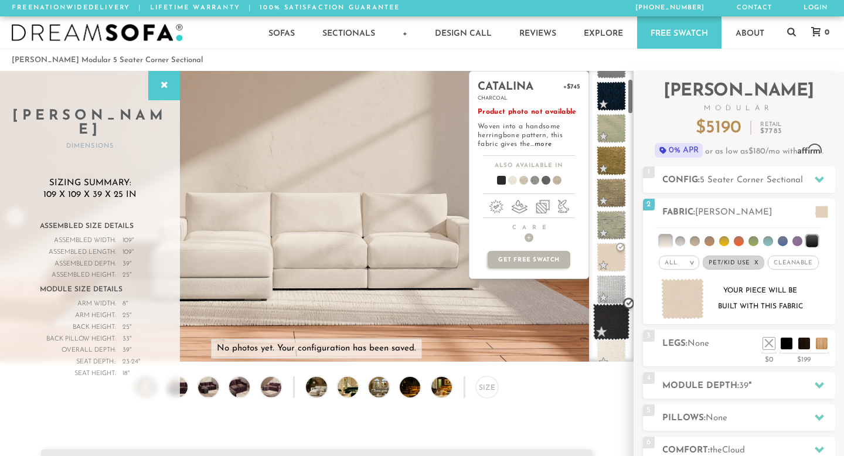
scroll to position [63, 0]
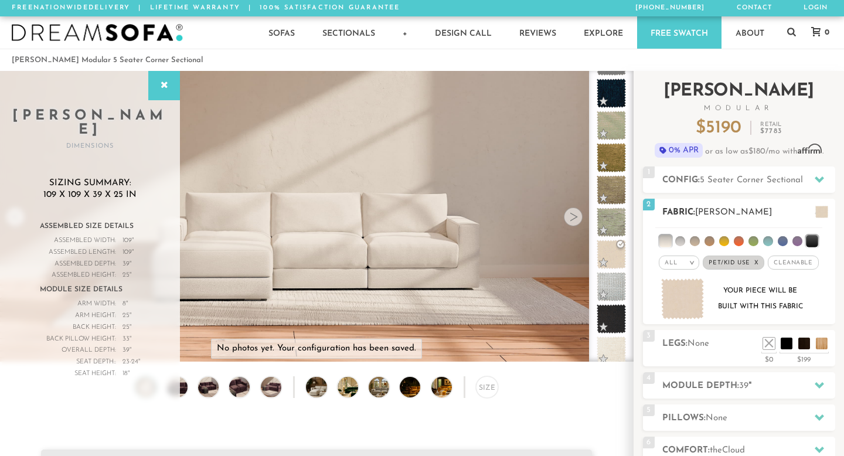
click at [757, 263] on em "x" at bounding box center [756, 263] width 5 height 6
click at [686, 262] on div "All >" at bounding box center [683, 262] width 40 height 14
click at [675, 327] on li "Popular" at bounding box center [683, 328] width 40 height 18
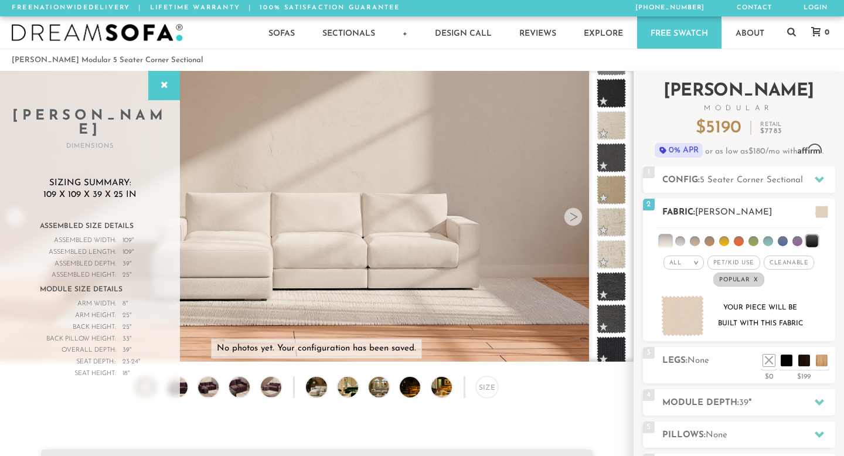
click at [755, 278] on em "x" at bounding box center [755, 279] width 5 height 6
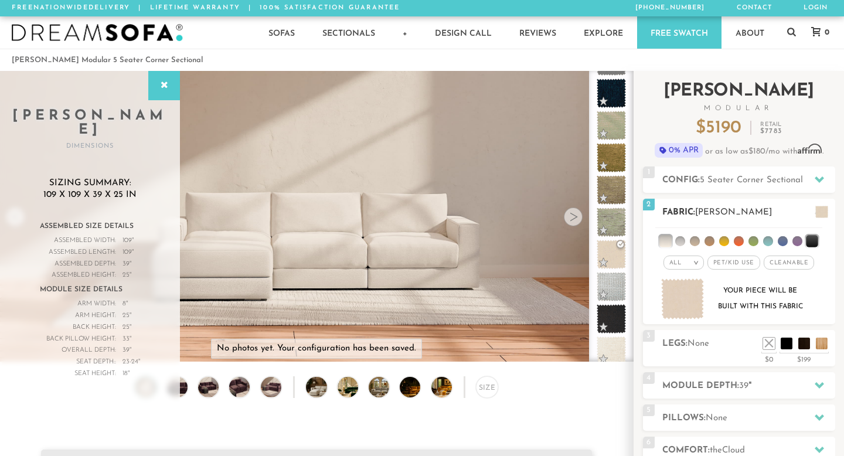
click at [697, 260] on em ">" at bounding box center [695, 263] width 9 height 6
click at [687, 330] on li "Popular" at bounding box center [683, 328] width 40 height 18
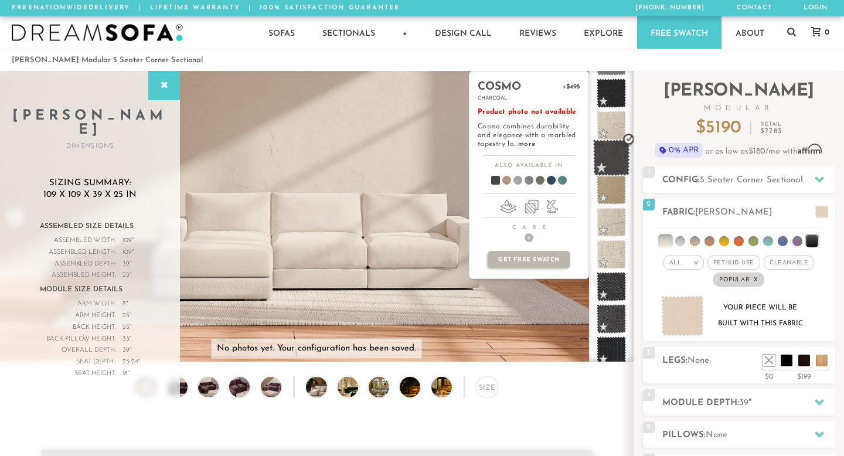
click at [611, 151] on span at bounding box center [611, 157] width 37 height 37
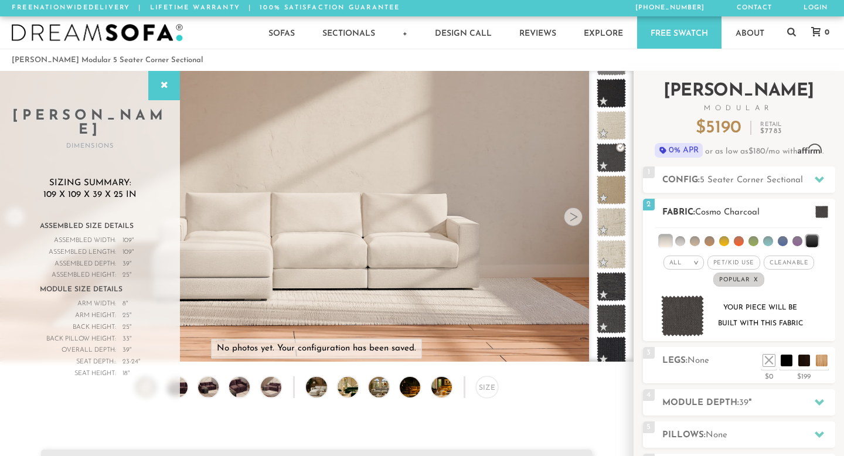
click at [671, 307] on img at bounding box center [682, 316] width 43 height 42
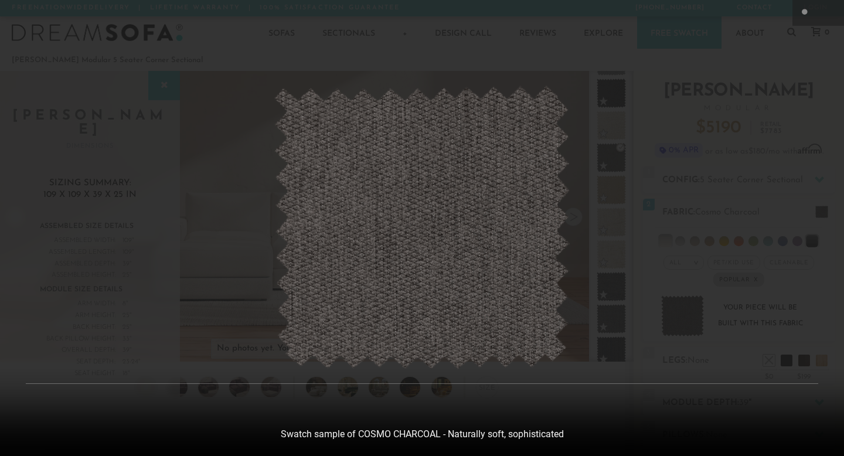
click at [688, 119] on div at bounding box center [422, 228] width 844 height 456
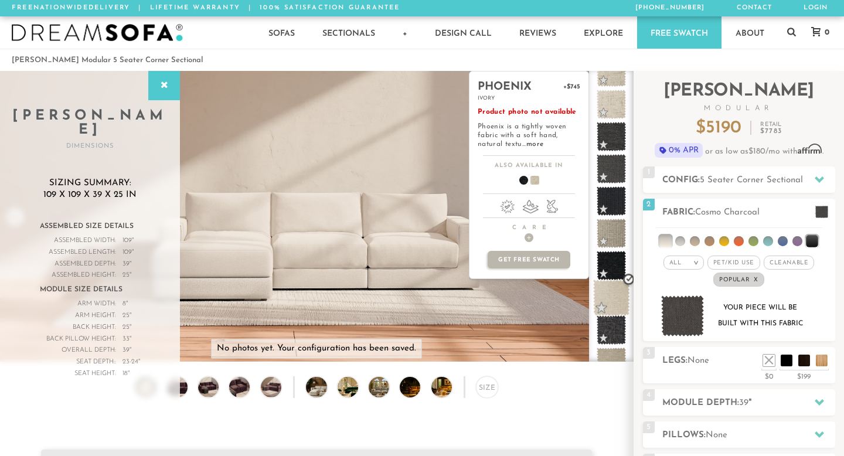
scroll to position [234, 0]
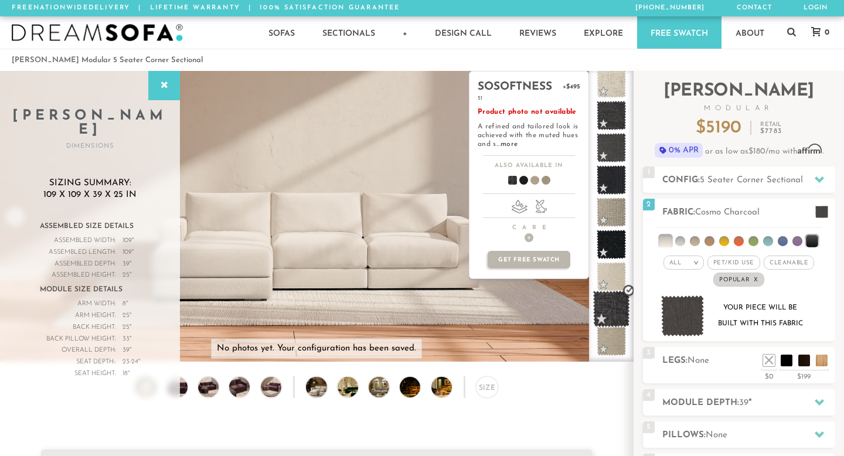
click at [613, 305] on span at bounding box center [611, 309] width 37 height 37
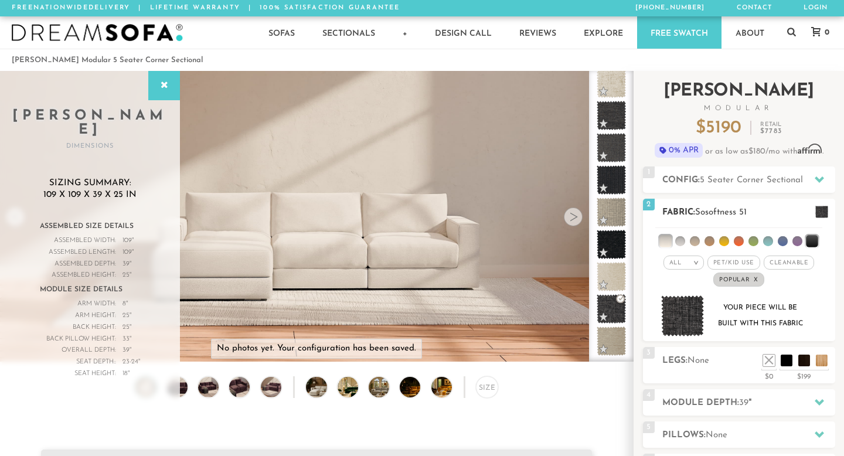
click at [691, 316] on img at bounding box center [682, 316] width 43 height 42
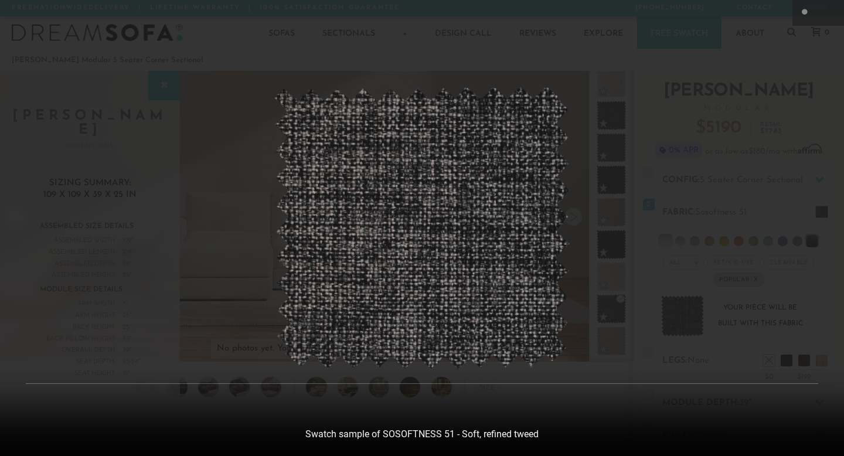
click at [657, 225] on div at bounding box center [422, 228] width 844 height 456
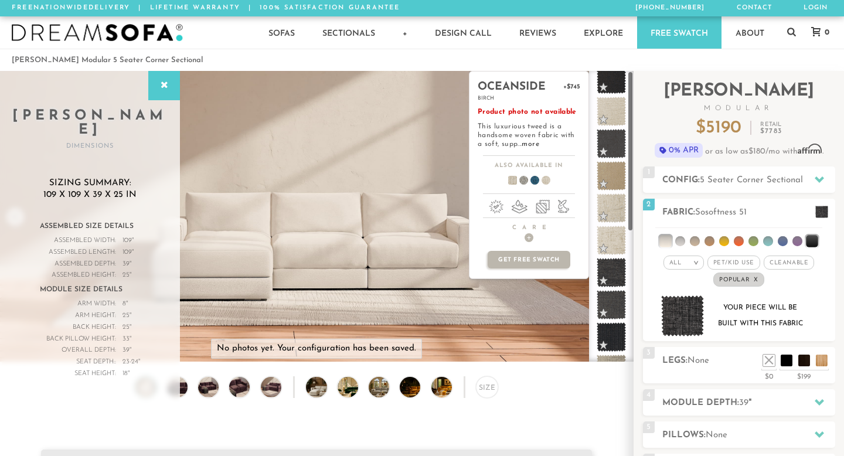
scroll to position [0, 0]
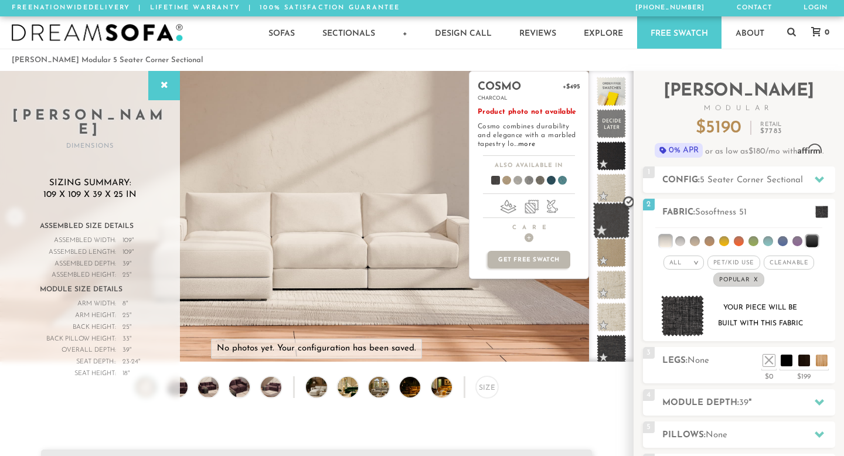
click at [608, 203] on span at bounding box center [611, 220] width 37 height 37
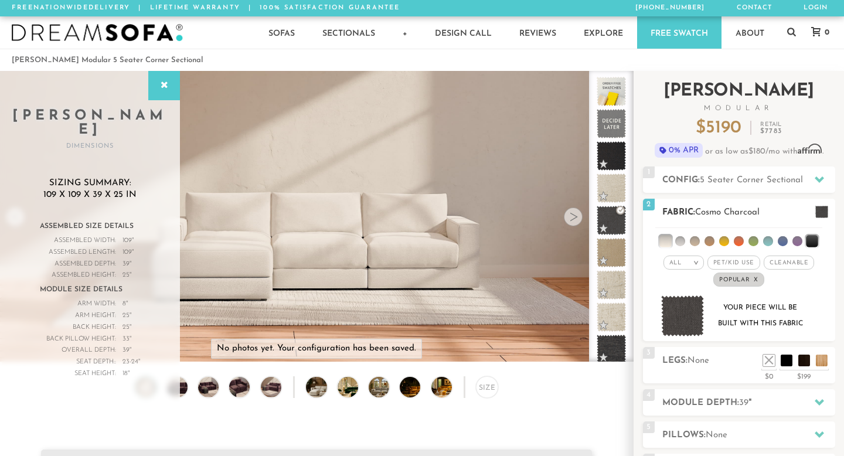
click at [687, 315] on img at bounding box center [682, 316] width 43 height 42
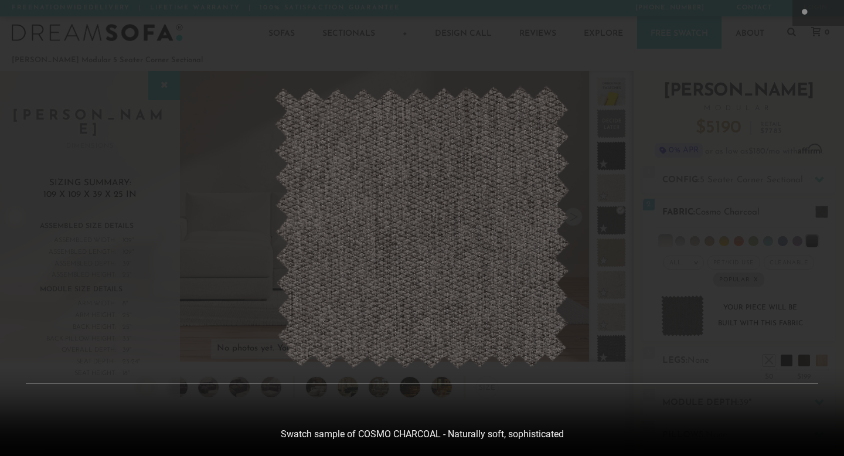
click at [687, 315] on div at bounding box center [422, 228] width 844 height 456
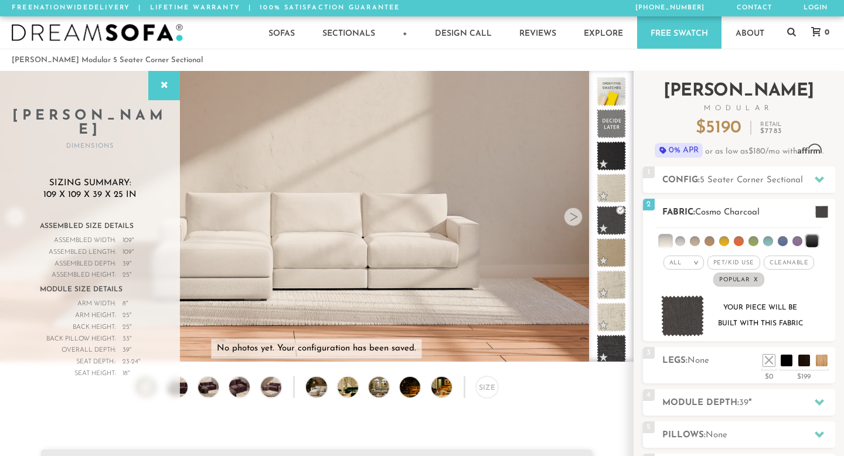
click at [687, 315] on img at bounding box center [682, 316] width 43 height 42
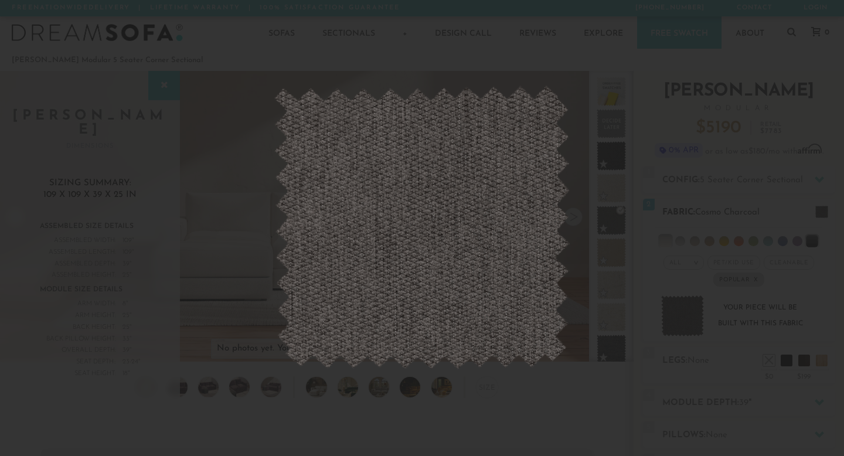
click at [687, 315] on div at bounding box center [422, 228] width 844 height 456
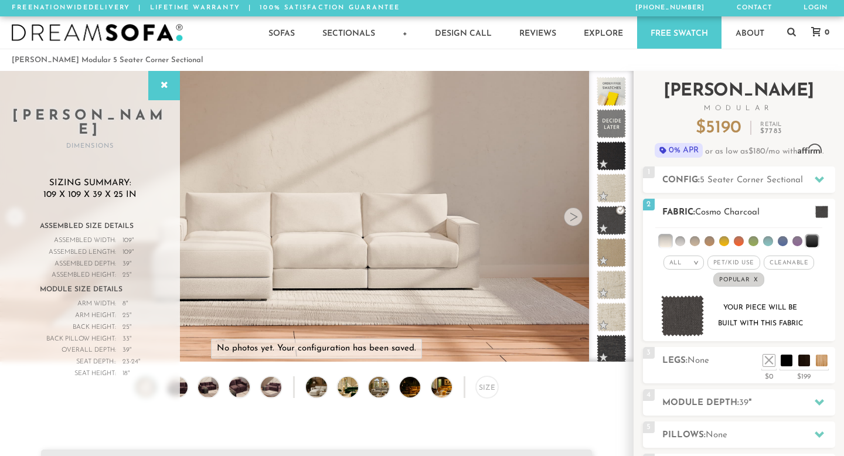
click at [687, 315] on div at bounding box center [422, 228] width 844 height 456
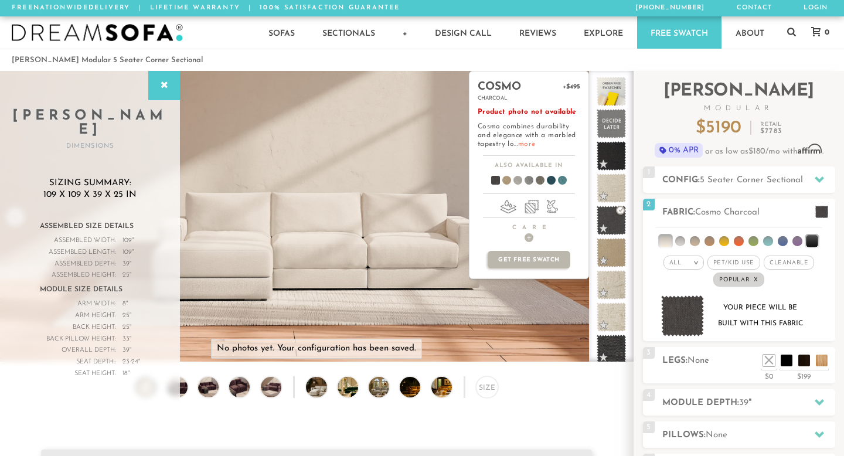
click at [520, 144] on link "more" at bounding box center [526, 144] width 17 height 7
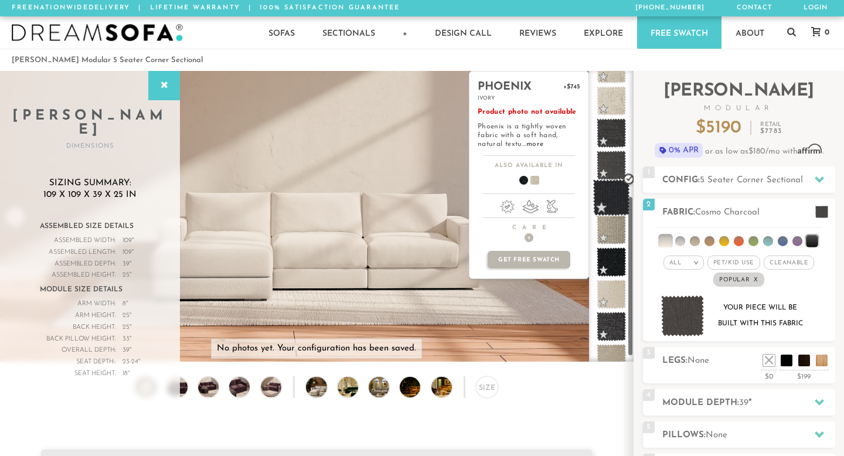
scroll to position [226, 0]
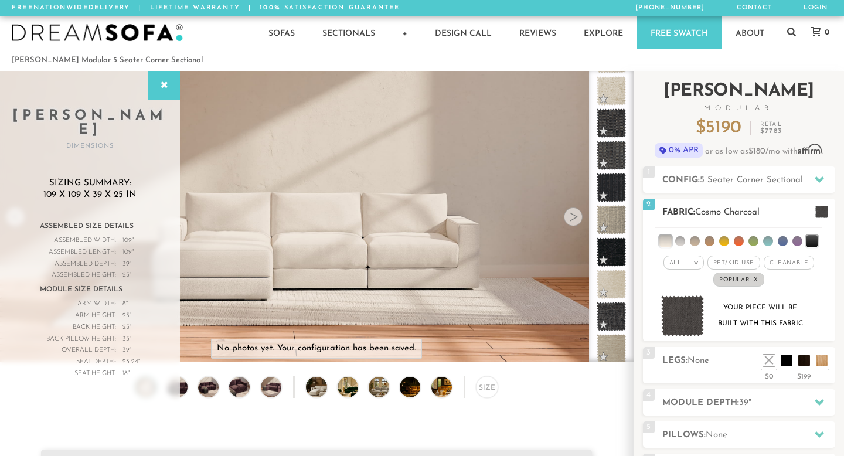
click at [691, 312] on img at bounding box center [682, 316] width 43 height 42
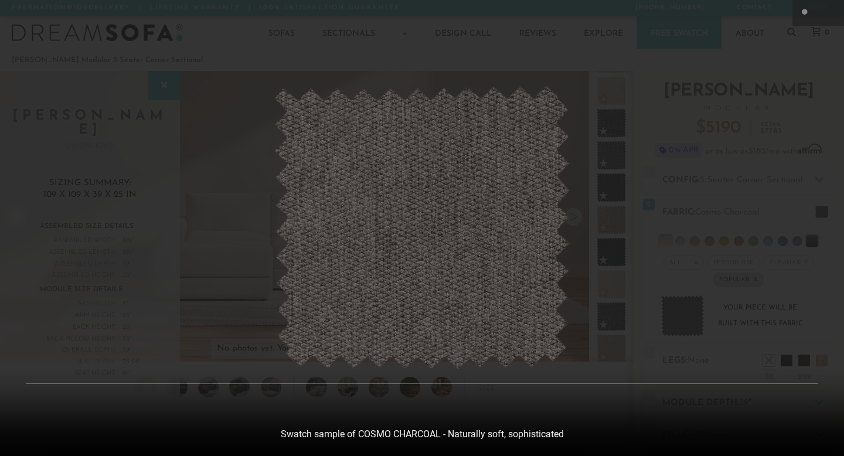
click at [496, 268] on img at bounding box center [422, 228] width 296 height 284
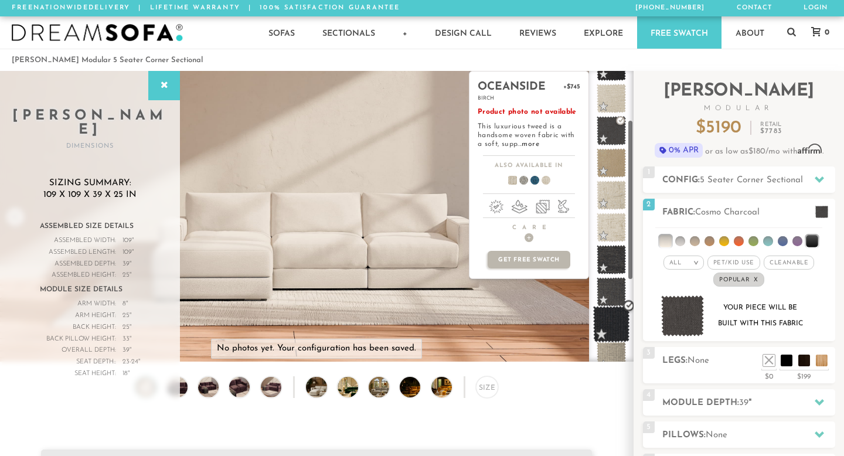
scroll to position [93, 0]
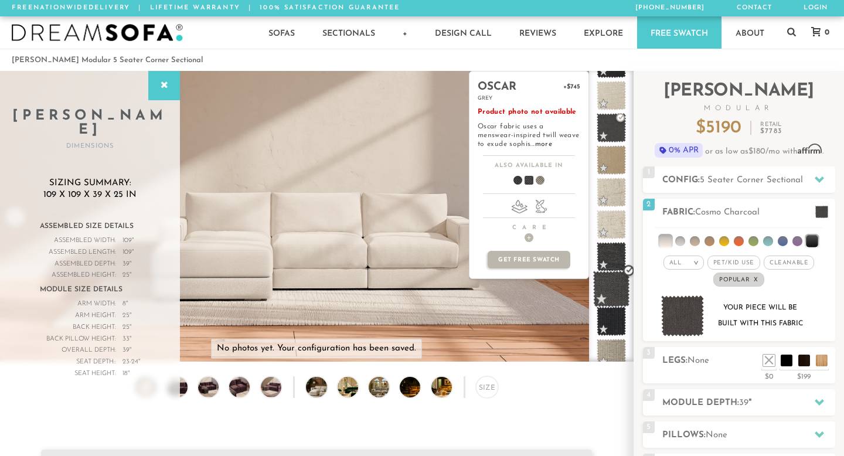
click at [614, 294] on span at bounding box center [611, 289] width 37 height 37
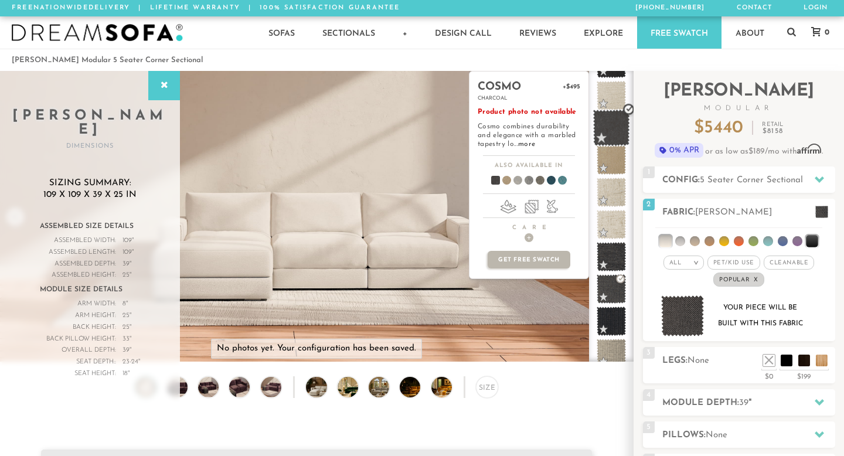
click at [603, 127] on span at bounding box center [611, 128] width 37 height 37
click at [544, 257] on p "Get Free Swatch" at bounding box center [528, 260] width 82 height 18
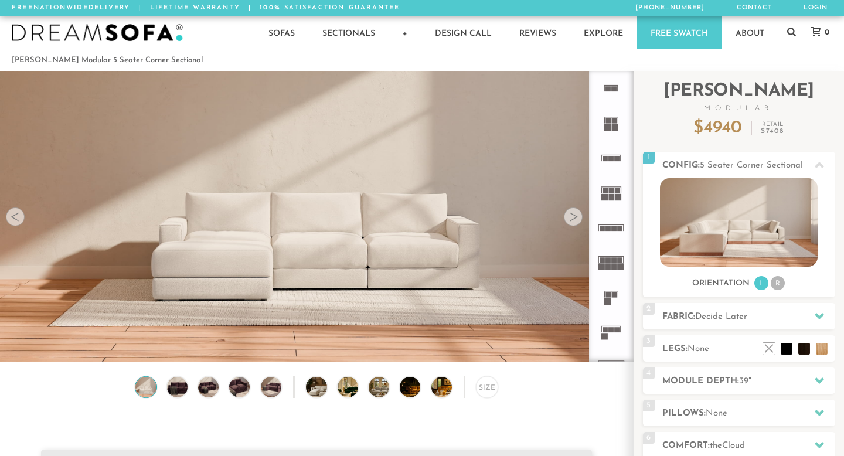
scroll to position [1, 1]
